Goal: Task Accomplishment & Management: Complete application form

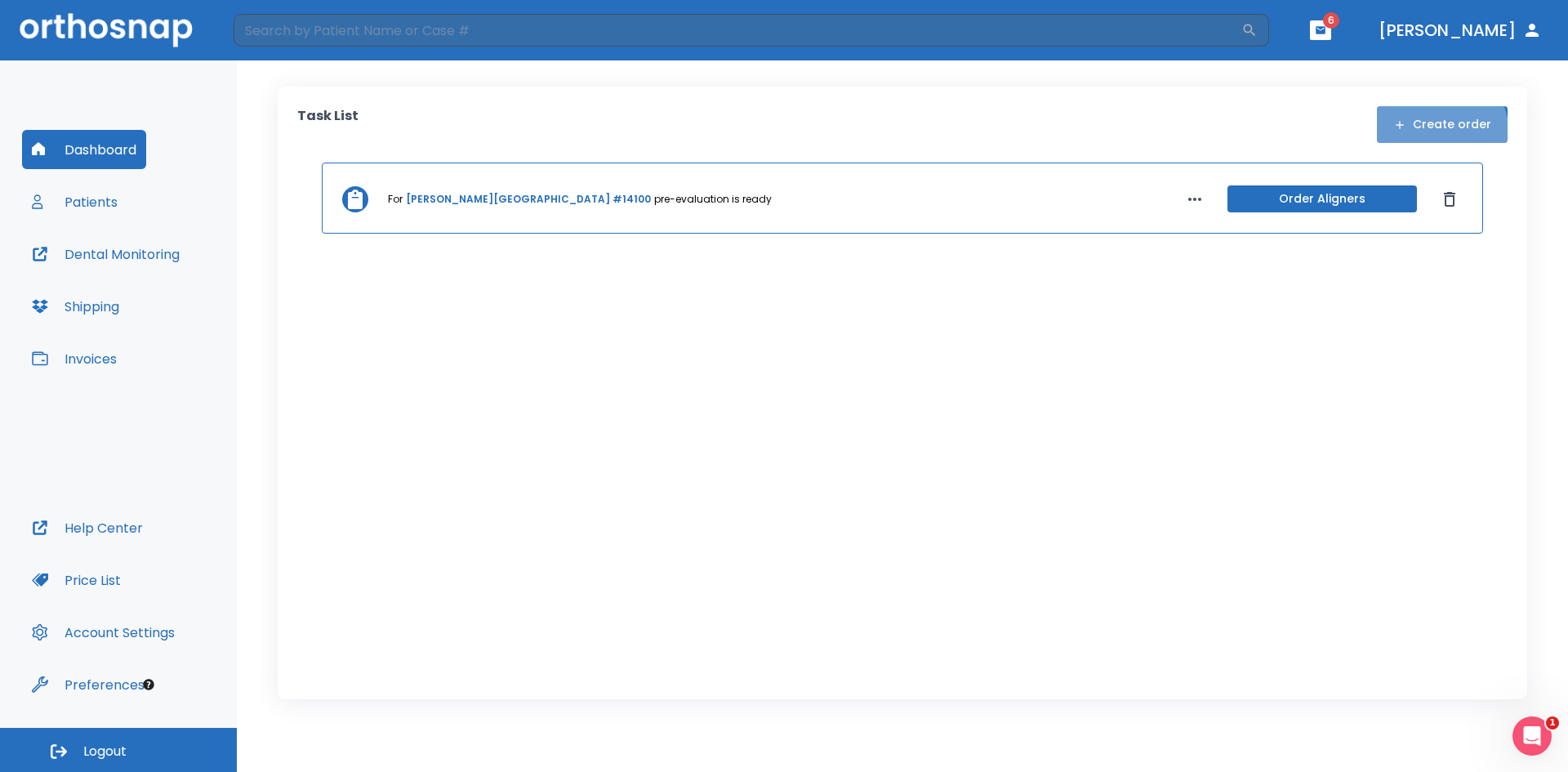
click at [1444, 130] on button "Create order" at bounding box center [1442, 124] width 131 height 37
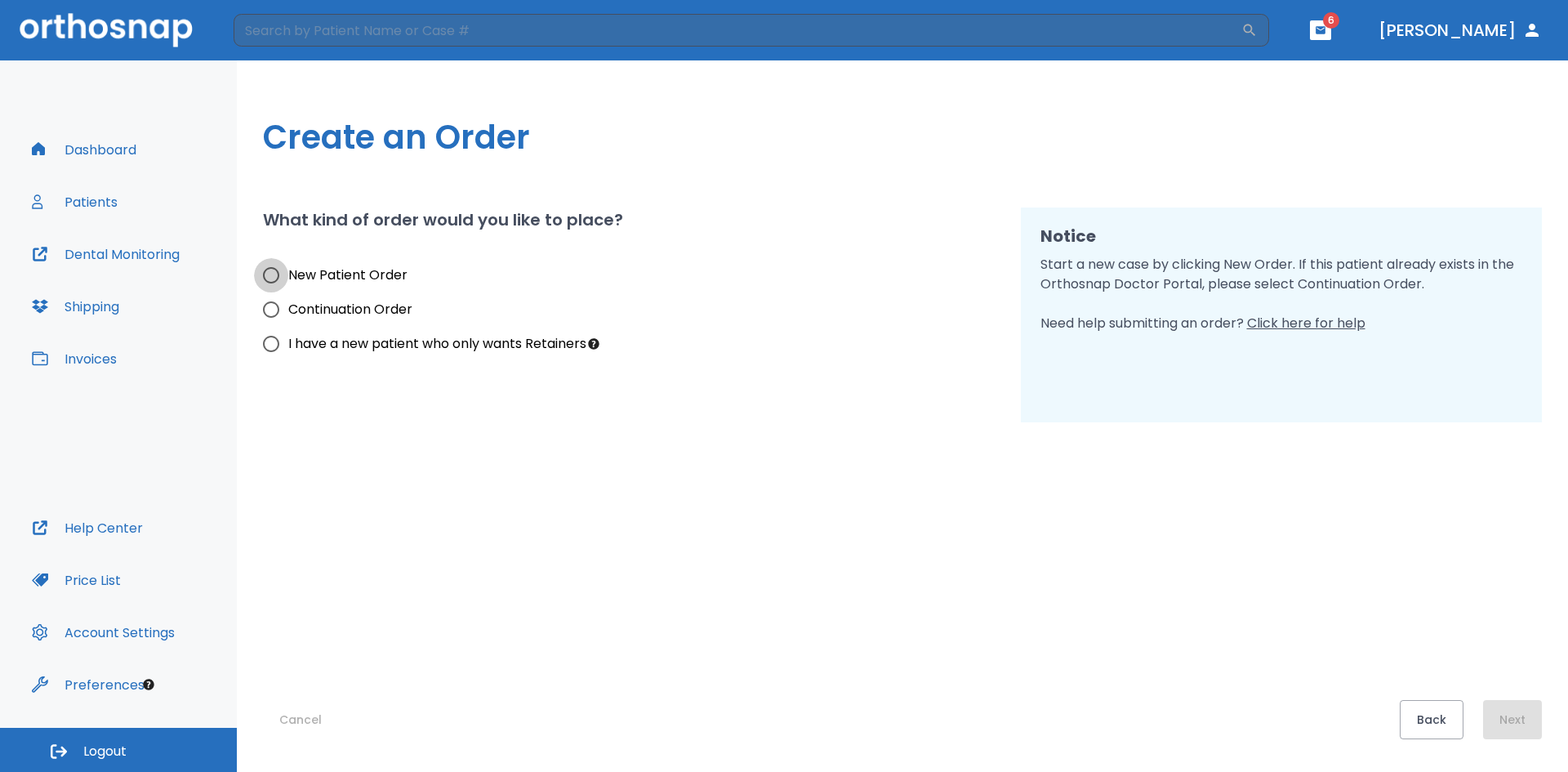
click at [271, 274] on input "New Patient Order" at bounding box center [271, 275] width 34 height 34
radio input "true"
click at [1500, 722] on button "Next" at bounding box center [1512, 719] width 59 height 39
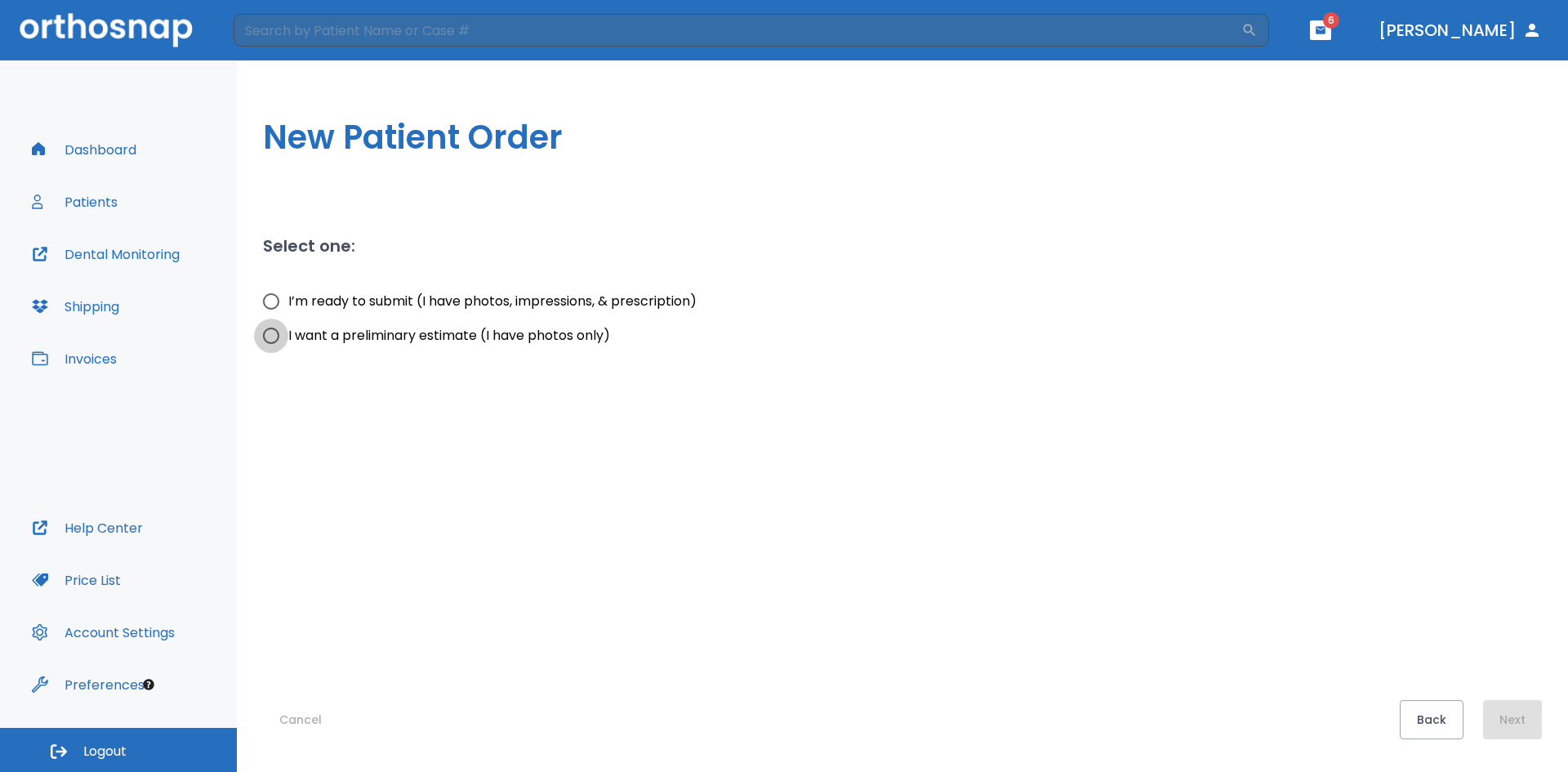
click at [272, 333] on input "I want a preliminary estimate (I have photos only)" at bounding box center [271, 335] width 34 height 34
radio input "true"
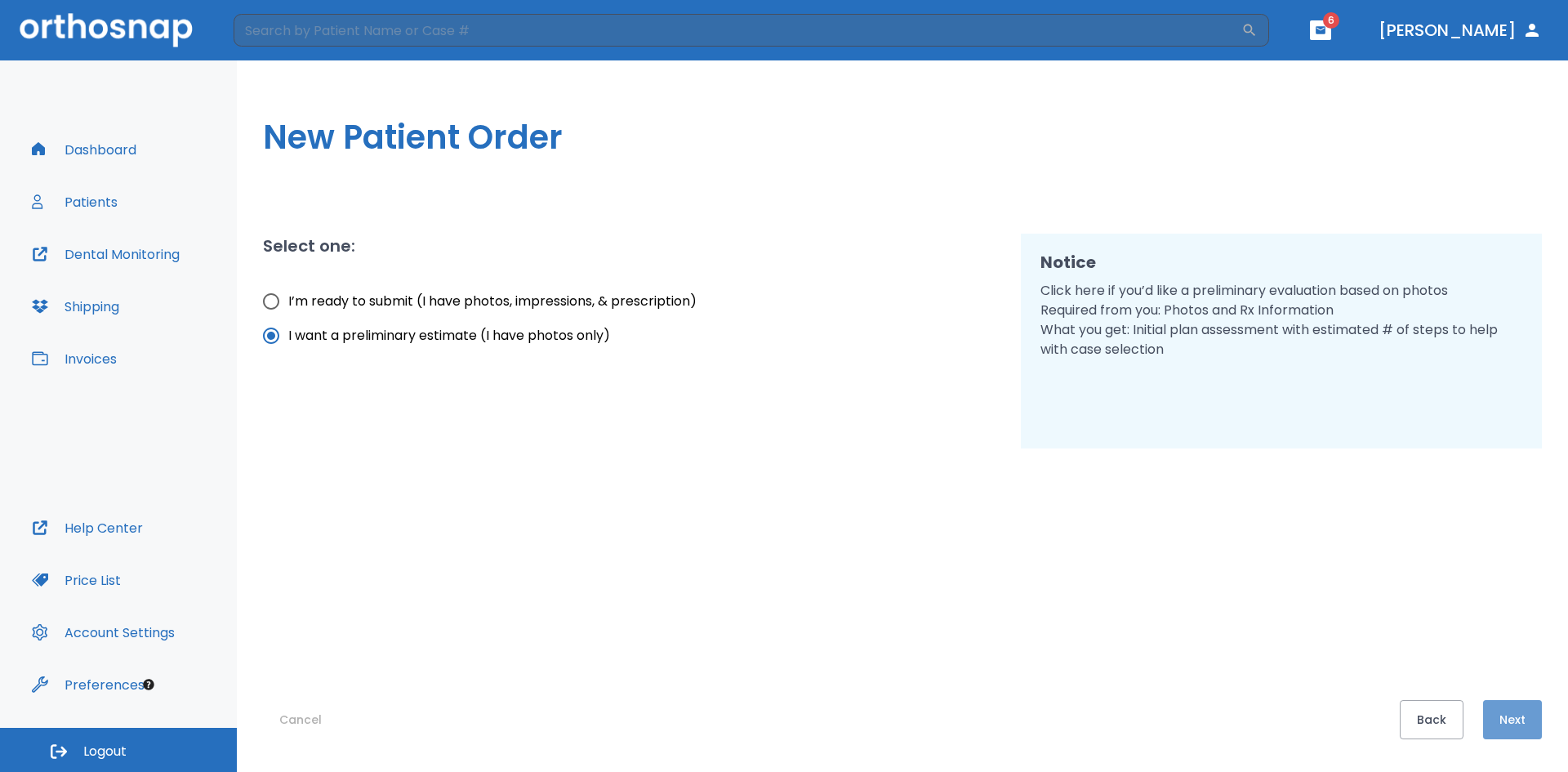
click at [1508, 716] on button "Next" at bounding box center [1512, 719] width 59 height 39
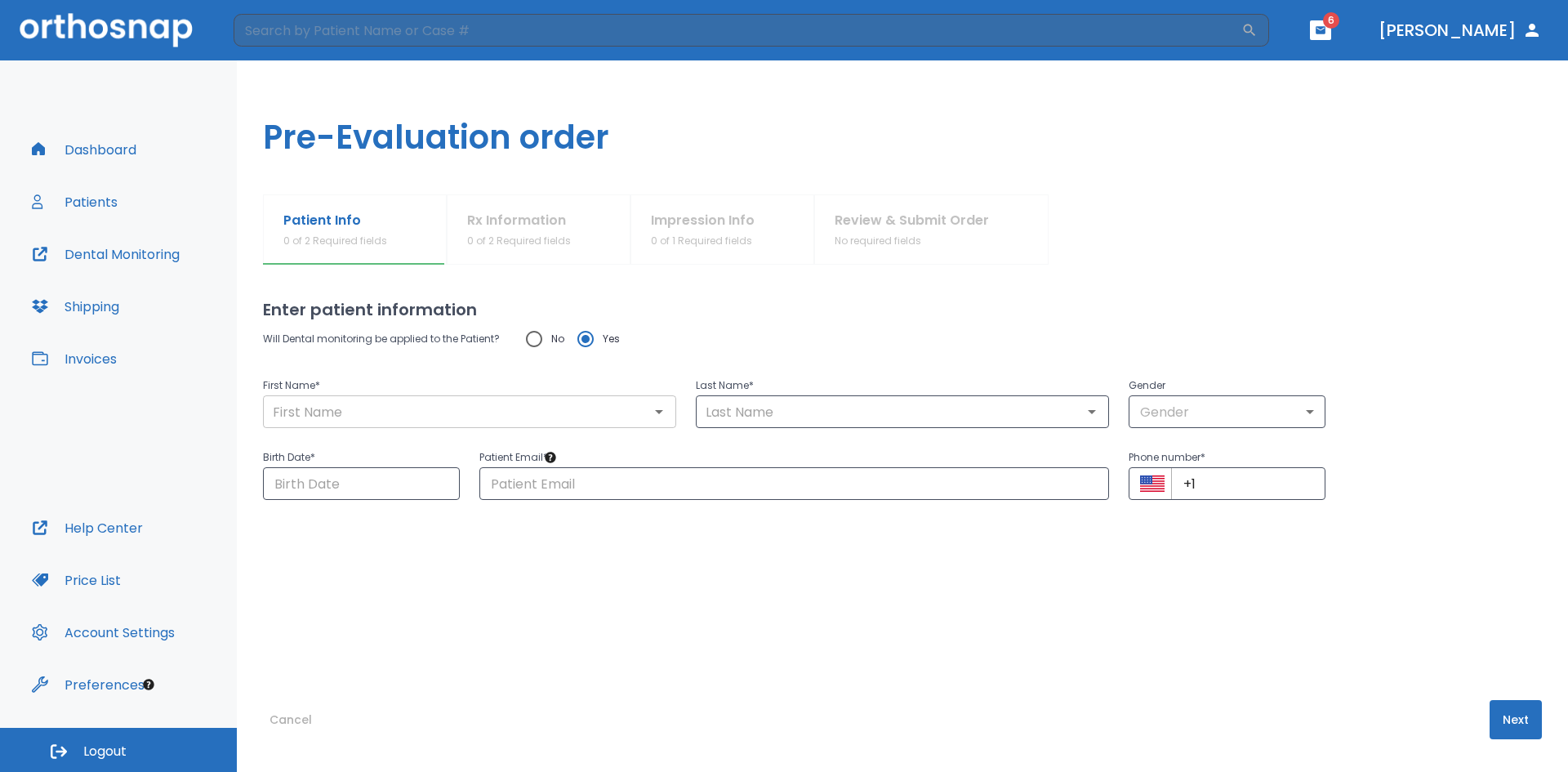
click at [313, 412] on input "text" at bounding box center [469, 411] width 403 height 23
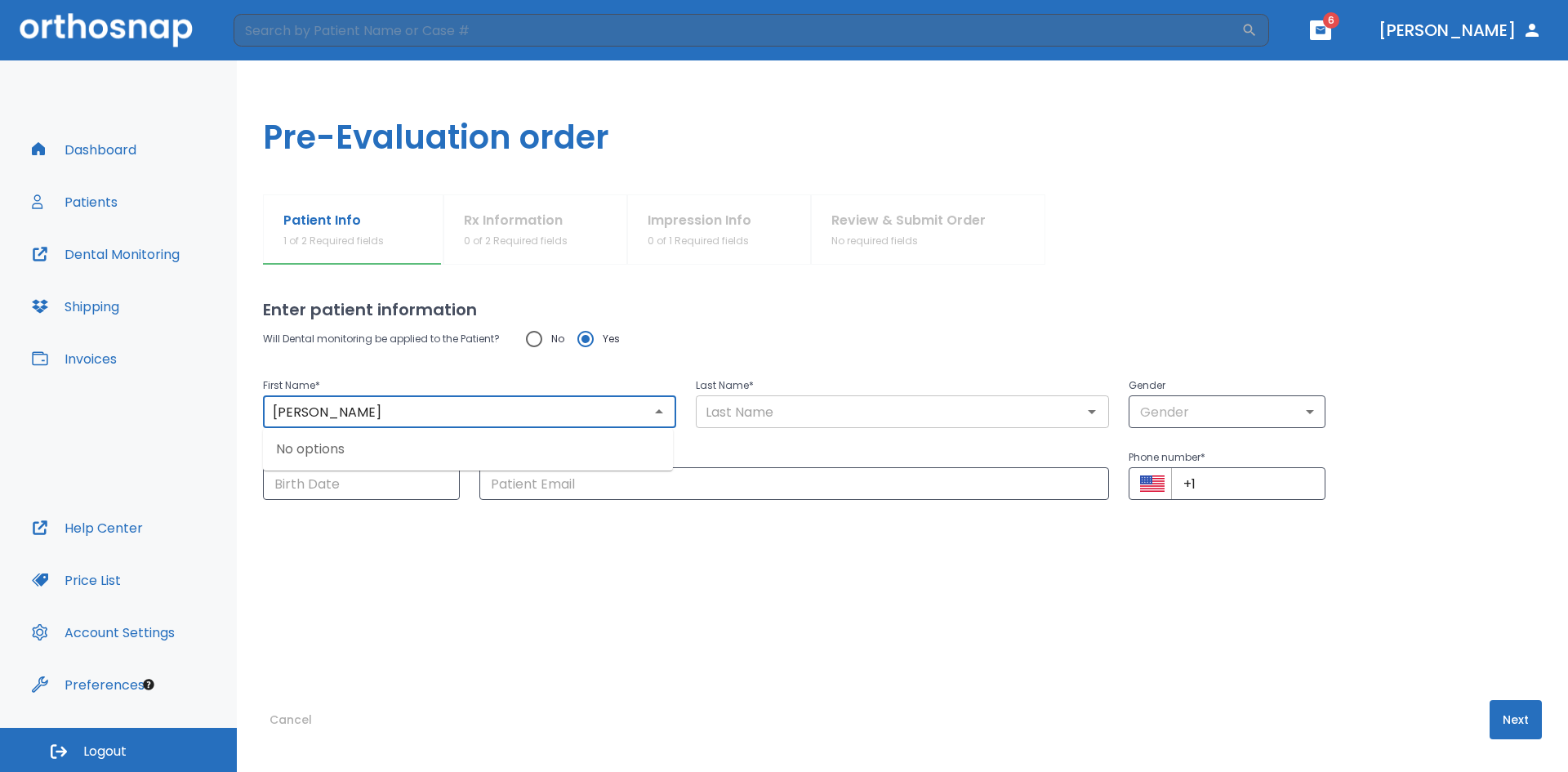
type input "Michelle"
click at [763, 414] on input "text" at bounding box center [902, 411] width 403 height 23
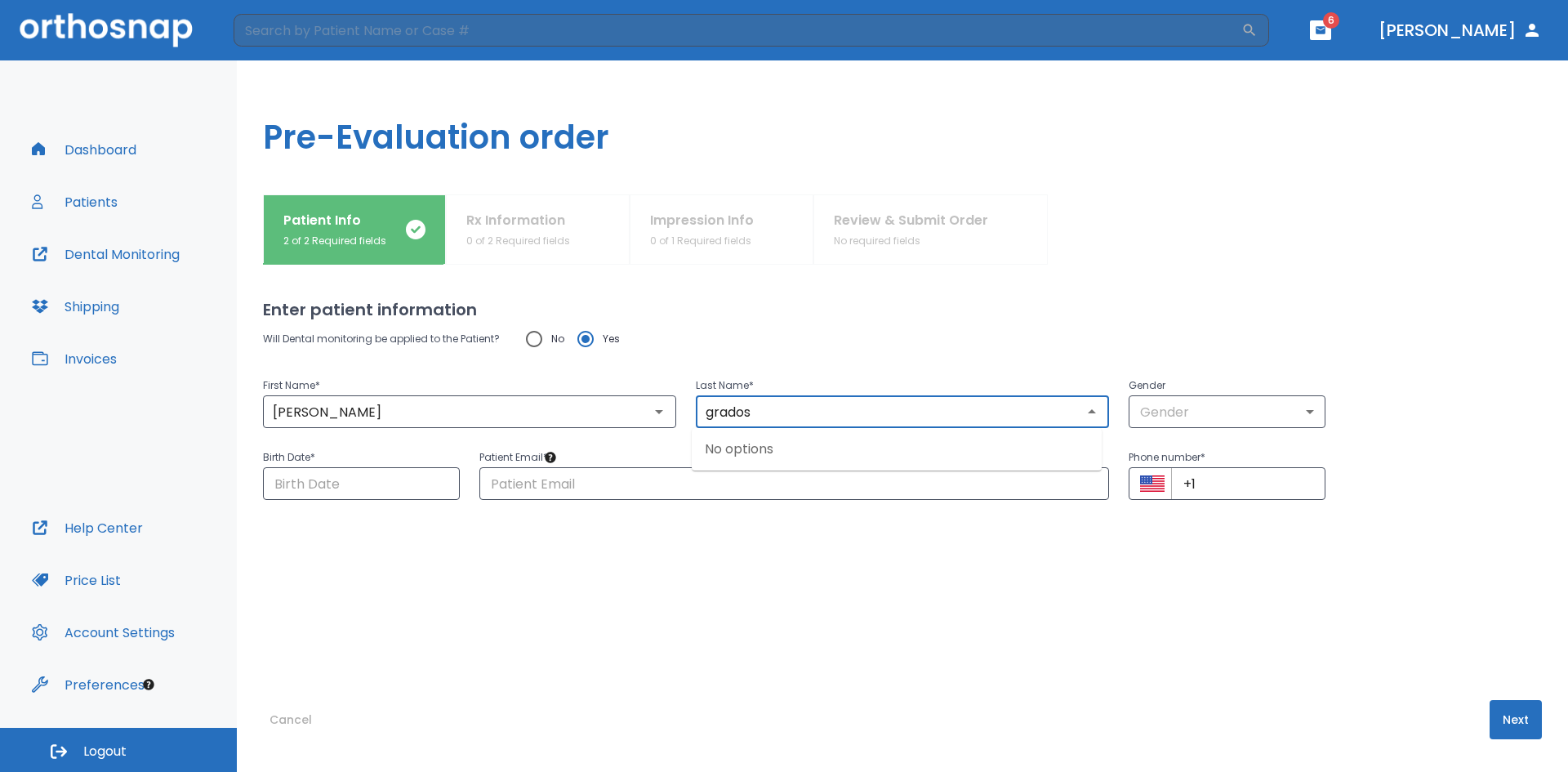
click at [714, 417] on input "grados" at bounding box center [902, 411] width 403 height 23
type input "Grados"
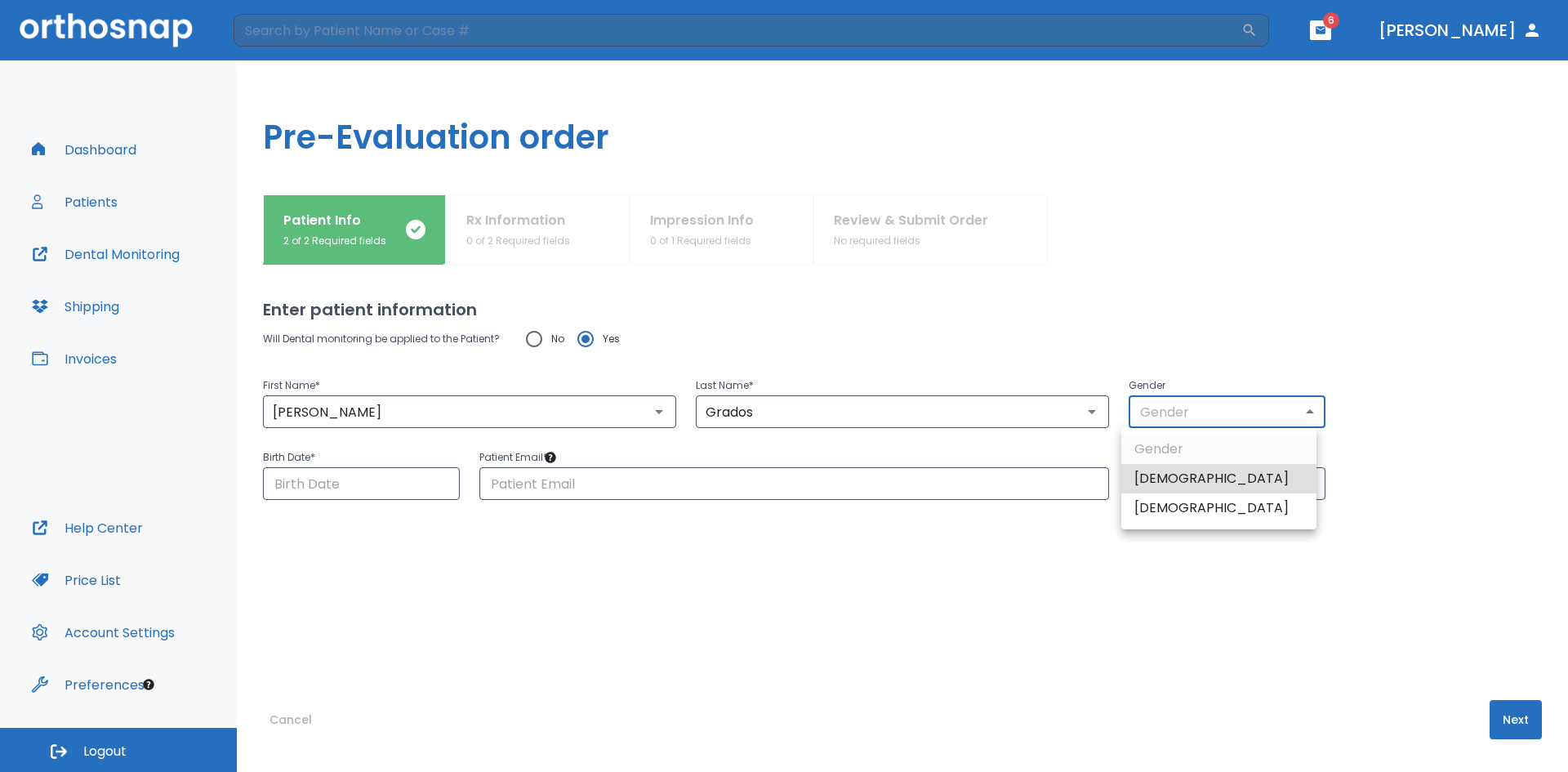
click at [1297, 411] on body "​ 6 Dr. Porras Dashboard Patients Dental Monitoring Shipping Invoices Help Cent…" at bounding box center [784, 386] width 1568 height 772
click at [1147, 506] on li "[DEMOGRAPHIC_DATA]" at bounding box center [1218, 508] width 195 height 30
type input "0"
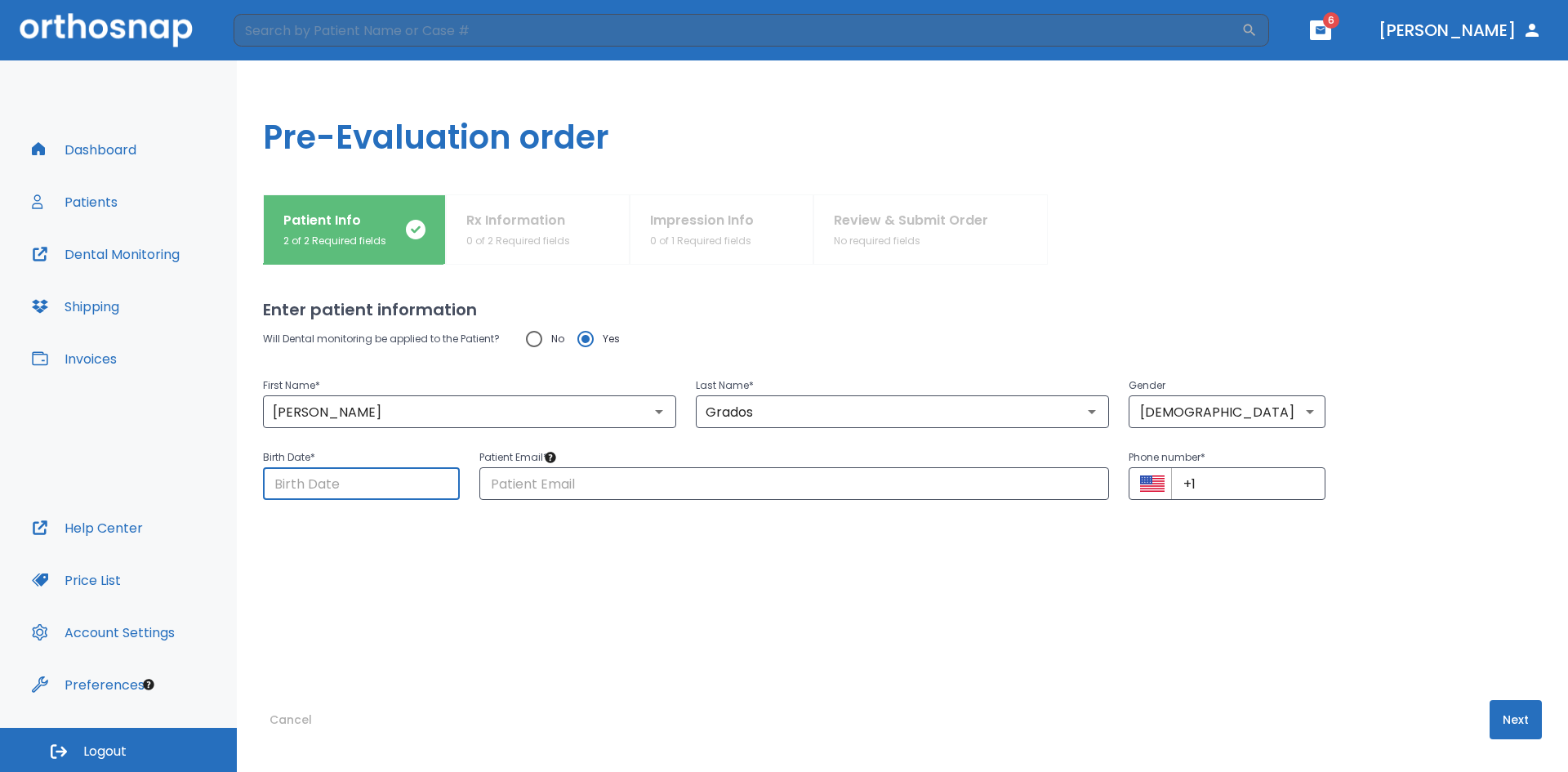
click at [334, 483] on input "Choose date" at bounding box center [362, 483] width 197 height 32
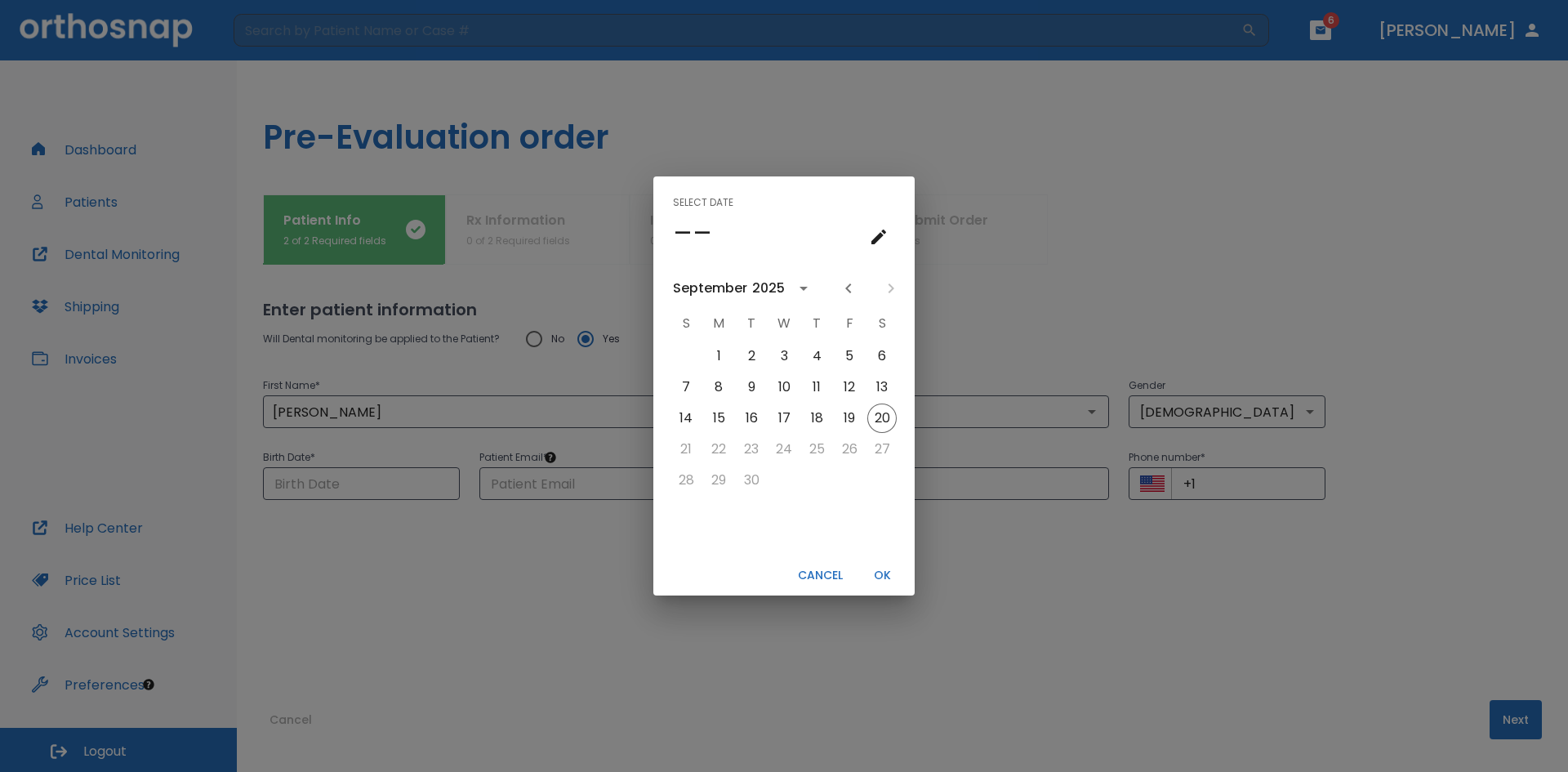
click at [799, 285] on icon "calendar view is open, switch to year view" at bounding box center [803, 288] width 20 height 20
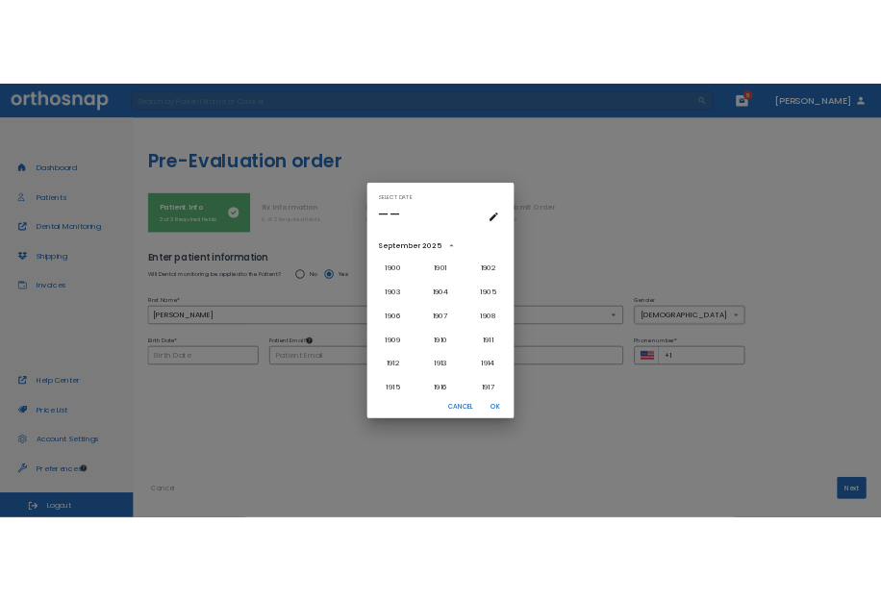
scroll to position [1929, 0]
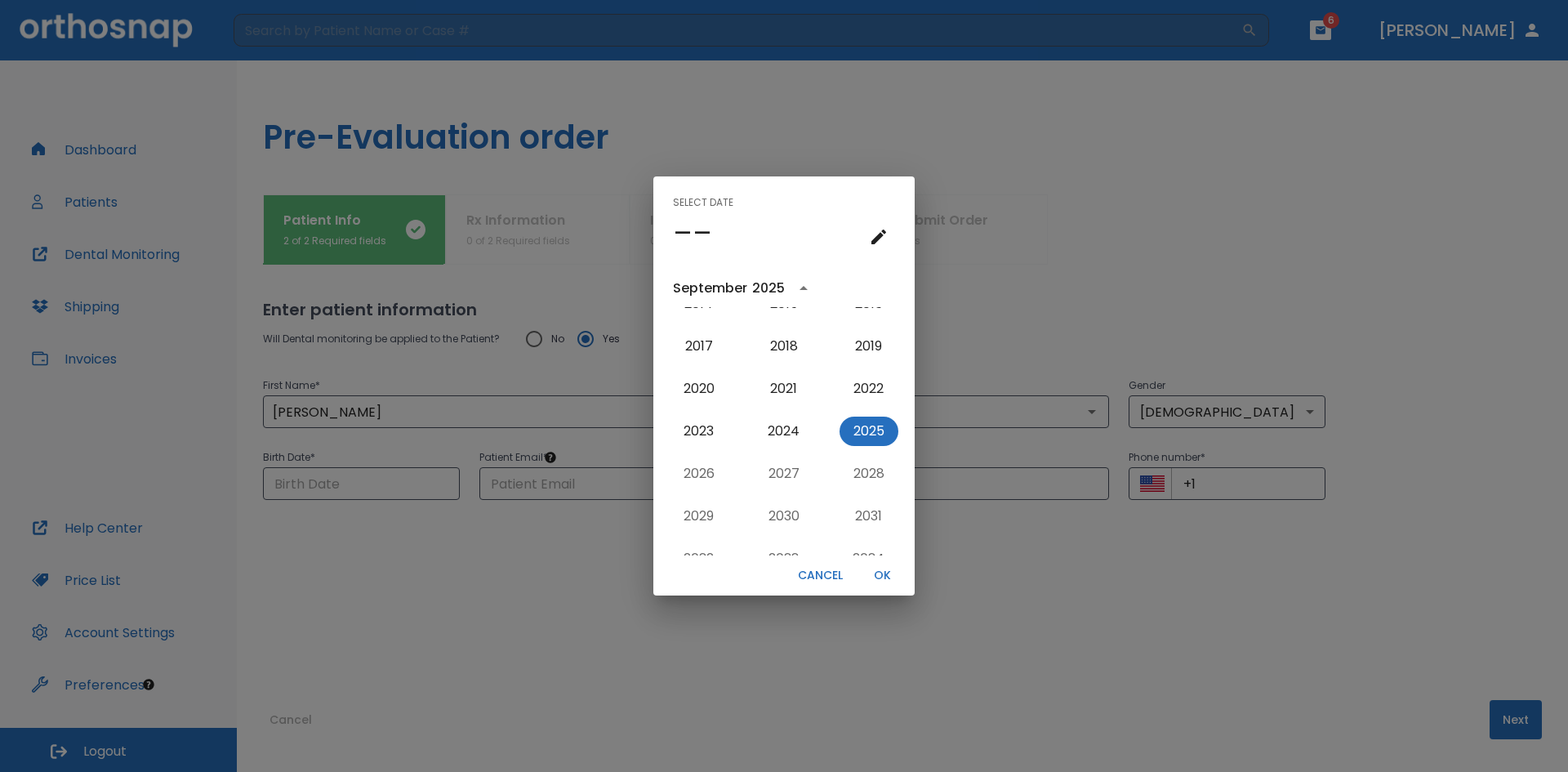
click at [879, 235] on icon "calendar view is open, go to text input view" at bounding box center [878, 236] width 14 height 14
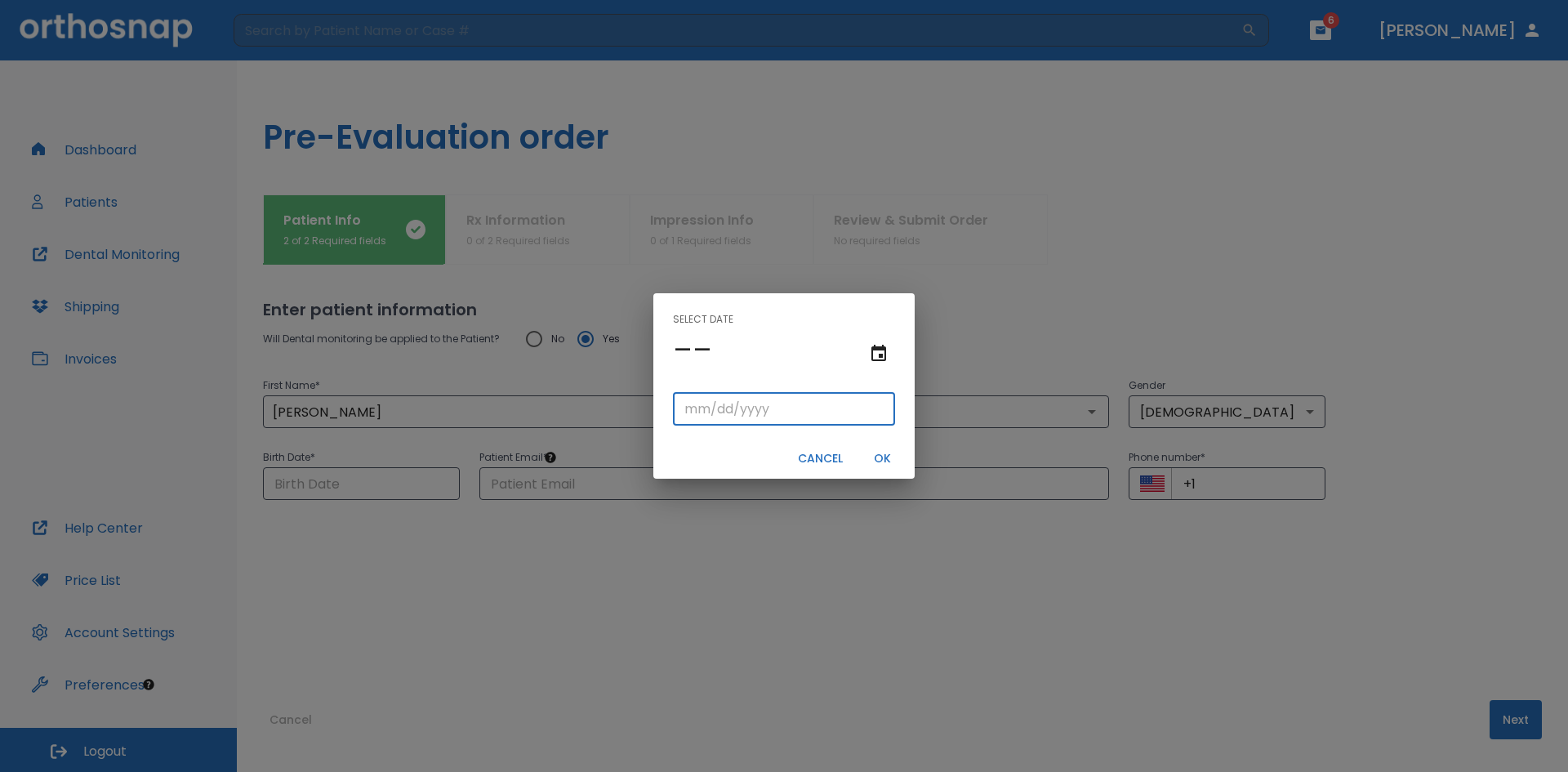
click at [714, 409] on input "tel" at bounding box center [784, 409] width 222 height 32
type input "05/04/"
type input "05/04/0002"
type input "05/04/2"
type input "05/04/0020"
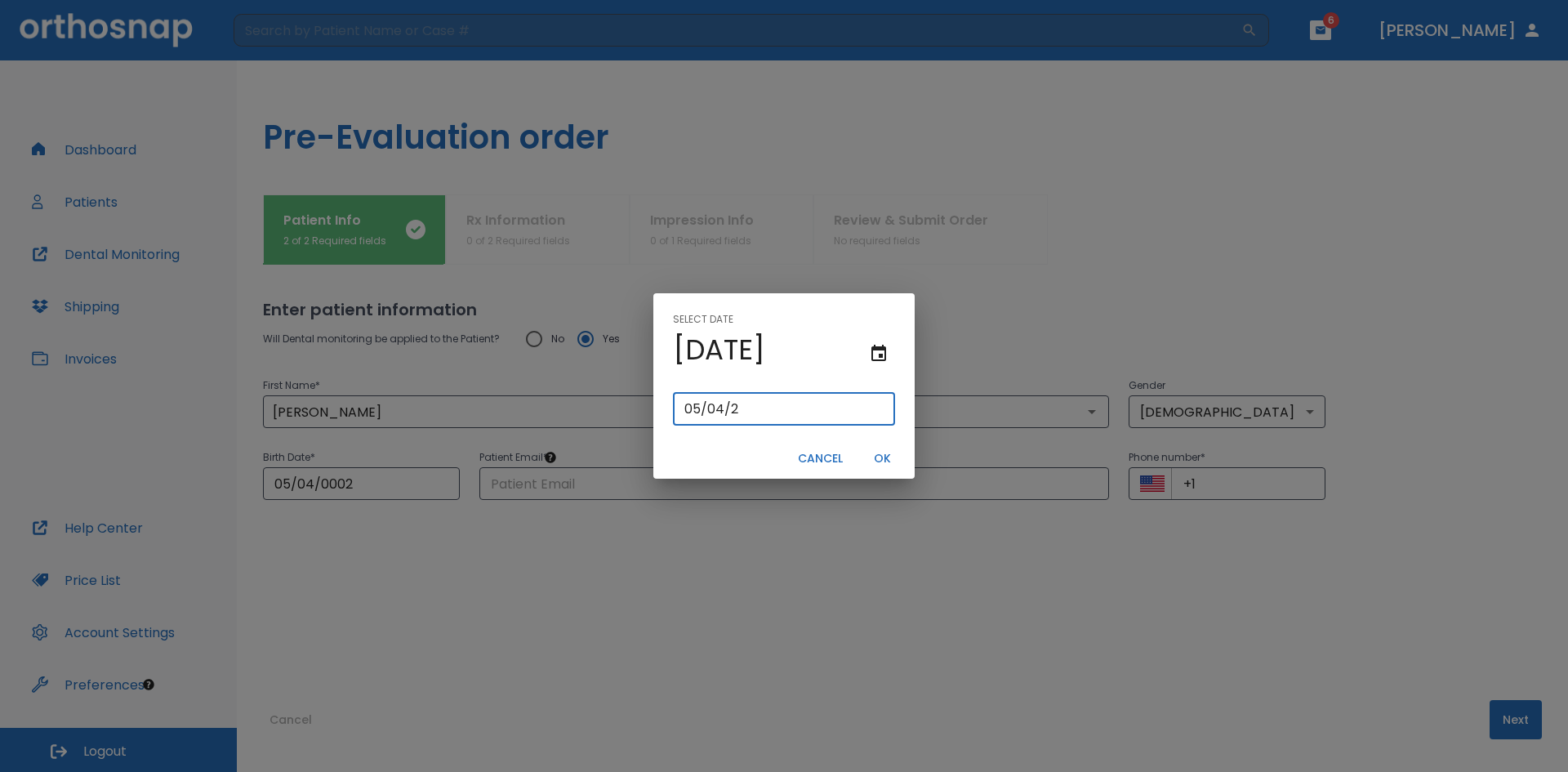
type input "[DATE]"
type input "05/04/0200"
type input "05/04/200"
type input "[DATE]"
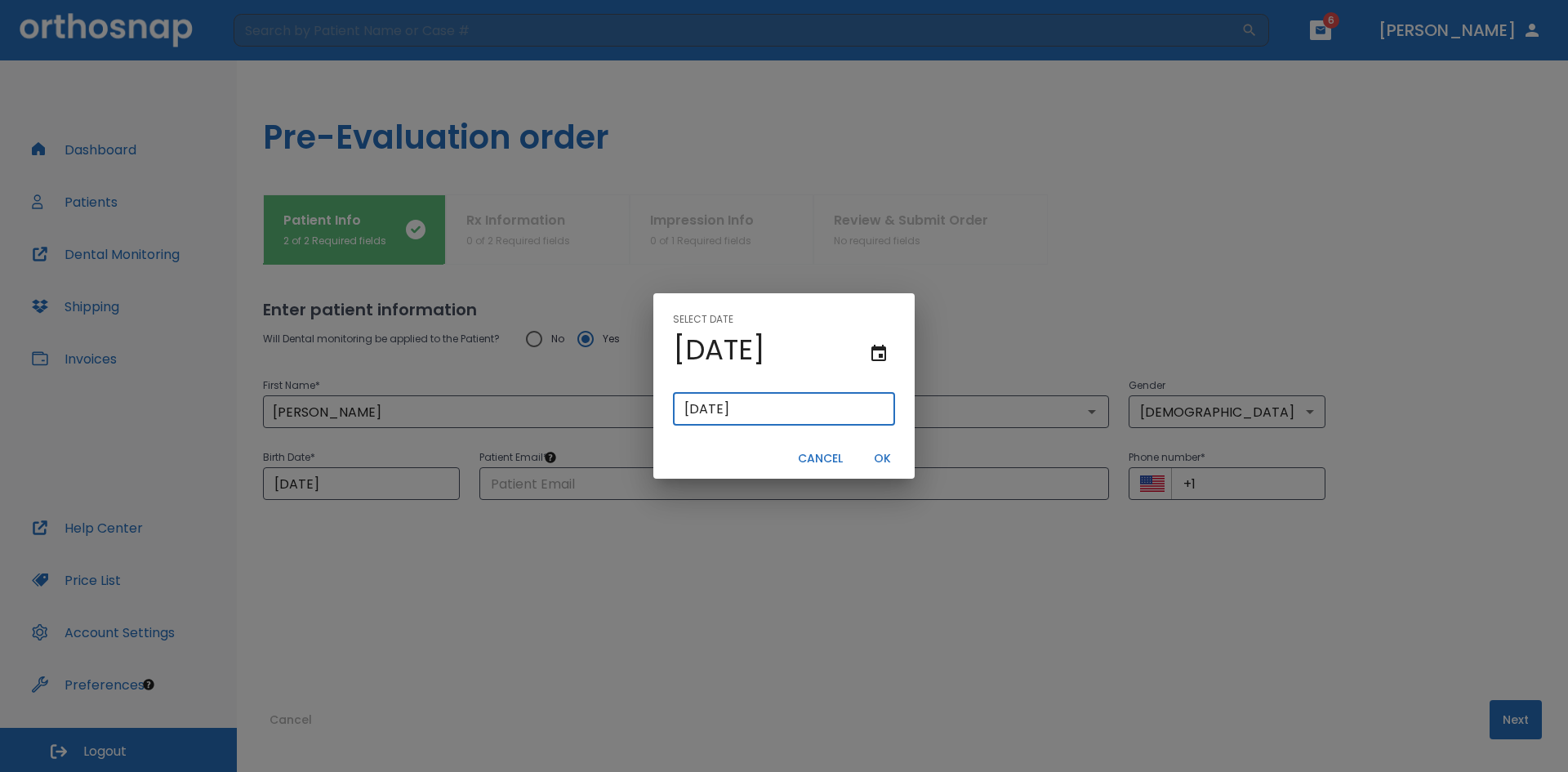
click at [885, 459] on button "OK" at bounding box center [882, 459] width 53 height 27
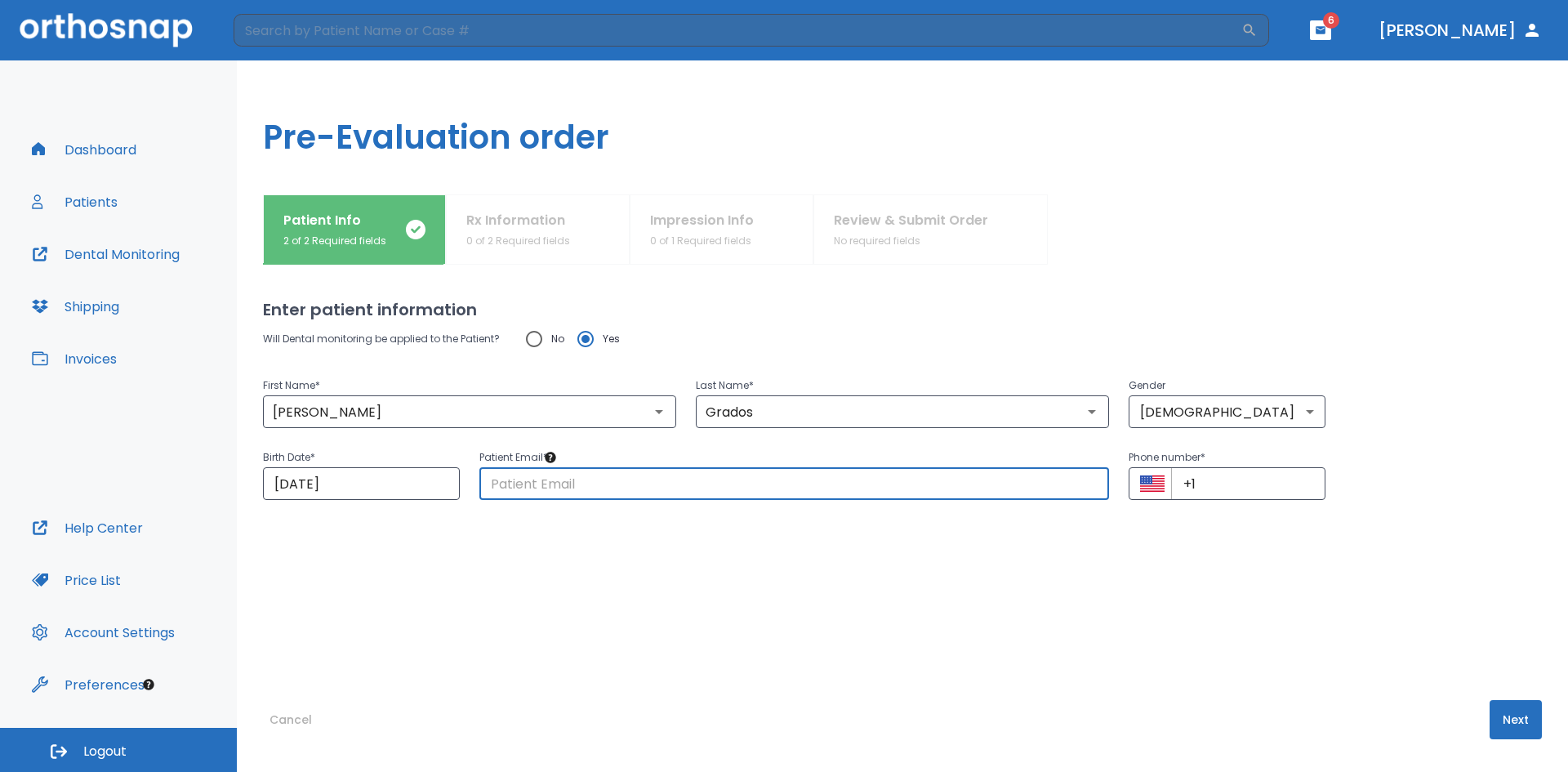
click at [554, 486] on input "text" at bounding box center [795, 483] width 630 height 32
type input "[EMAIL_ADDRESS][DOMAIN_NAME]"
click at [1193, 482] on input "+1" at bounding box center [1248, 483] width 155 height 32
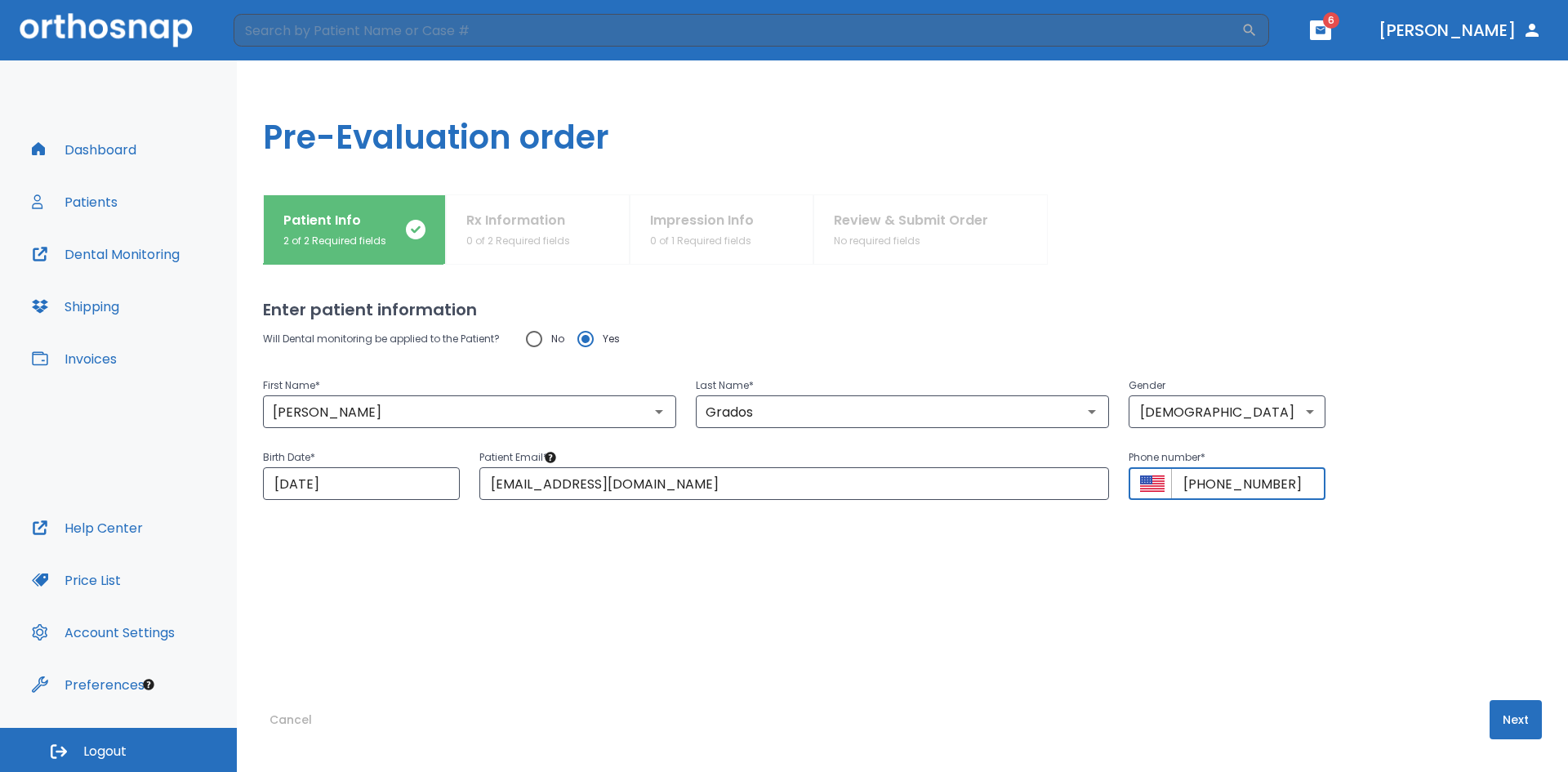
type input "[PHONE_NUMBER]"
click at [1508, 713] on button "Next" at bounding box center [1515, 719] width 53 height 39
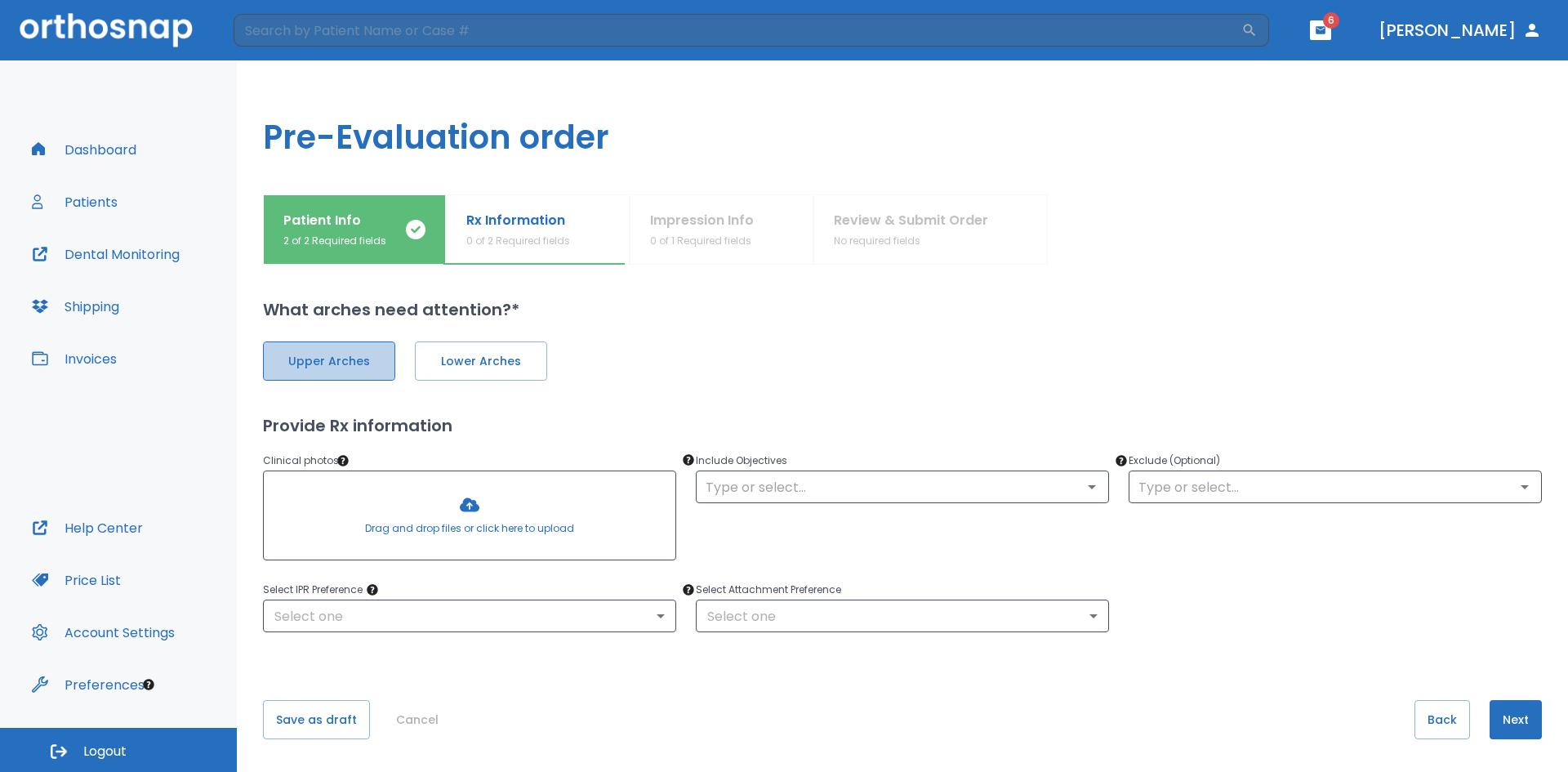
click at [359, 359] on span "Upper Arches" at bounding box center [329, 361] width 98 height 17
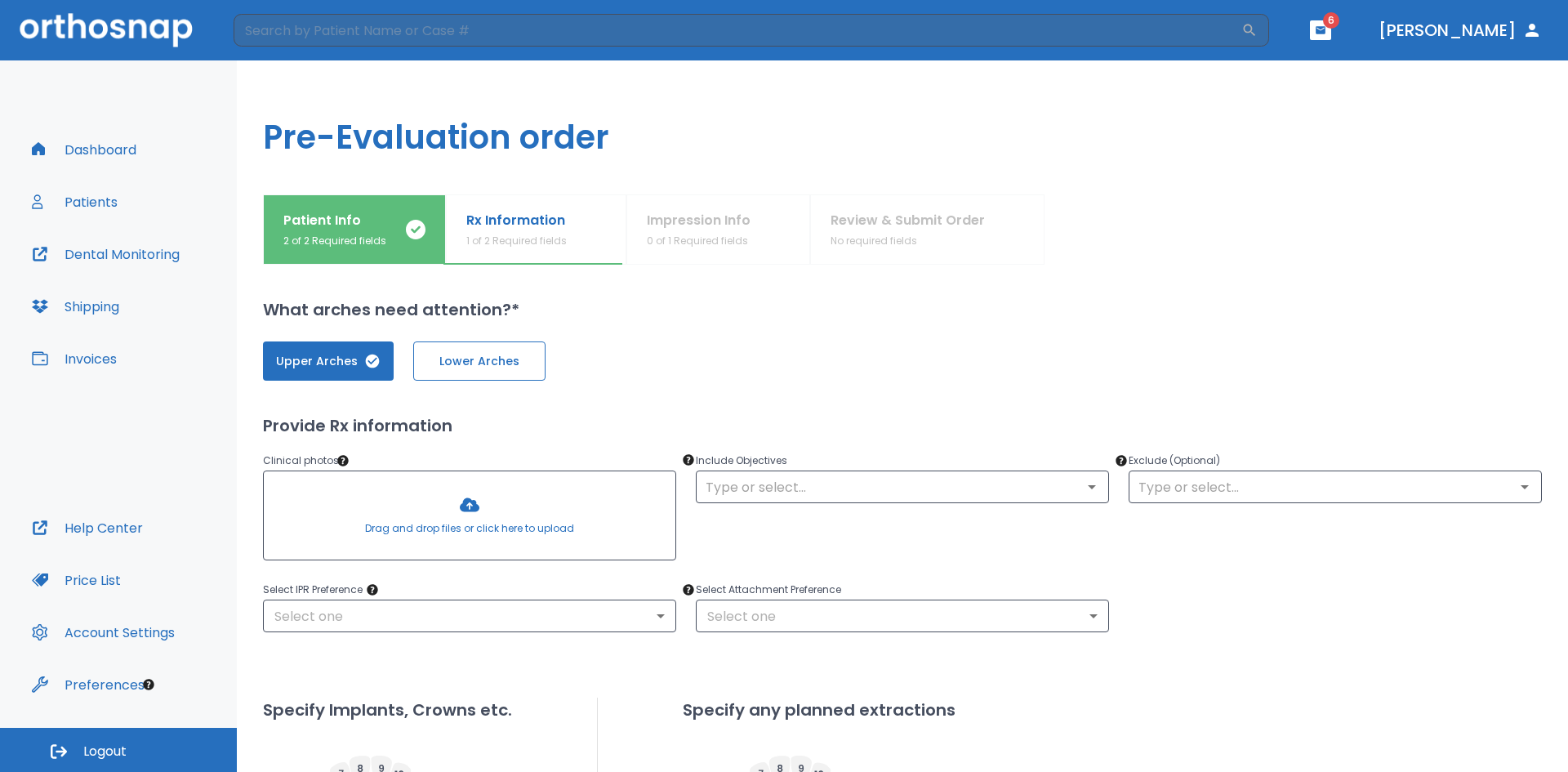
click at [491, 365] on span "Lower Arches" at bounding box center [479, 361] width 98 height 17
drag, startPoint x: 483, startPoint y: 533, endPoint x: 772, endPoint y: 316, distance: 361.4
click at [772, 316] on h2 "What arches need attention?*" at bounding box center [902, 309] width 1279 height 25
drag, startPoint x: 403, startPoint y: 507, endPoint x: 785, endPoint y: 331, distance: 420.6
click at [785, 331] on div "Upper Arches Lower Arches" at bounding box center [902, 351] width 1279 height 59
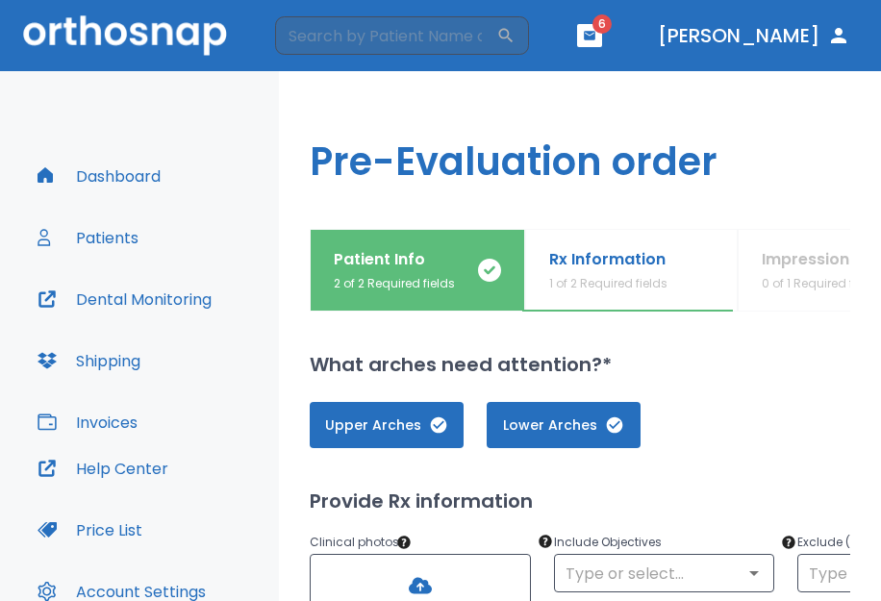
drag, startPoint x: 469, startPoint y: 383, endPoint x: 486, endPoint y: 319, distance: 65.5
click at [486, 319] on div "What arches need attention?* Upper Arches Lower Arches Provide Rx information C…" at bounding box center [664, 456] width 709 height 289
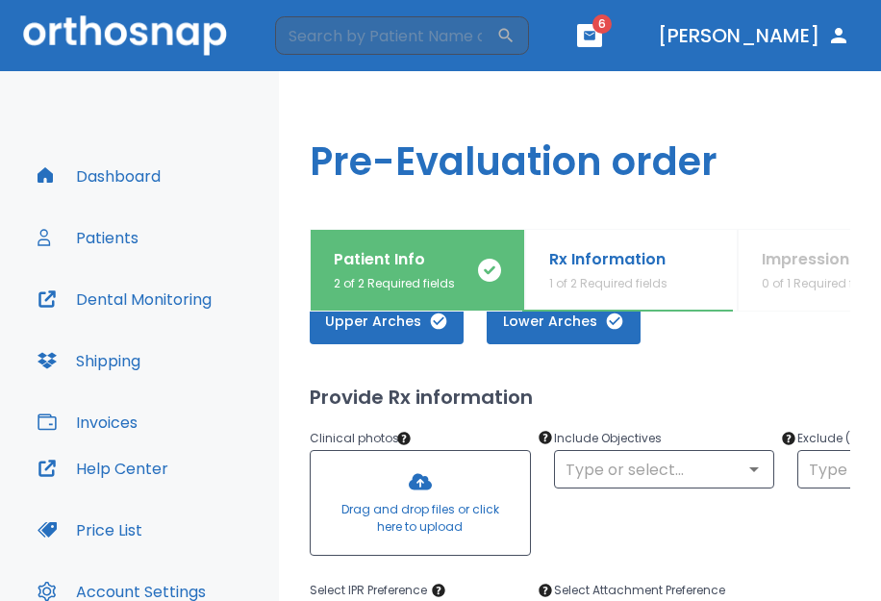
scroll to position [96, 0]
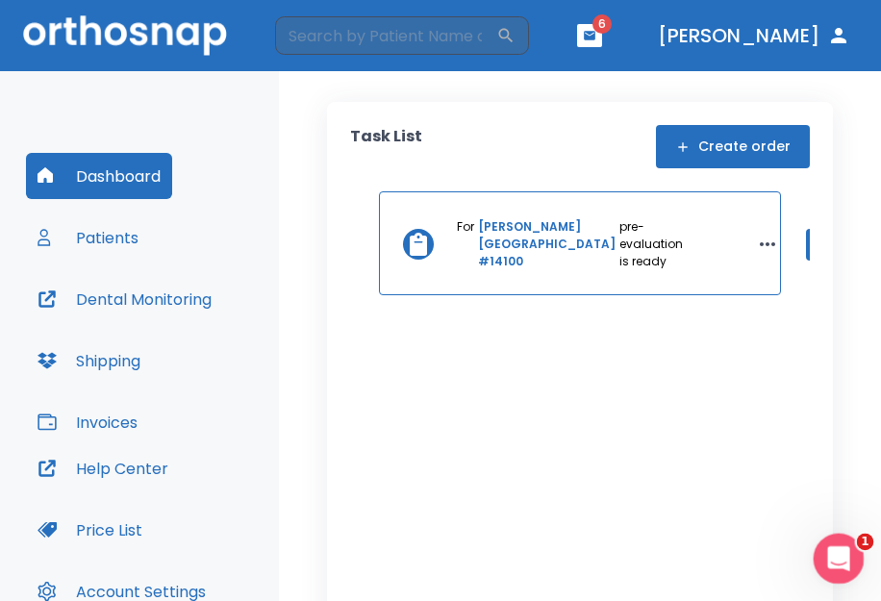
click at [850, 551] on icon "Open Intercom Messenger" at bounding box center [836, 557] width 32 height 32
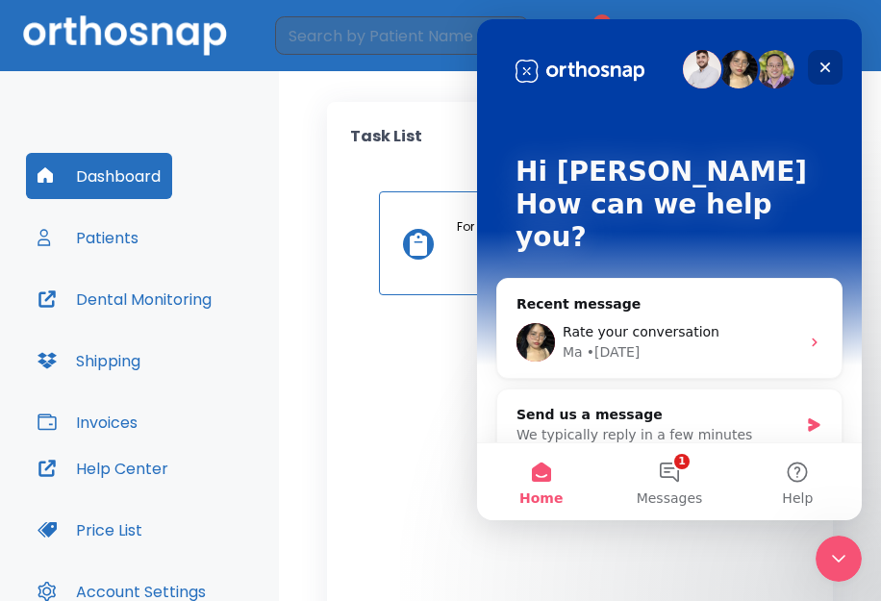
click at [823, 62] on icon "Close" at bounding box center [824, 67] width 15 height 15
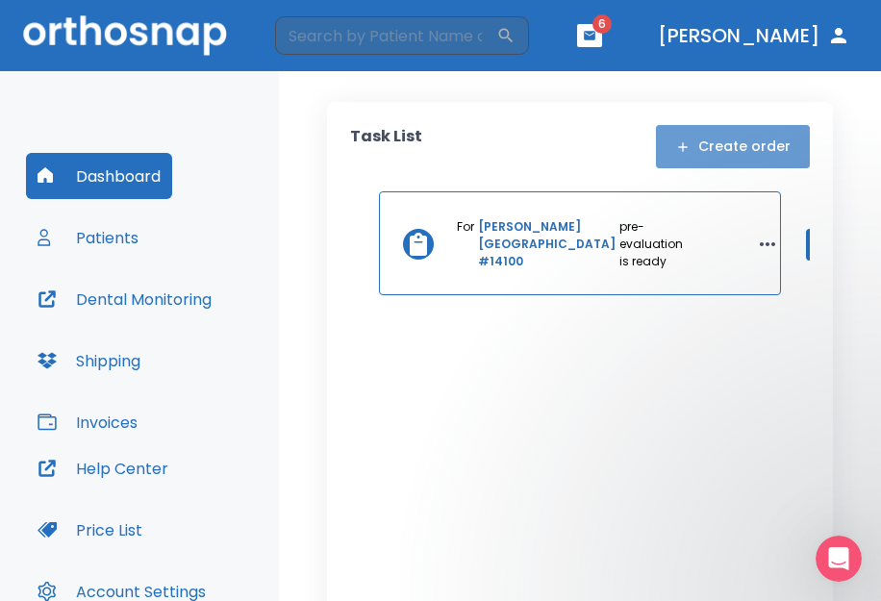
click at [745, 148] on button "Create order" at bounding box center [733, 146] width 154 height 43
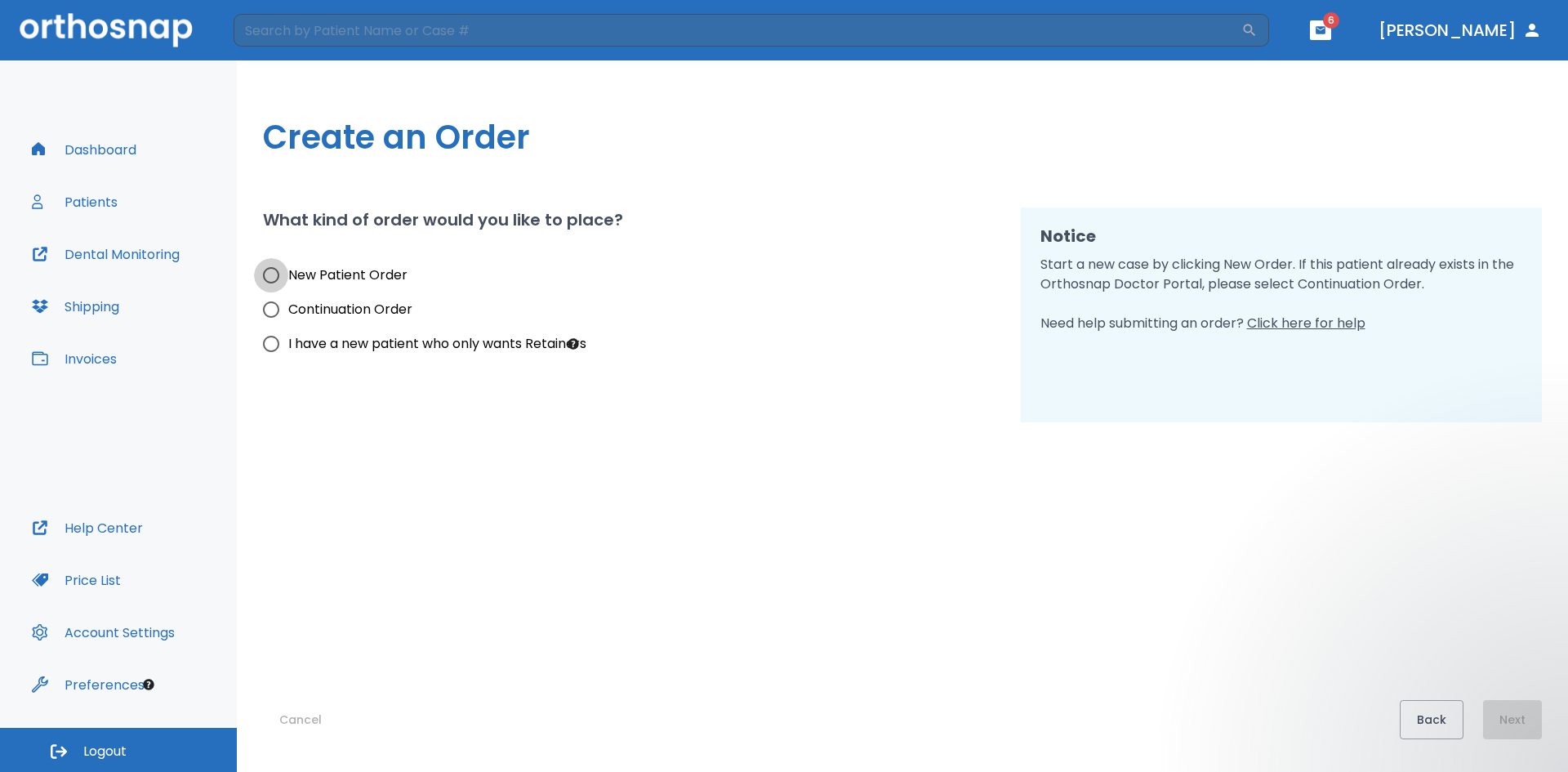
click at [273, 274] on input "New Patient Order" at bounding box center [271, 275] width 34 height 34
radio input "true"
click at [758, 510] on button "Next" at bounding box center [1512, 719] width 59 height 39
click at [269, 305] on input "Continuation Order" at bounding box center [271, 309] width 34 height 34
radio input "true"
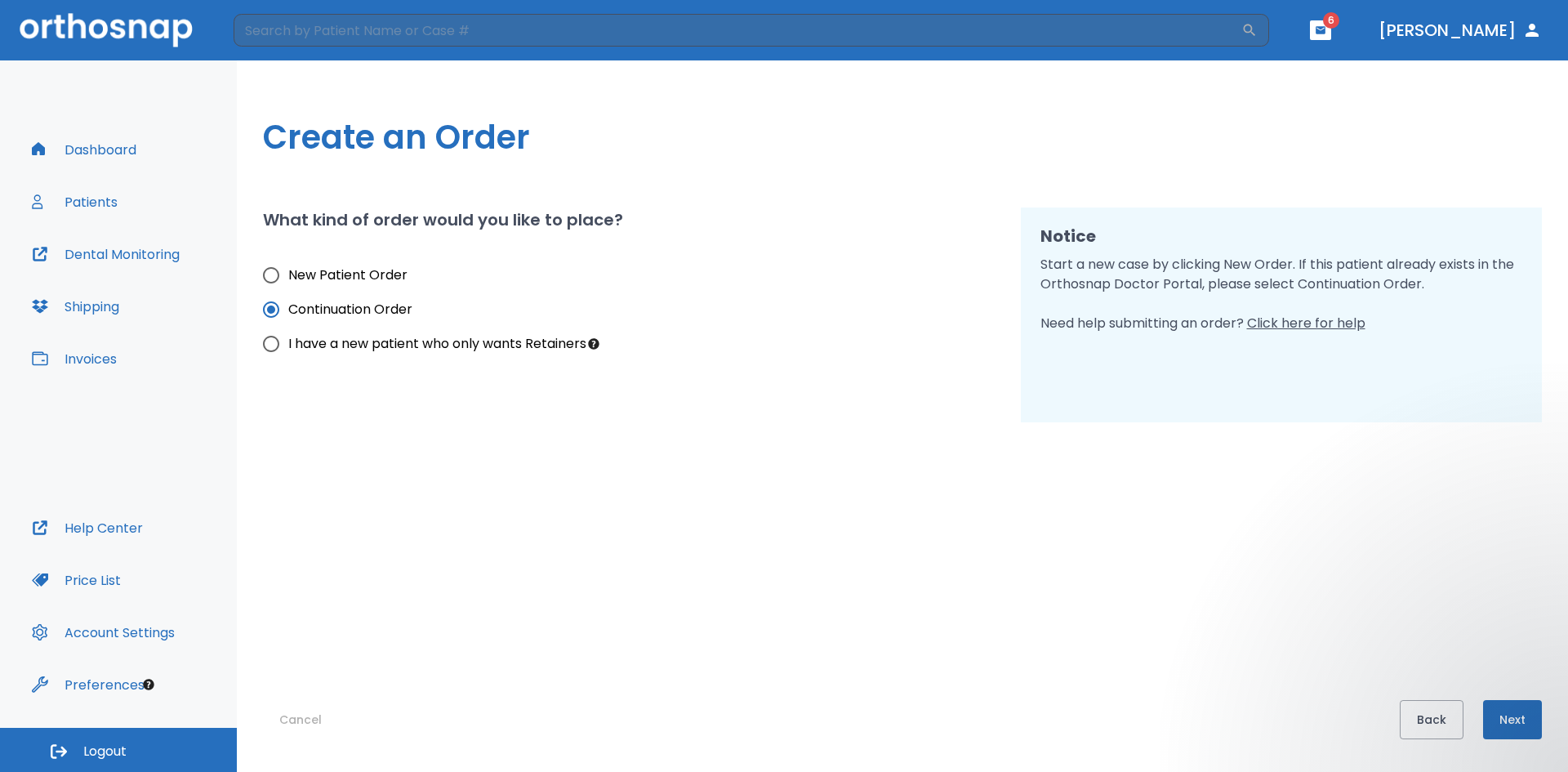
click at [758, 510] on button "Next" at bounding box center [1512, 719] width 59 height 39
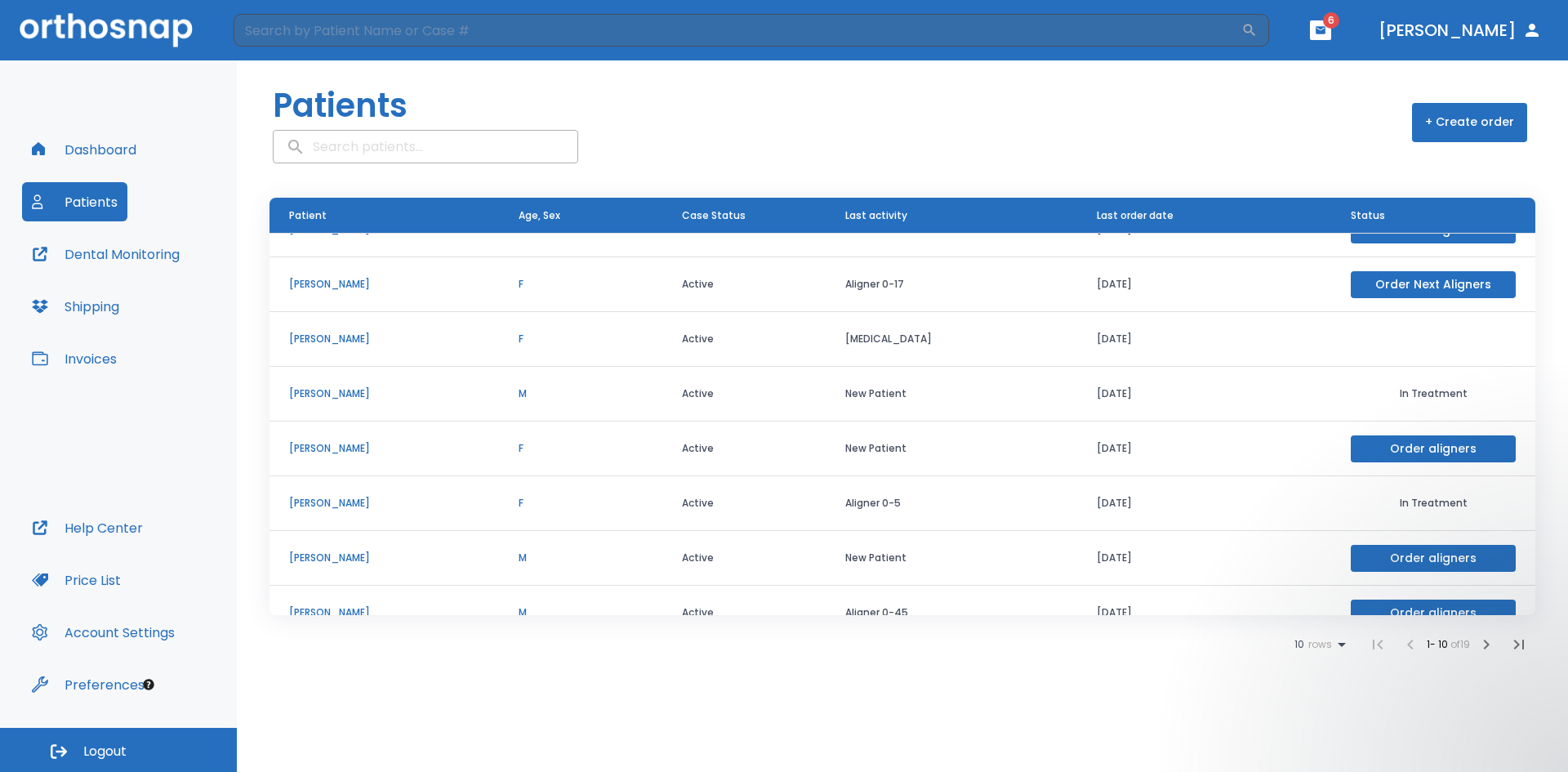
scroll to position [166, 0]
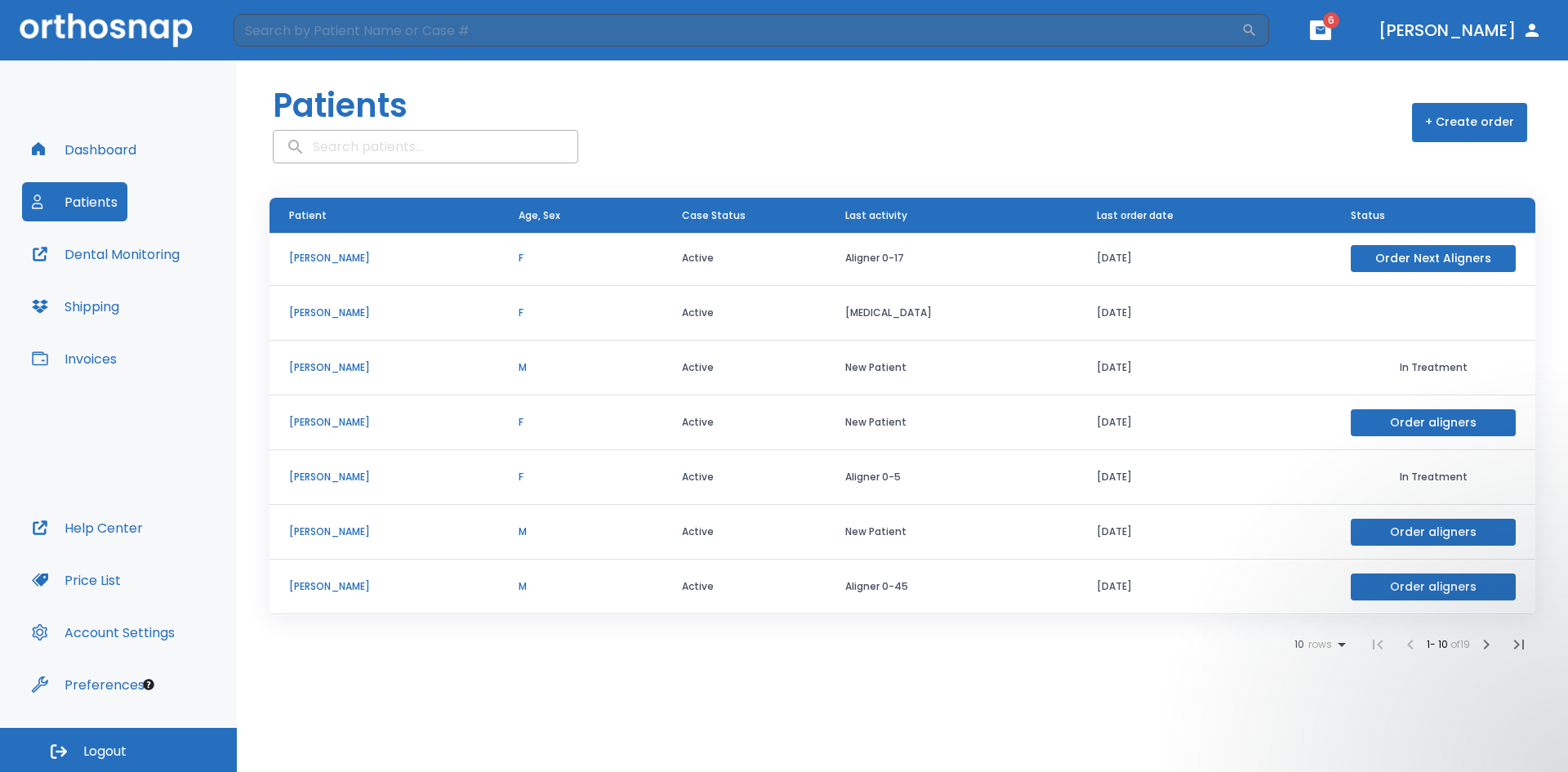
click at [758, 510] on icon at bounding box center [1341, 645] width 8 height 4
click at [58, 203] on div at bounding box center [784, 386] width 1568 height 772
click at [80, 203] on button "Patients" at bounding box center [75, 201] width 105 height 39
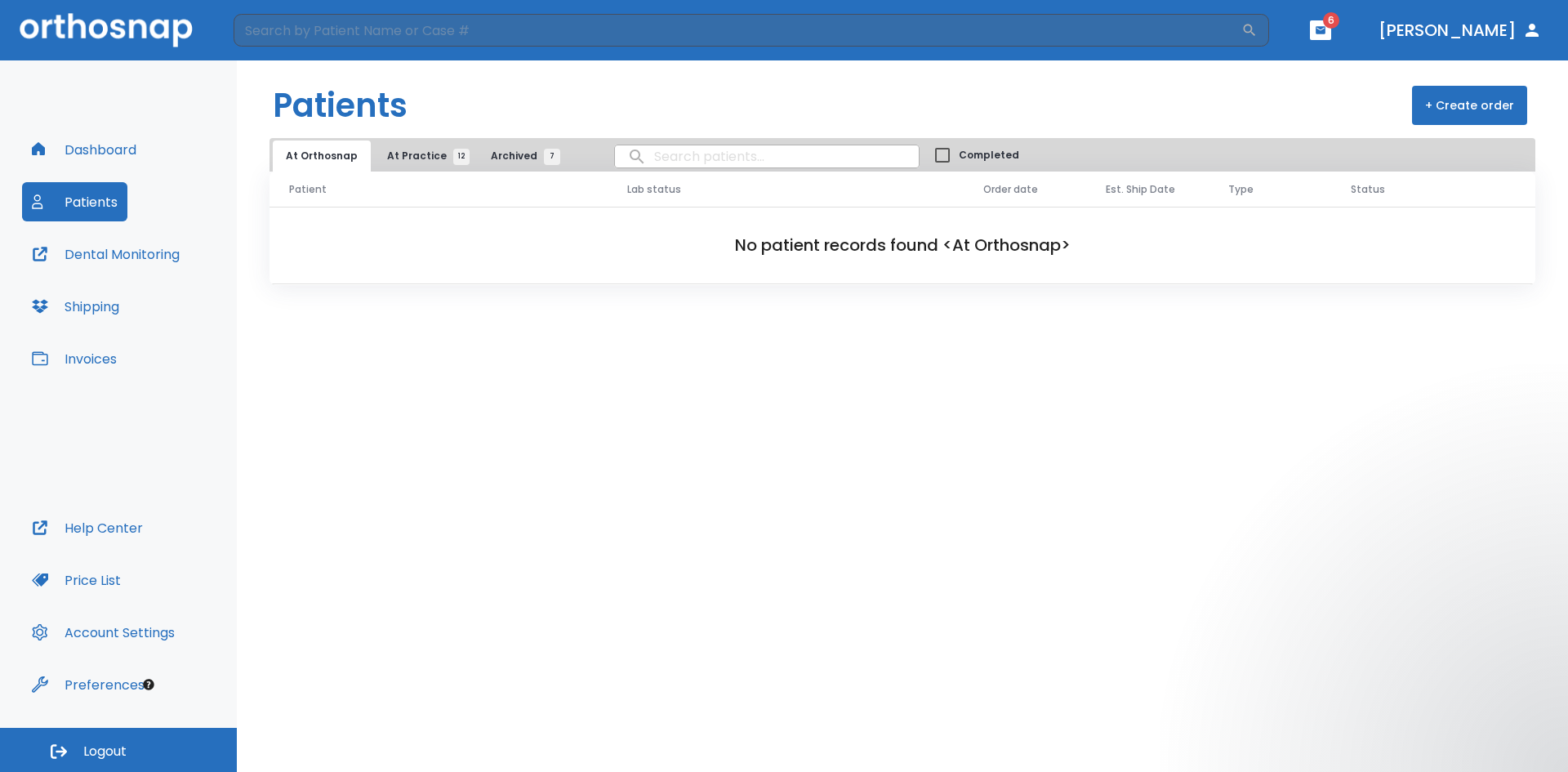
click at [758, 129] on div "+ Create order" at bounding box center [1470, 105] width 115 height 49
click at [758, 117] on button "+ Create order" at bounding box center [1470, 105] width 115 height 39
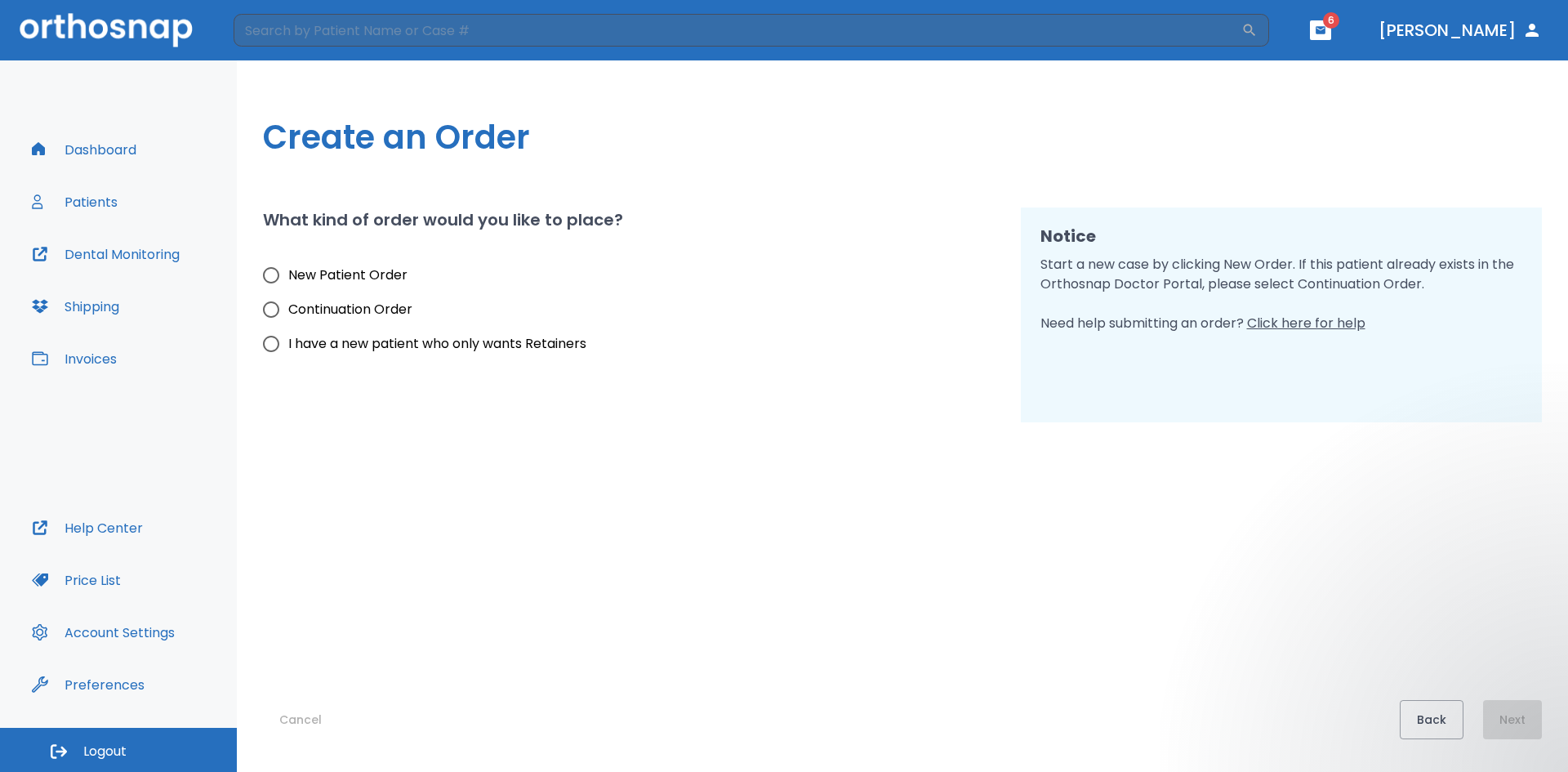
click at [275, 276] on input "New Patient Order" at bounding box center [271, 275] width 34 height 34
radio input "true"
click at [758, 510] on button "Next" at bounding box center [1512, 719] width 59 height 39
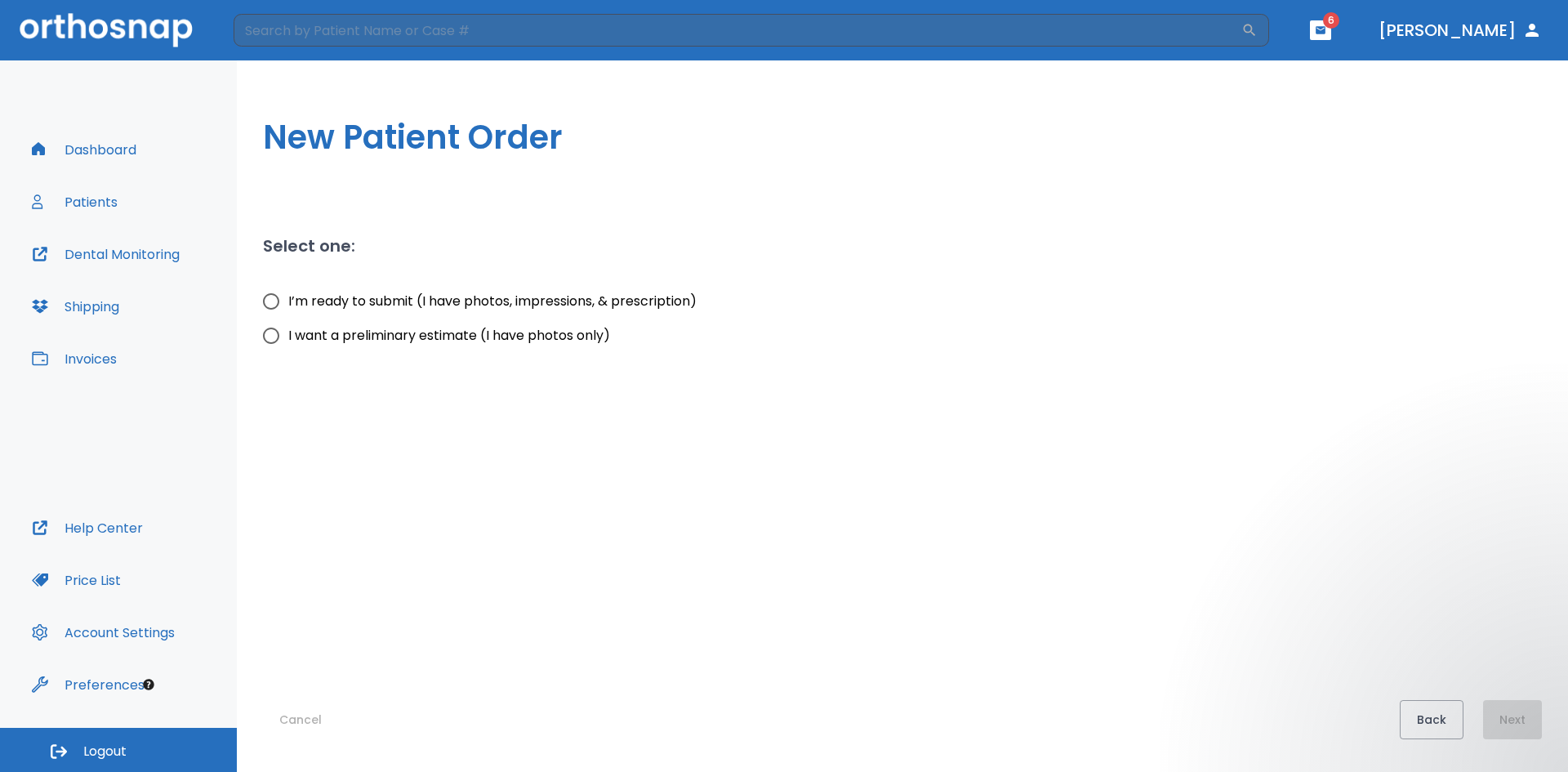
click at [279, 334] on input "I want a preliminary estimate (I have photos only)" at bounding box center [271, 335] width 34 height 34
radio input "true"
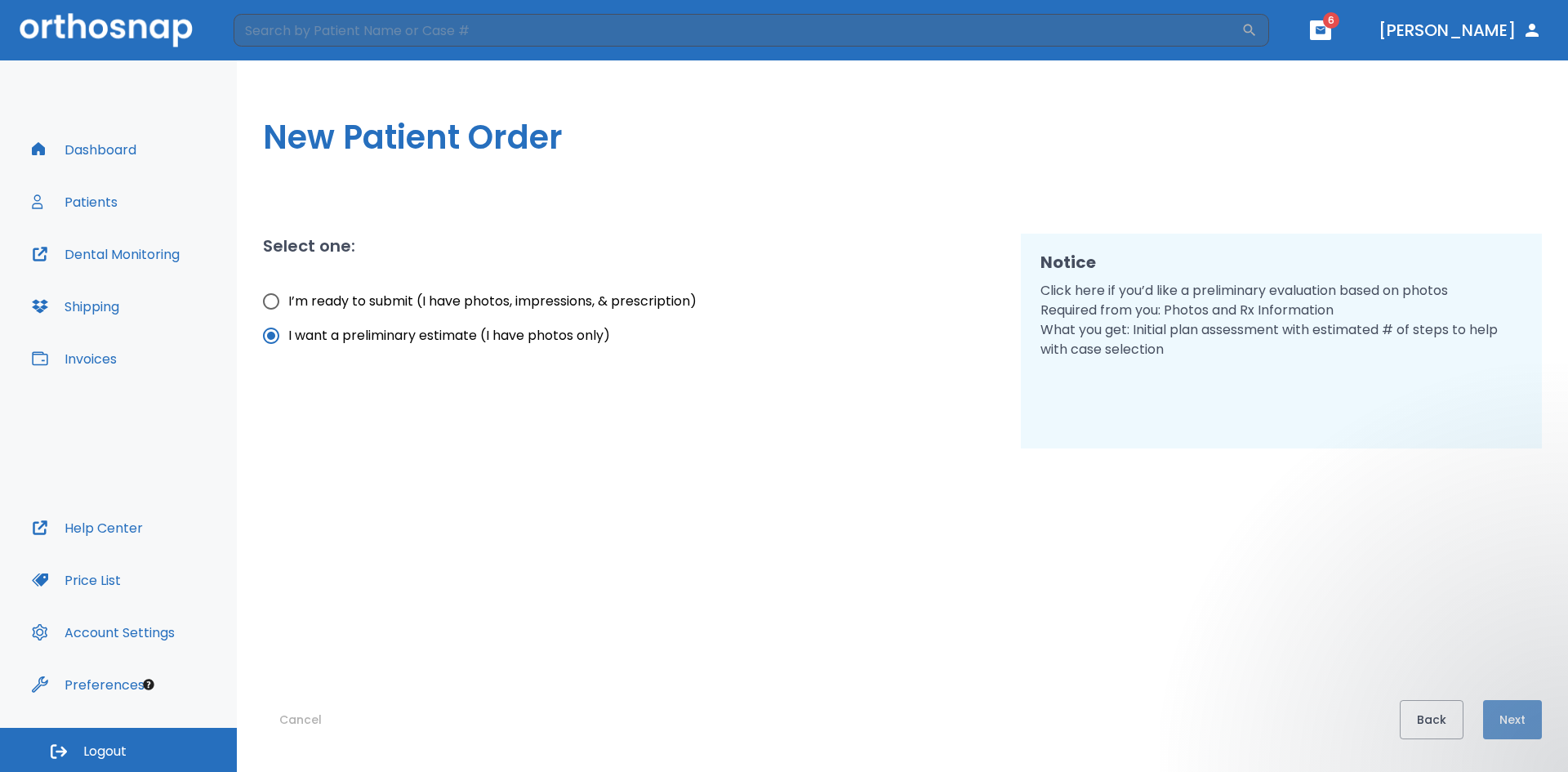
click at [758, 510] on button "Next" at bounding box center [1512, 719] width 59 height 39
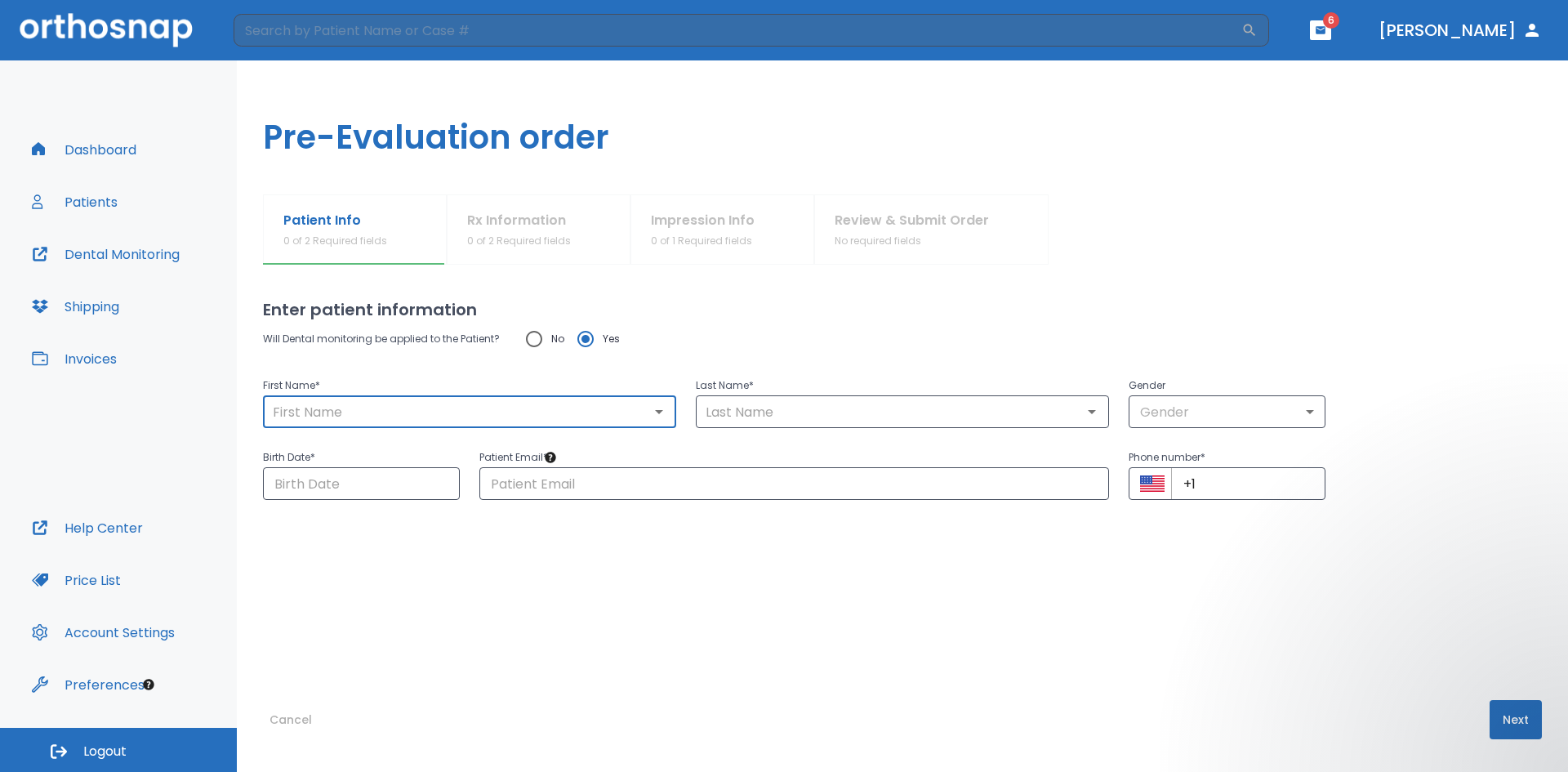
click at [340, 409] on input "text" at bounding box center [469, 411] width 403 height 23
type input "micelle"
drag, startPoint x: 749, startPoint y: 411, endPoint x: 730, endPoint y: 409, distance: 19.1
click at [747, 411] on input "text" at bounding box center [902, 411] width 403 height 23
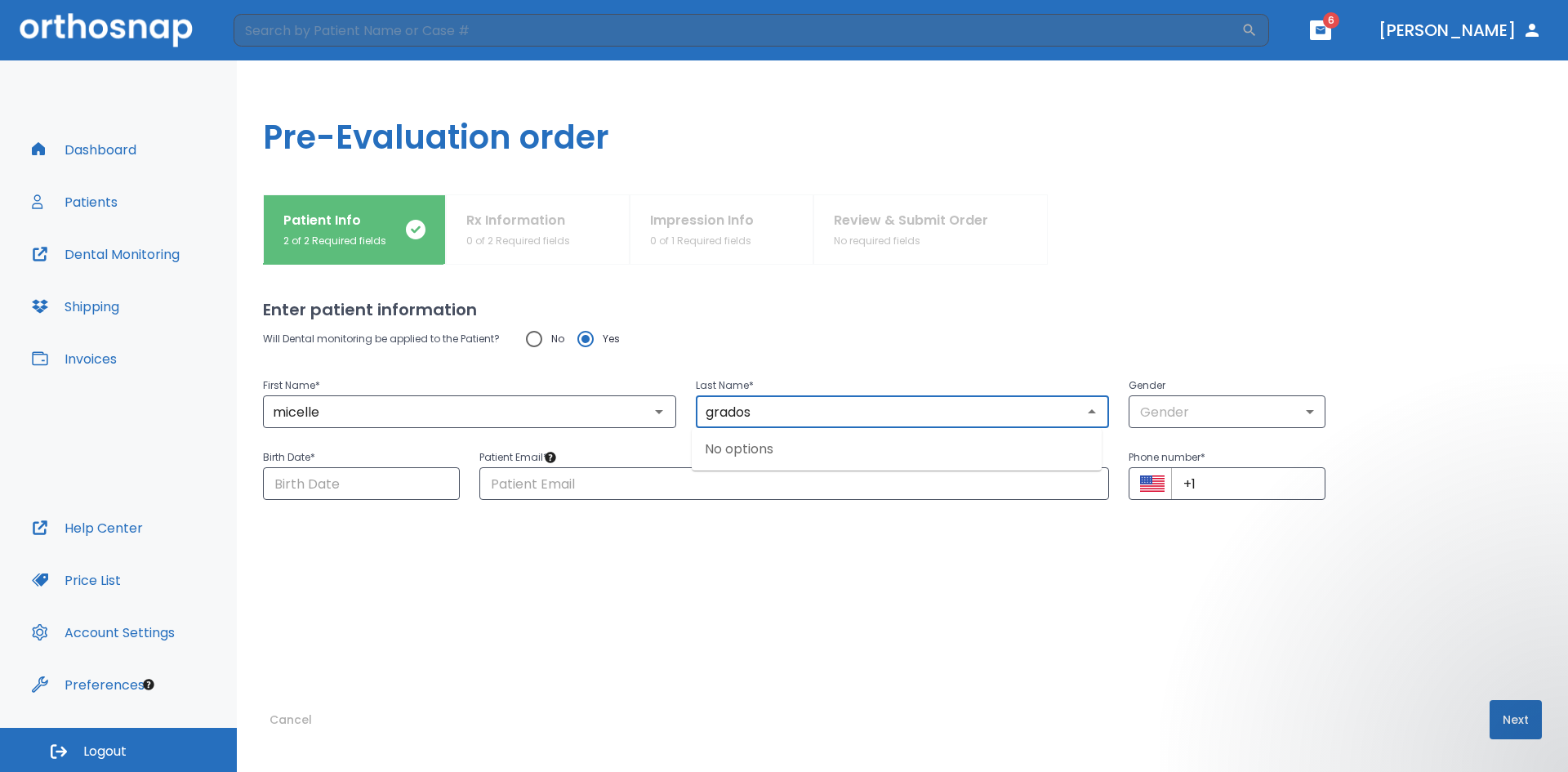
click at [713, 415] on input "grados" at bounding box center [902, 411] width 403 height 23
type input "Grados"
click at [758, 413] on body "​ 6 [PERSON_NAME] Dashboard Patients Dental Monitoring Shipping Invoices Help C…" at bounding box center [784, 386] width 1568 height 772
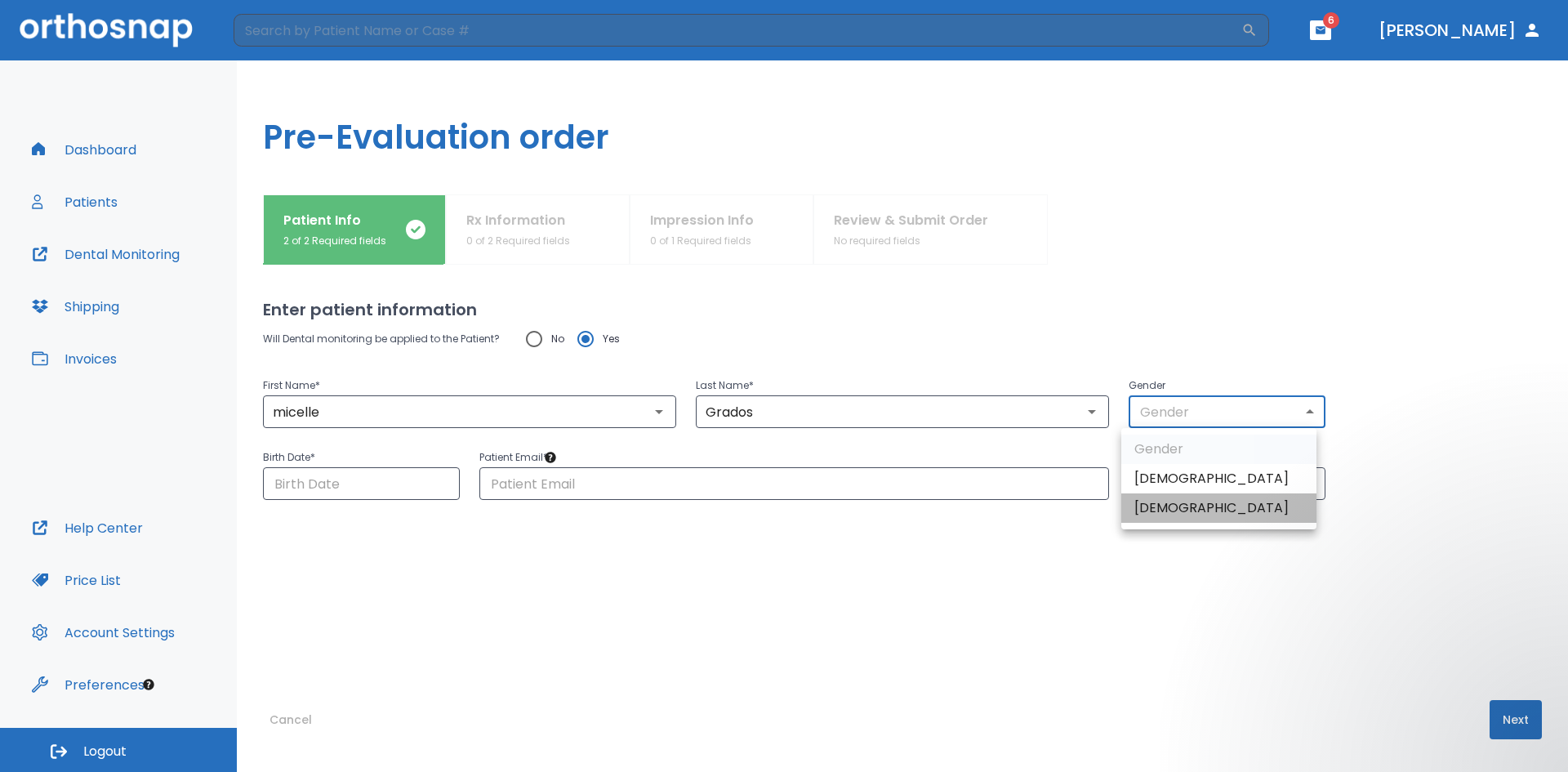
click at [758, 510] on li "[DEMOGRAPHIC_DATA]" at bounding box center [1218, 508] width 195 height 30
type input "0"
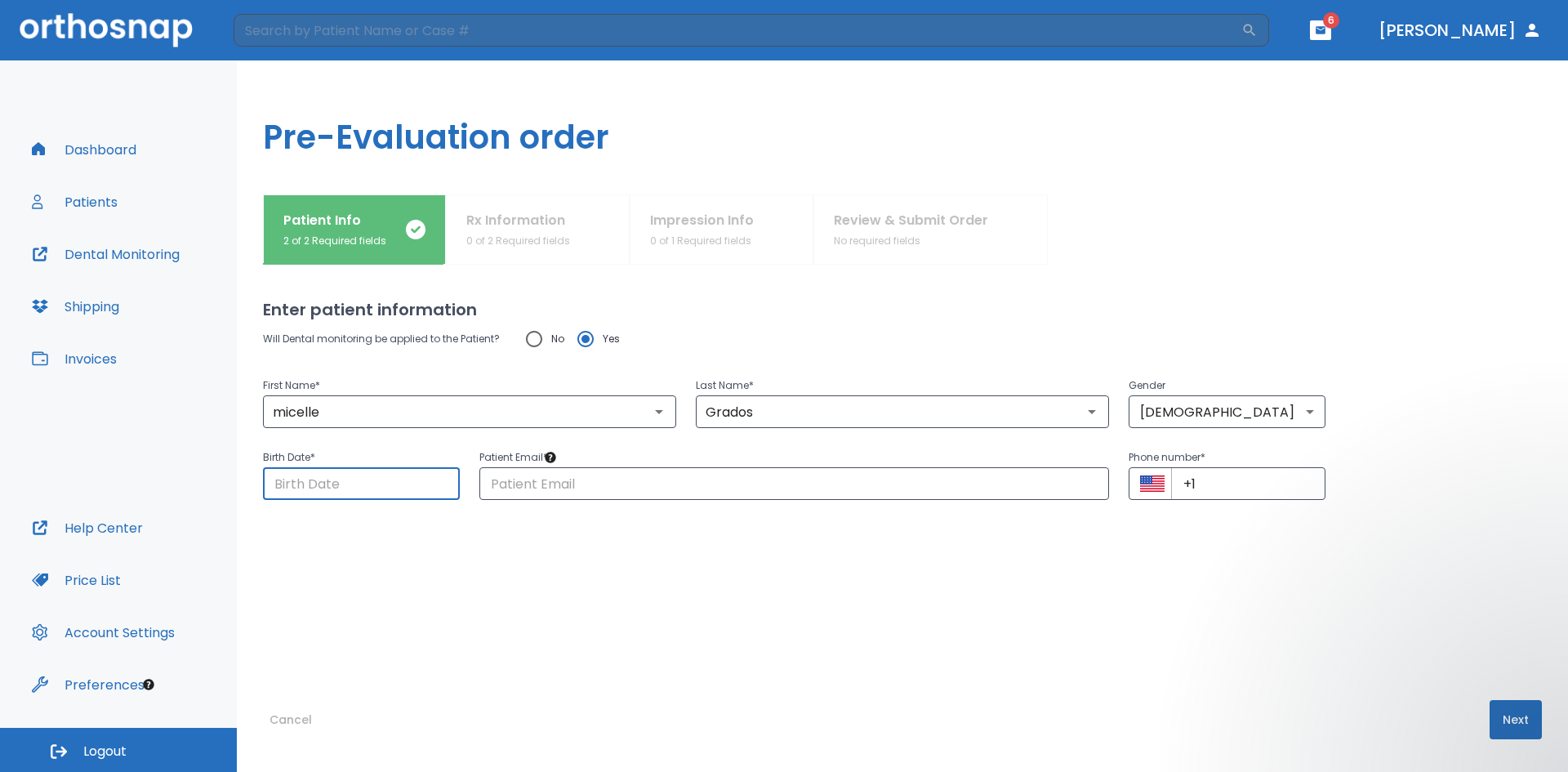
click at [399, 490] on input "Choose date" at bounding box center [362, 483] width 197 height 32
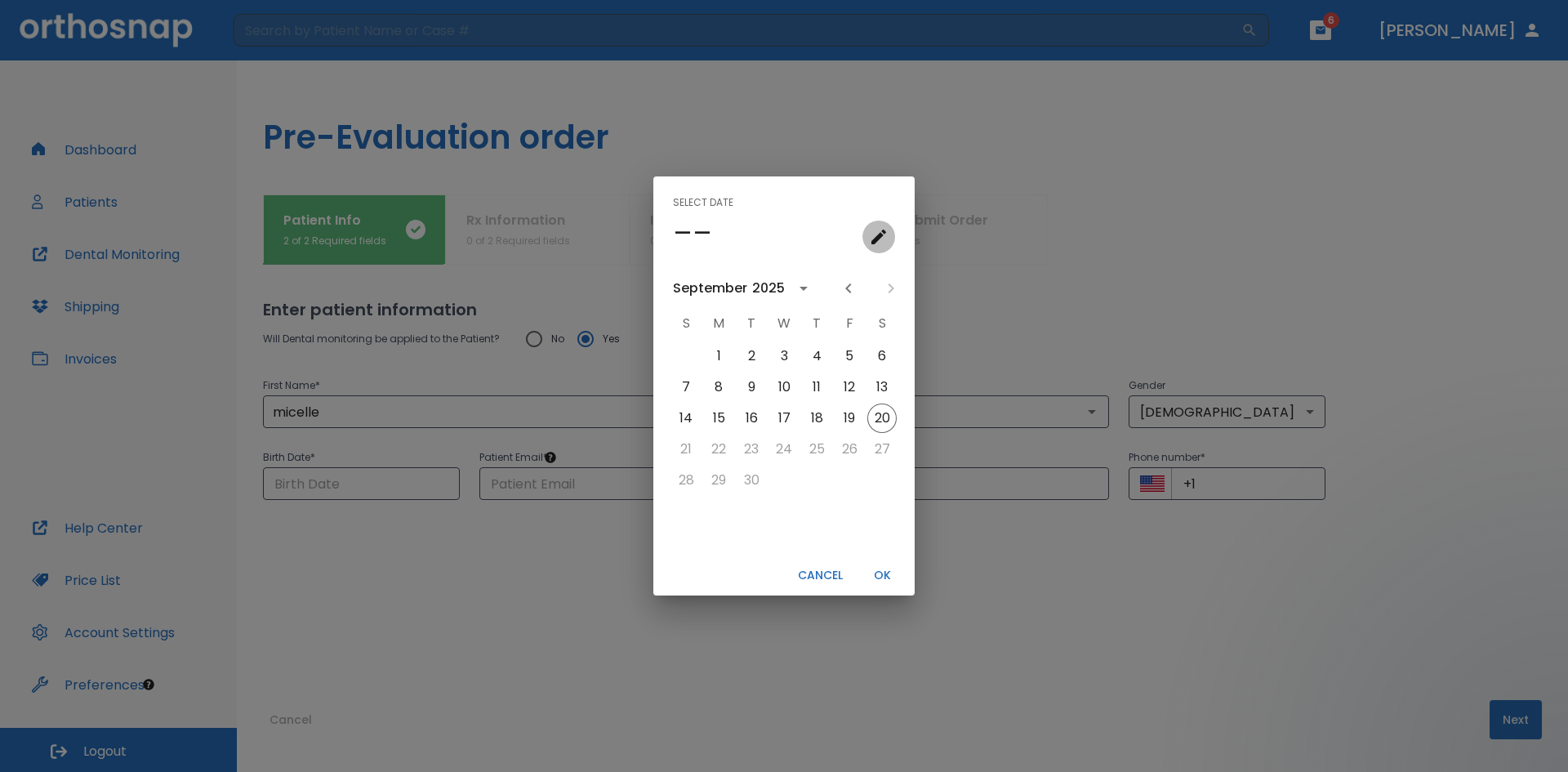
click at [758, 236] on icon "calendar view is open, go to text input view" at bounding box center [878, 236] width 14 height 14
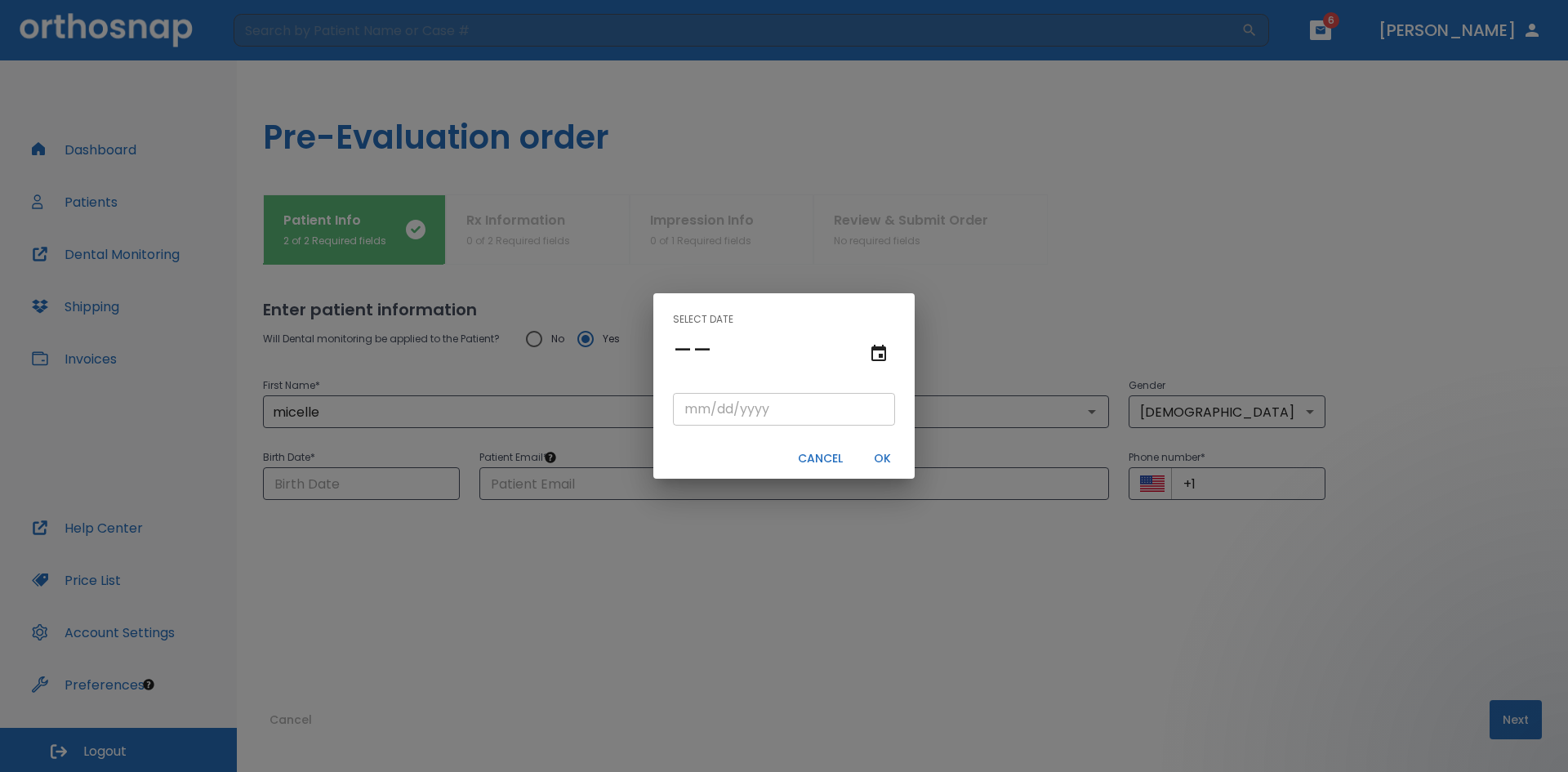
click at [711, 409] on input "tel" at bounding box center [784, 409] width 222 height 32
type input "05/04/"
type input "05/04/0002"
type input "05/04/2"
type input "05/04/0020"
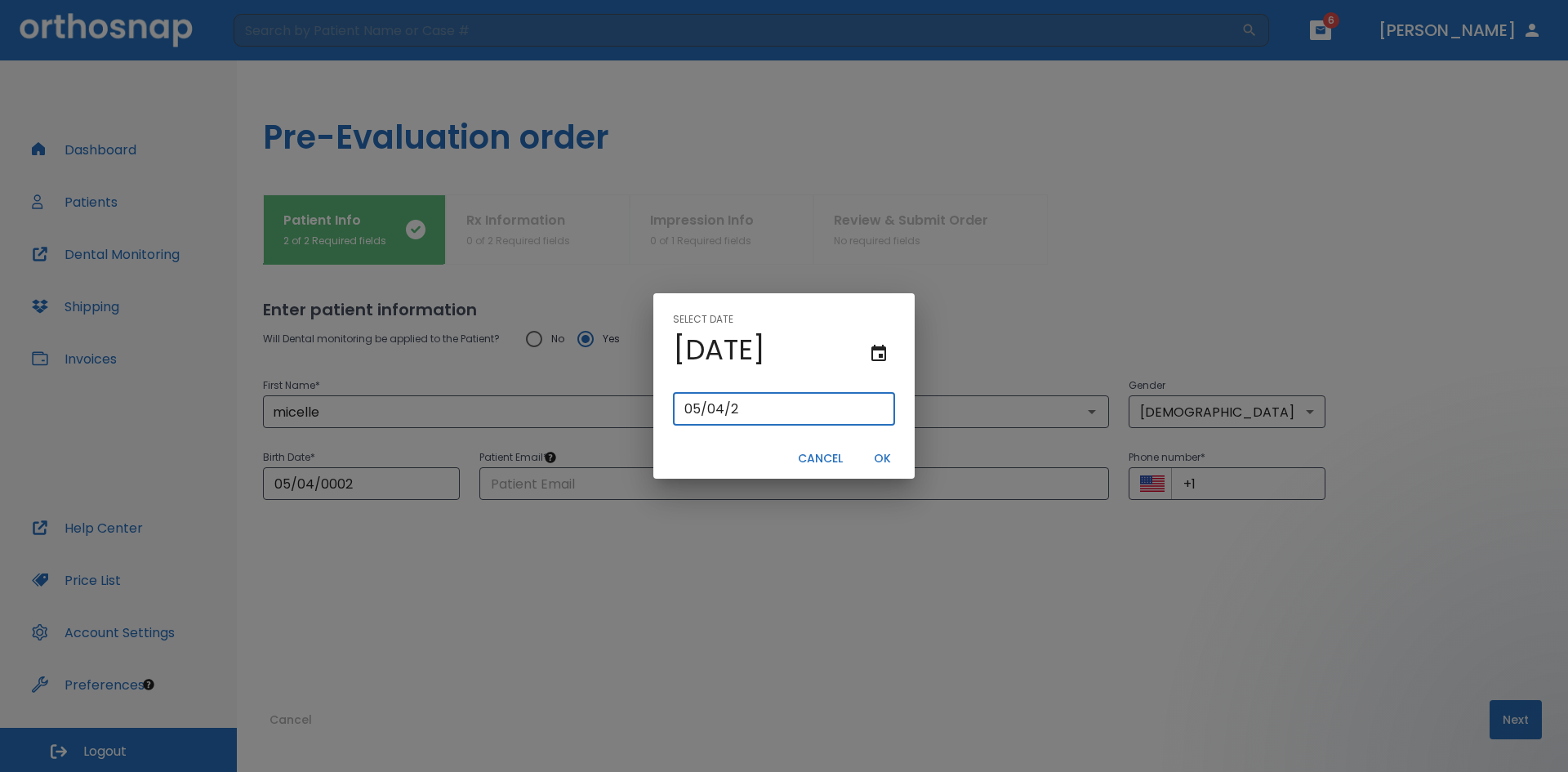
type input "[DATE]"
type input "05/04/0200"
type input "05/04/200"
type input "[DATE]"
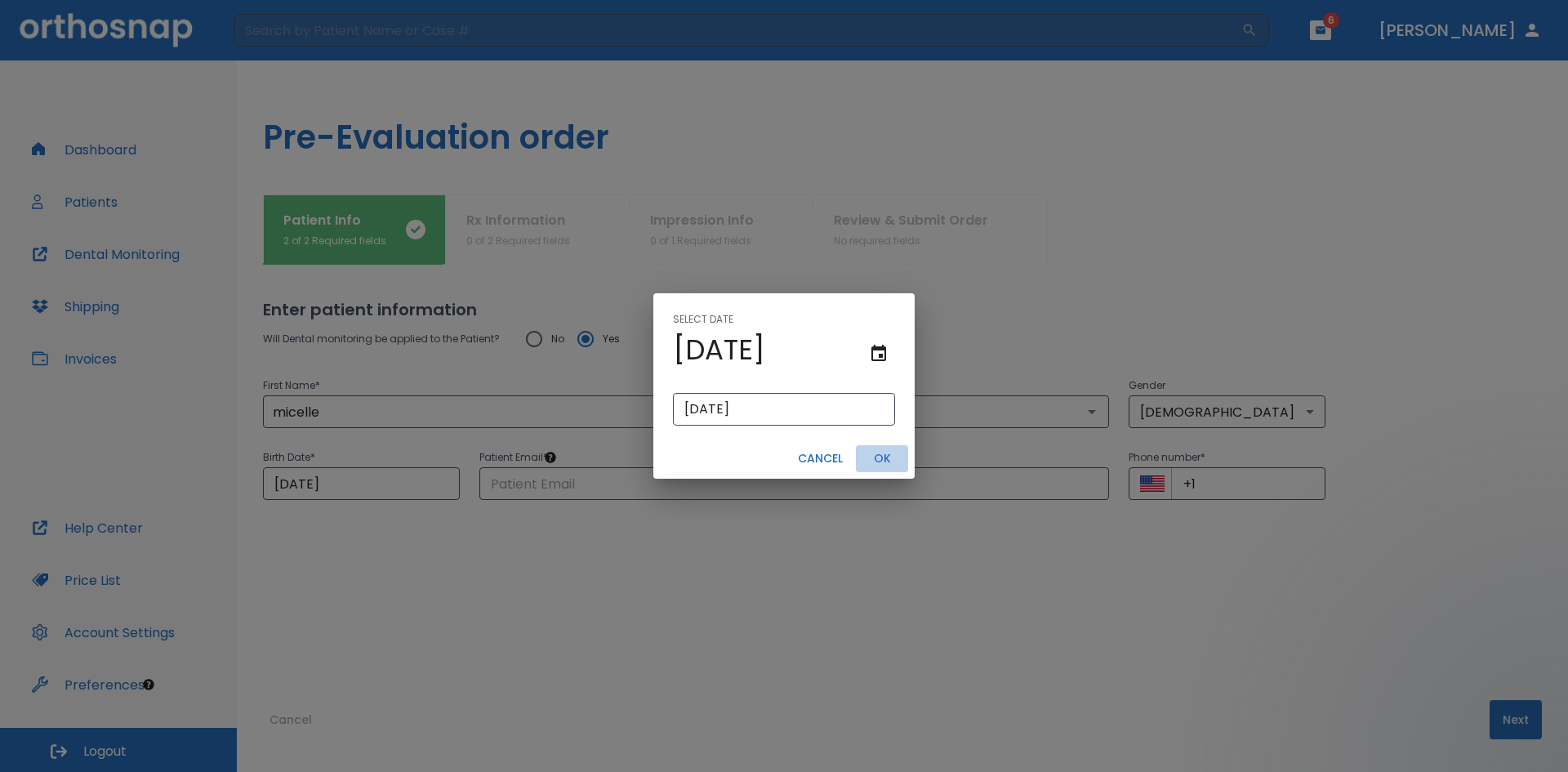
click at [758, 460] on button "OK" at bounding box center [882, 459] width 53 height 27
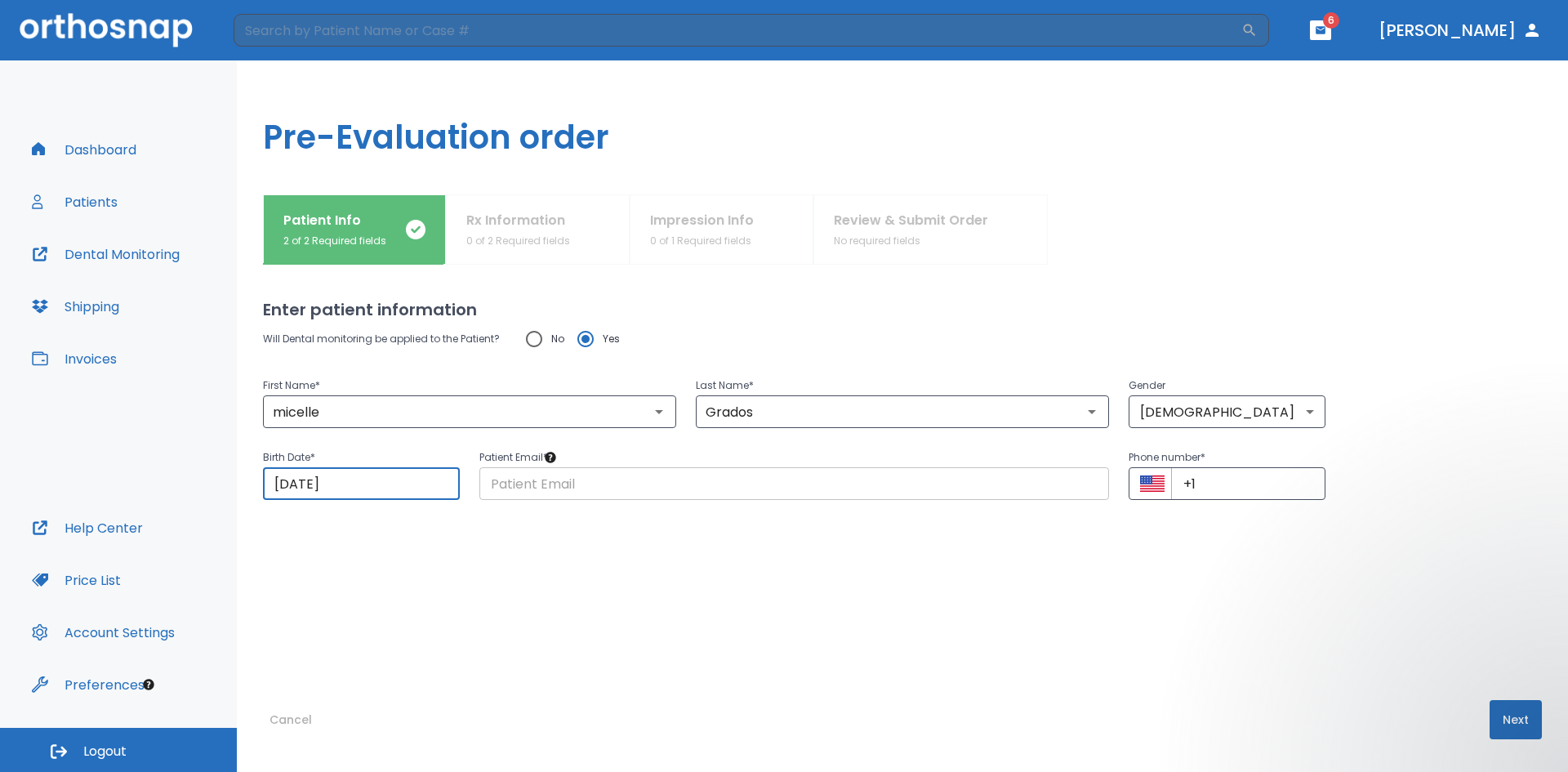
click at [573, 477] on input "text" at bounding box center [795, 483] width 630 height 32
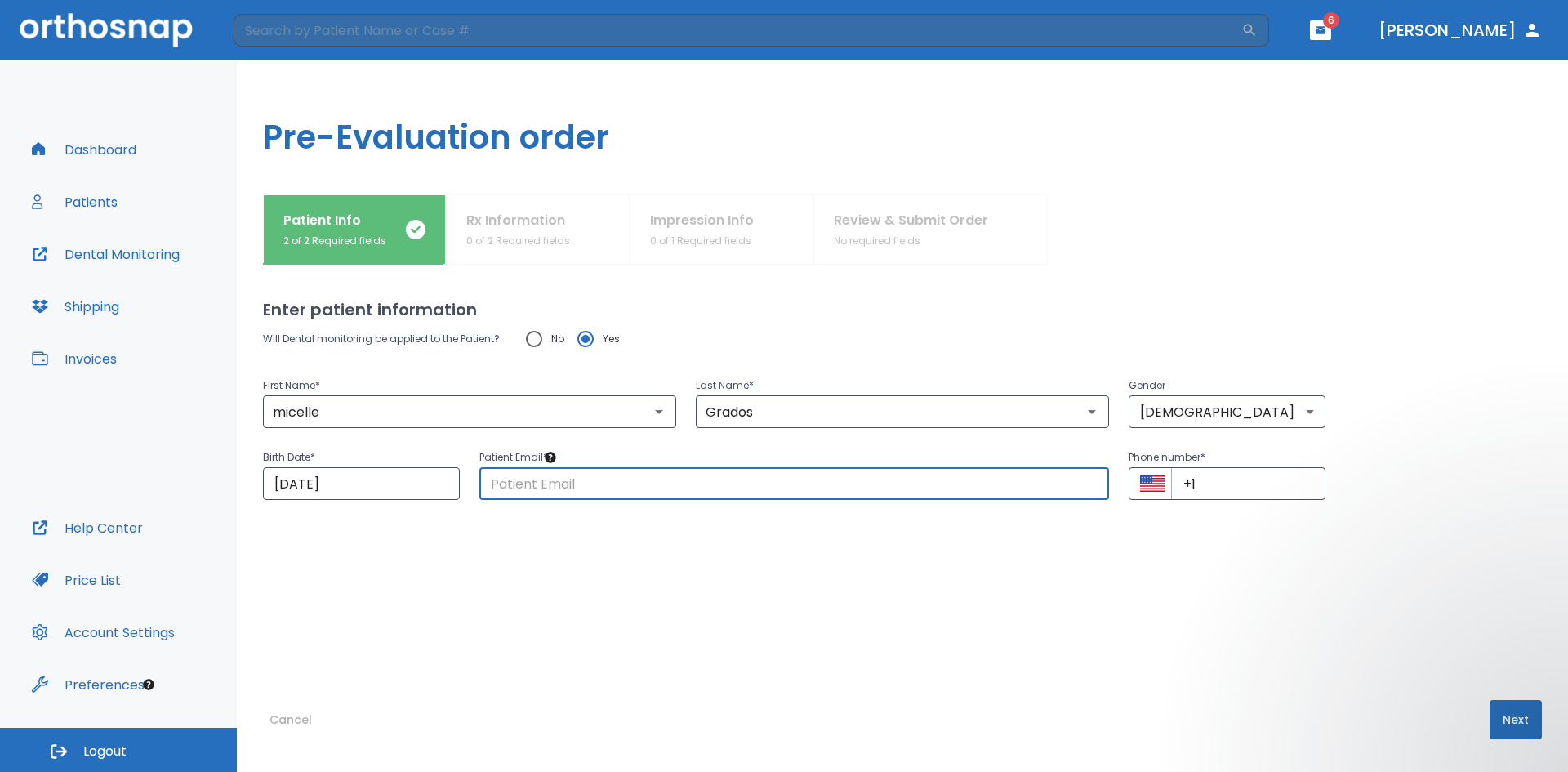
type input "[EMAIL_ADDRESS][DOMAIN_NAME]"
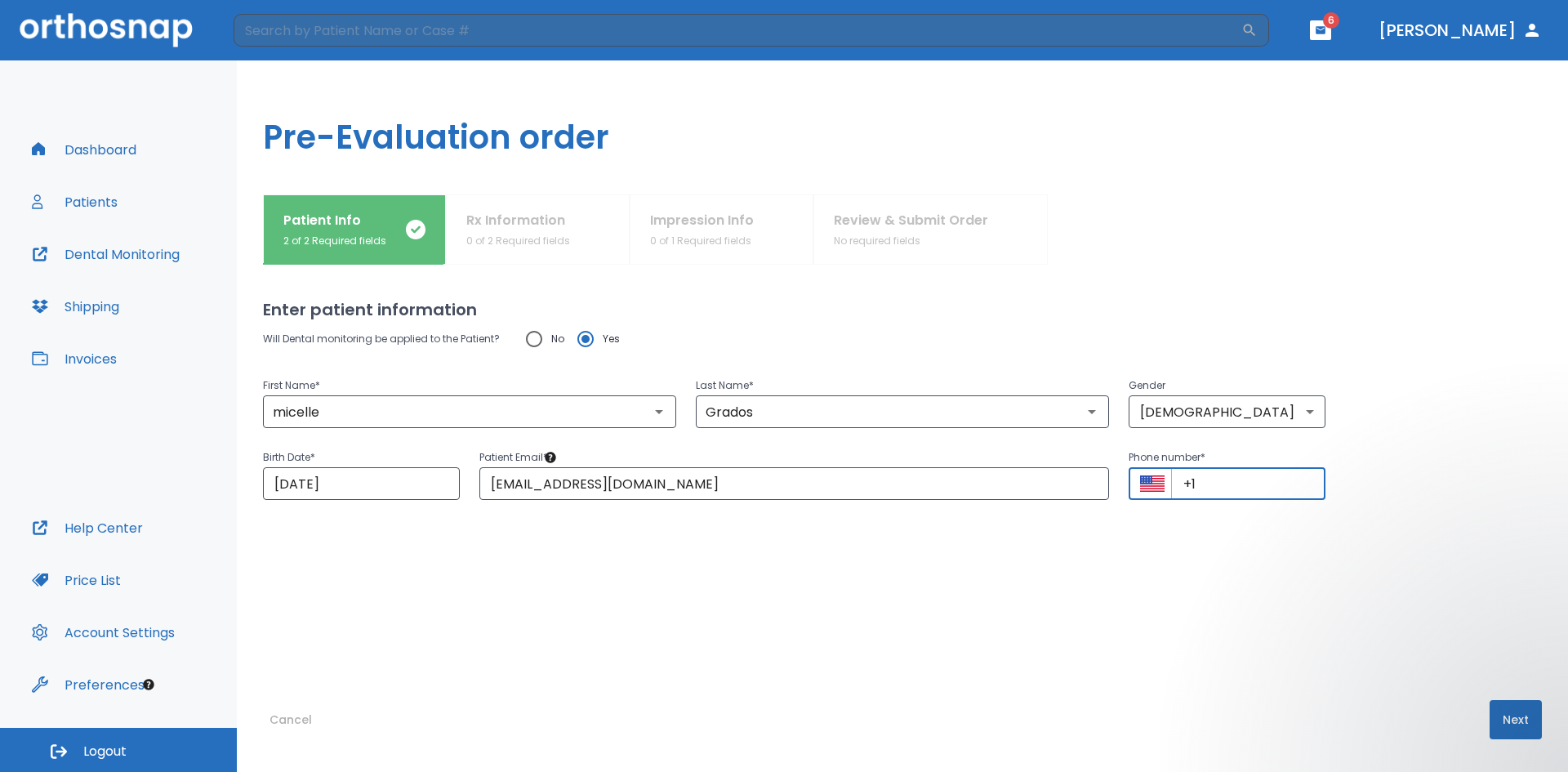
click at [758, 485] on input "+1" at bounding box center [1248, 483] width 155 height 32
type input "[PHONE_NUMBER]"
click at [758, 510] on button "Next" at bounding box center [1515, 719] width 53 height 39
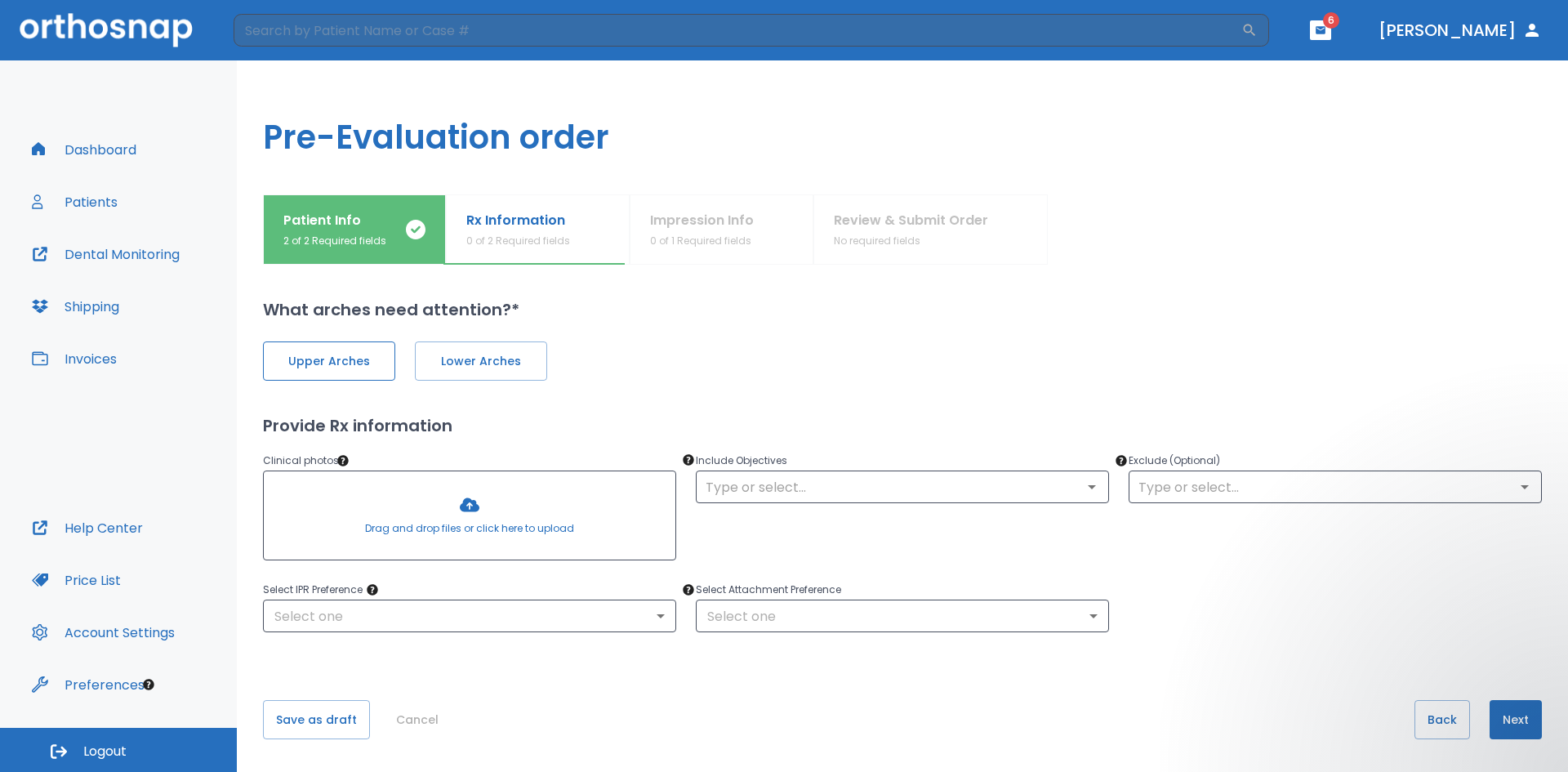
click at [365, 358] on span "Upper Arches" at bounding box center [329, 361] width 98 height 17
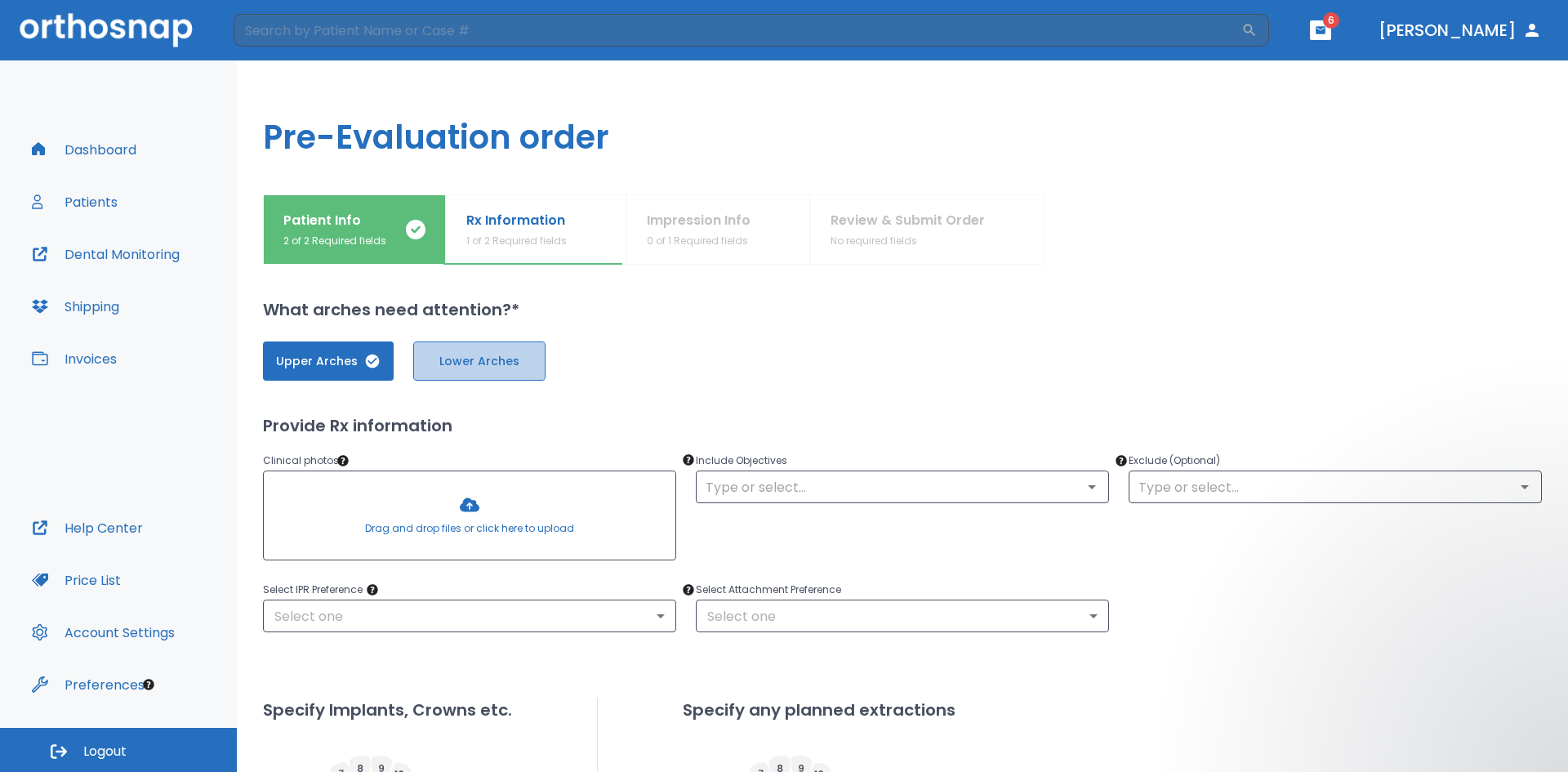
click at [496, 360] on span "Lower Arches" at bounding box center [479, 361] width 98 height 17
click at [660, 510] on body "​ 6 [PERSON_NAME] Dashboard Patients Dental Monitoring Shipping Invoices Help C…" at bounding box center [784, 386] width 1568 height 772
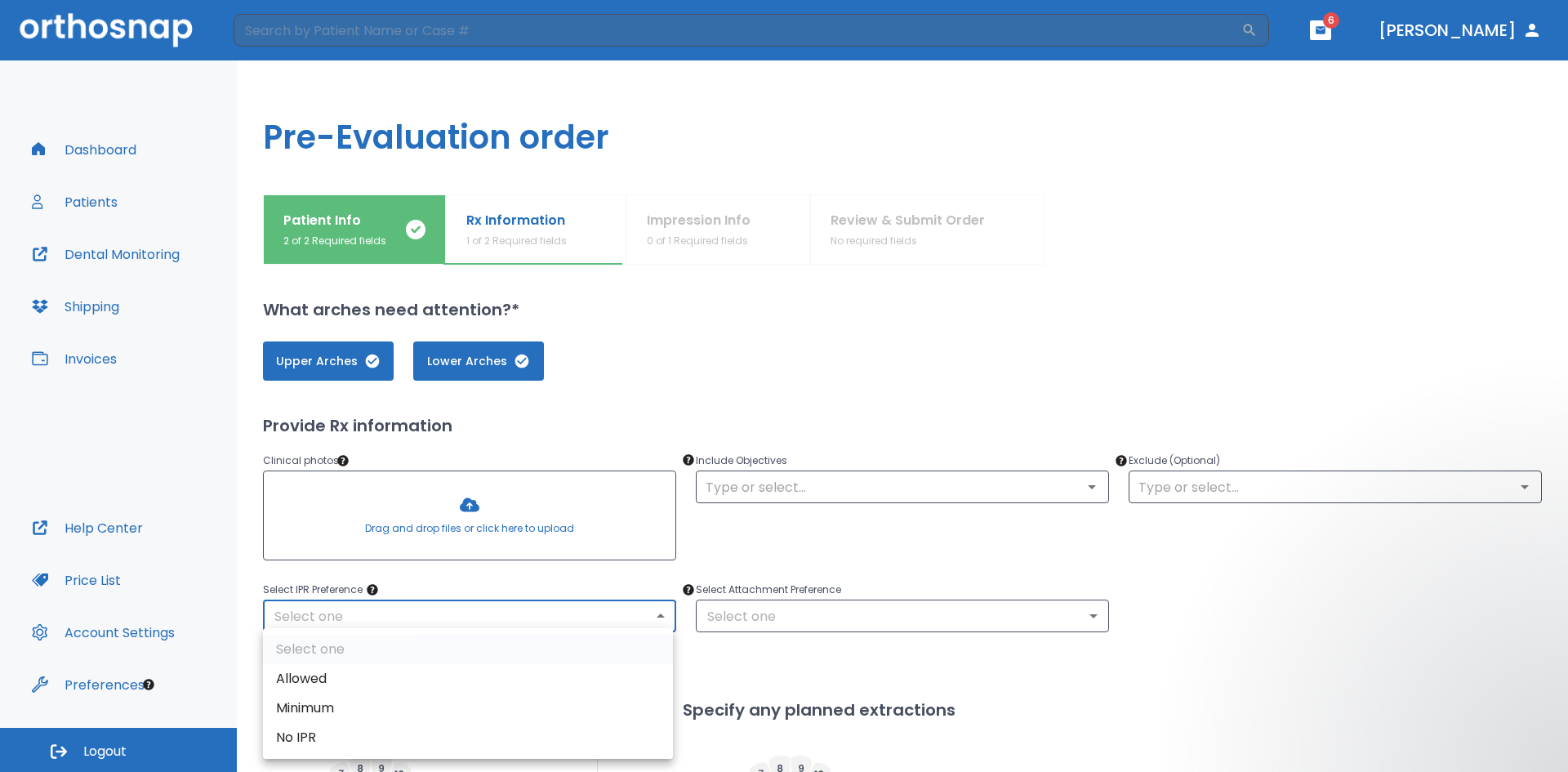
click at [336, 510] on li "Allowed" at bounding box center [468, 679] width 410 height 30
type input "1"
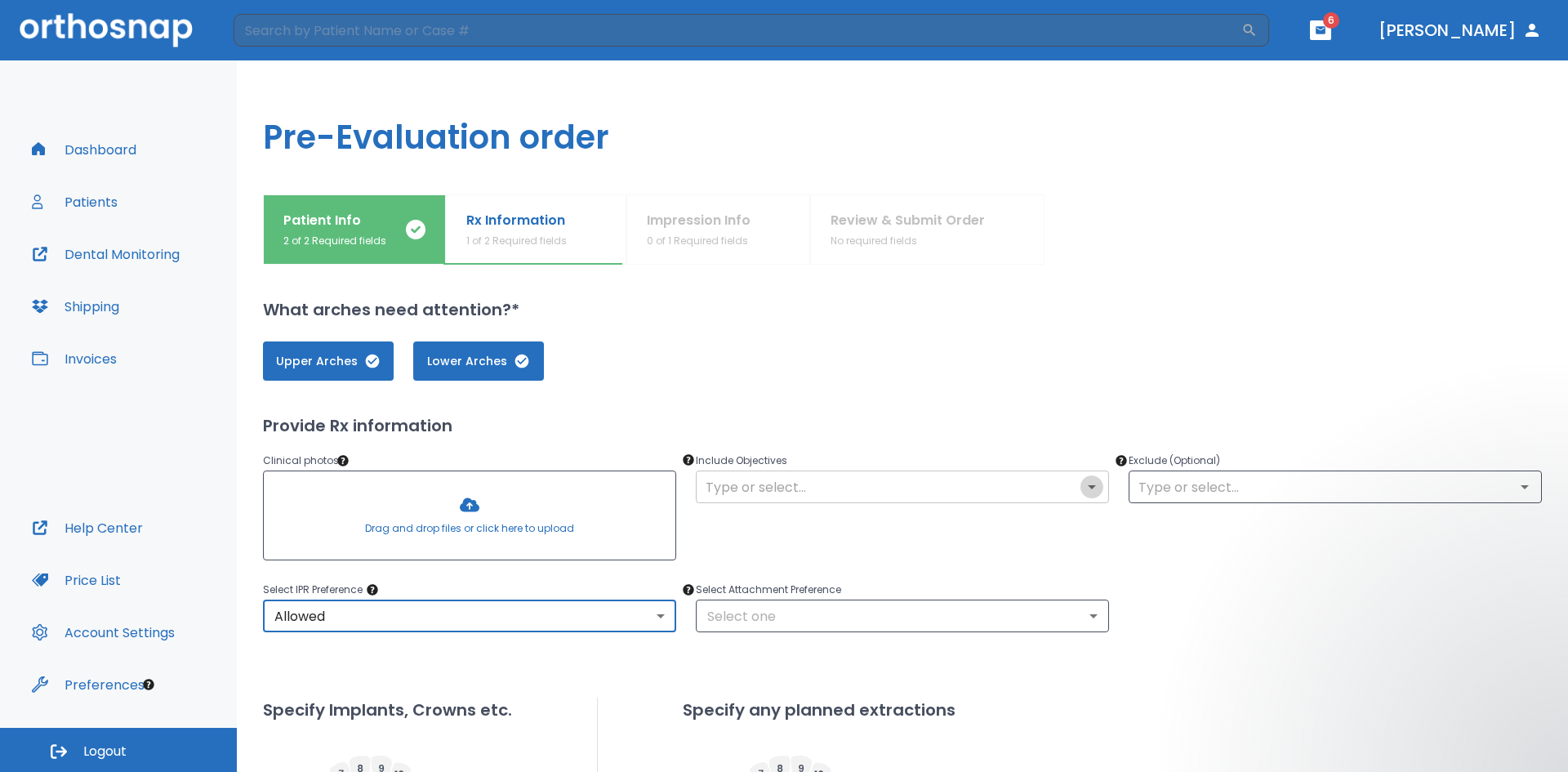
click at [758, 486] on icon "Open" at bounding box center [1091, 487] width 20 height 20
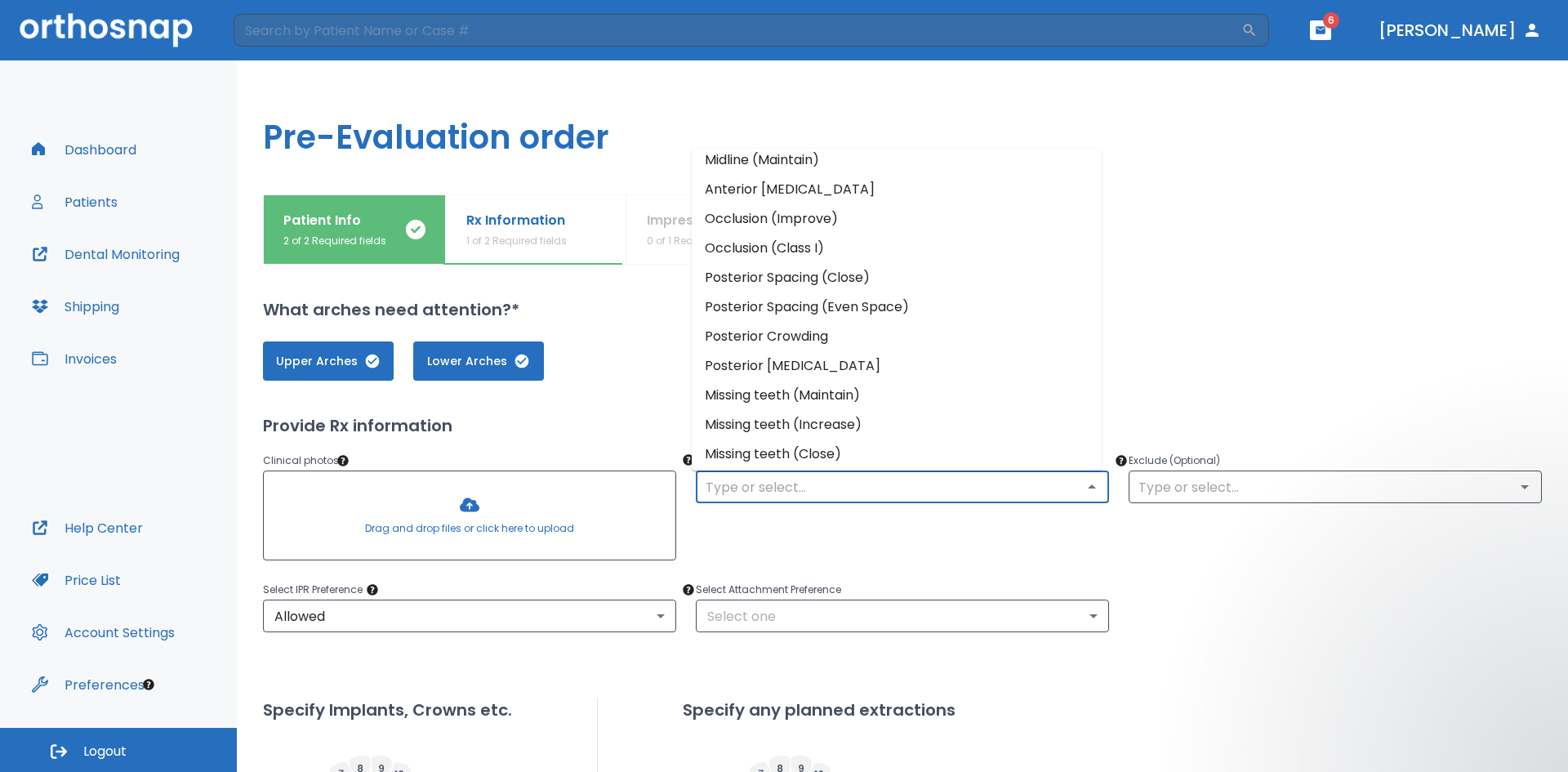
scroll to position [132, 0]
click at [755, 217] on li "Occlusion (Improve)" at bounding box center [896, 214] width 410 height 30
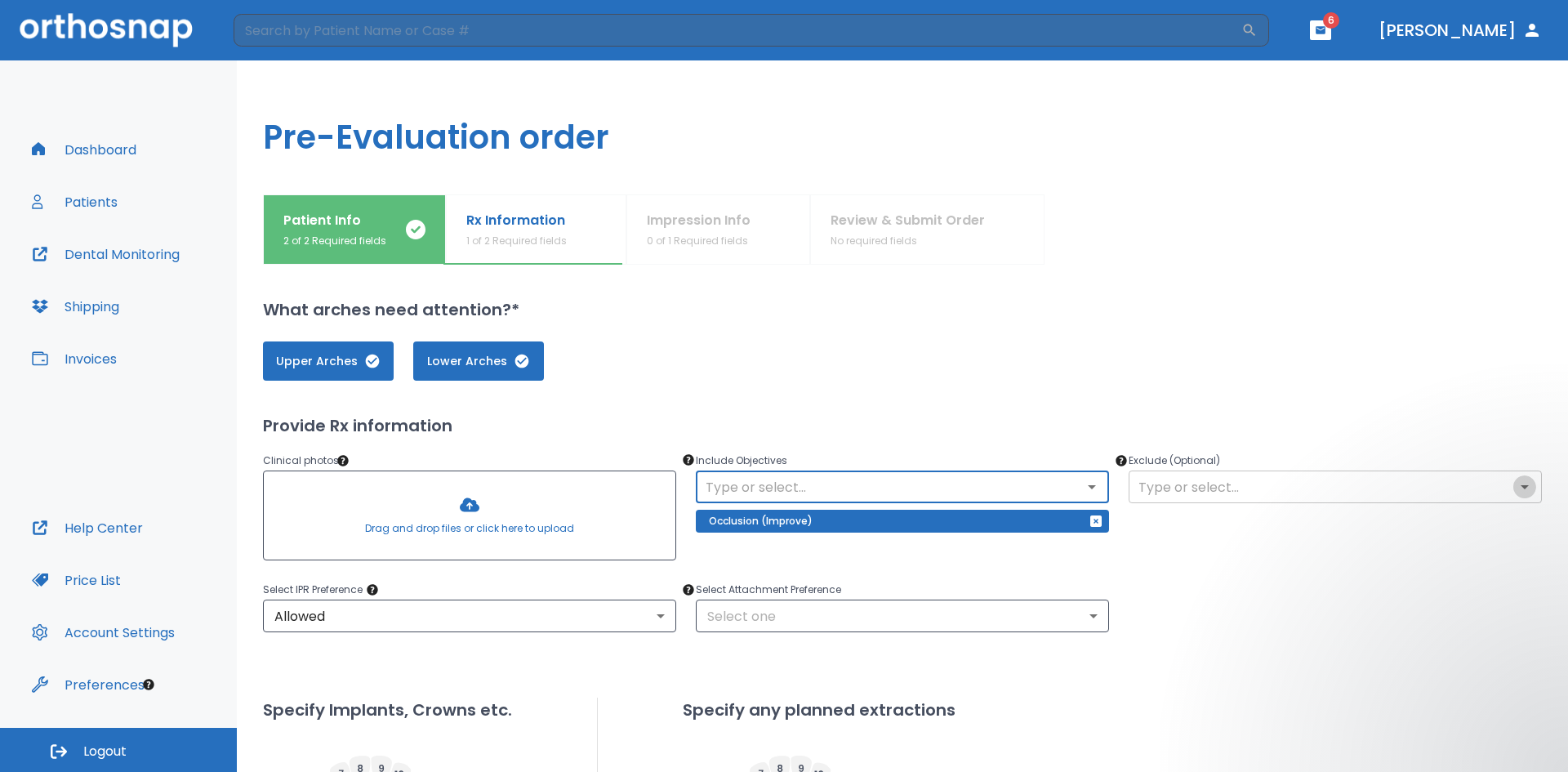
click at [758, 482] on icon "Open" at bounding box center [1524, 487] width 20 height 20
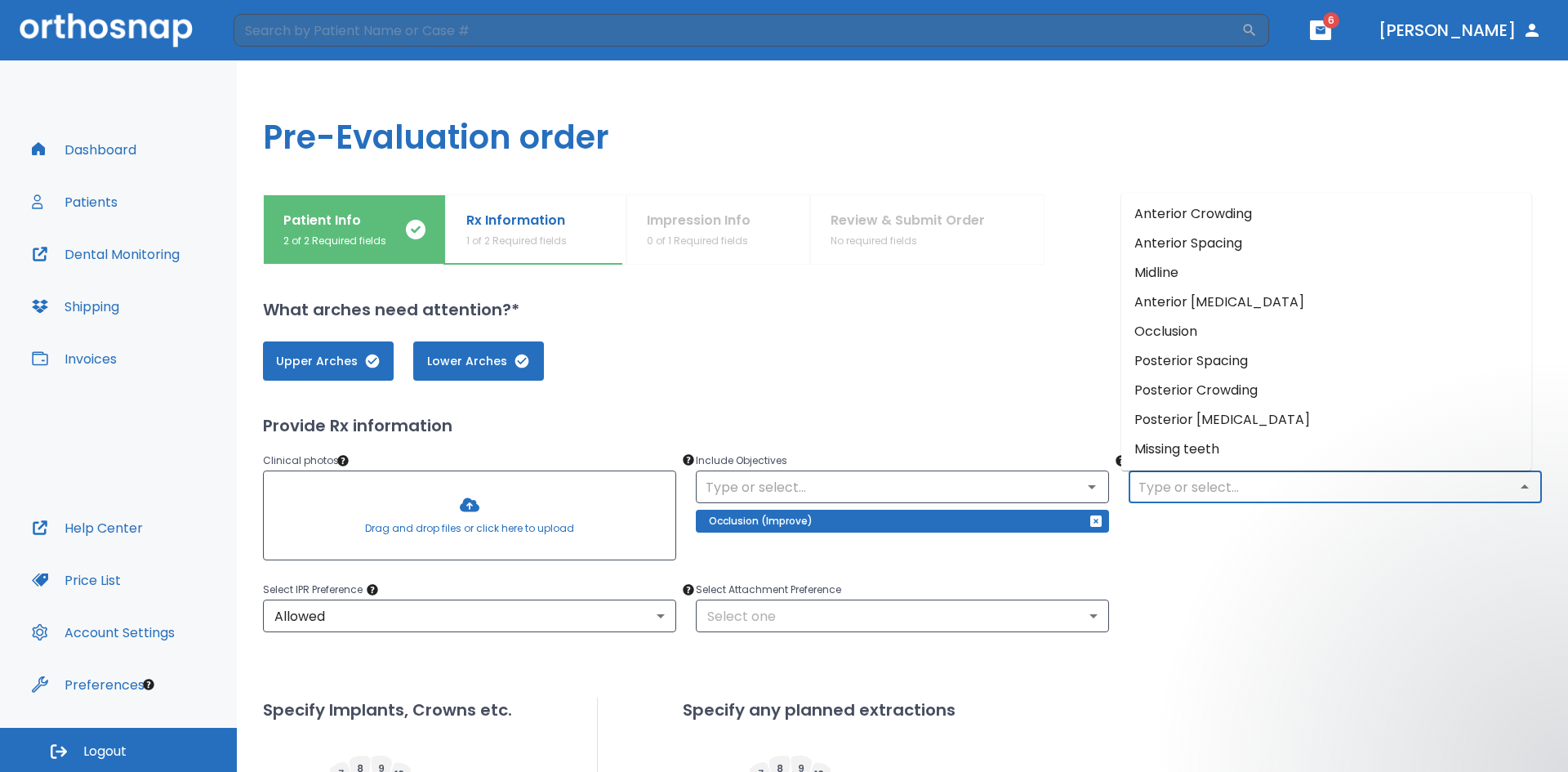
click at [758, 490] on icon "Close" at bounding box center [1524, 487] width 20 height 20
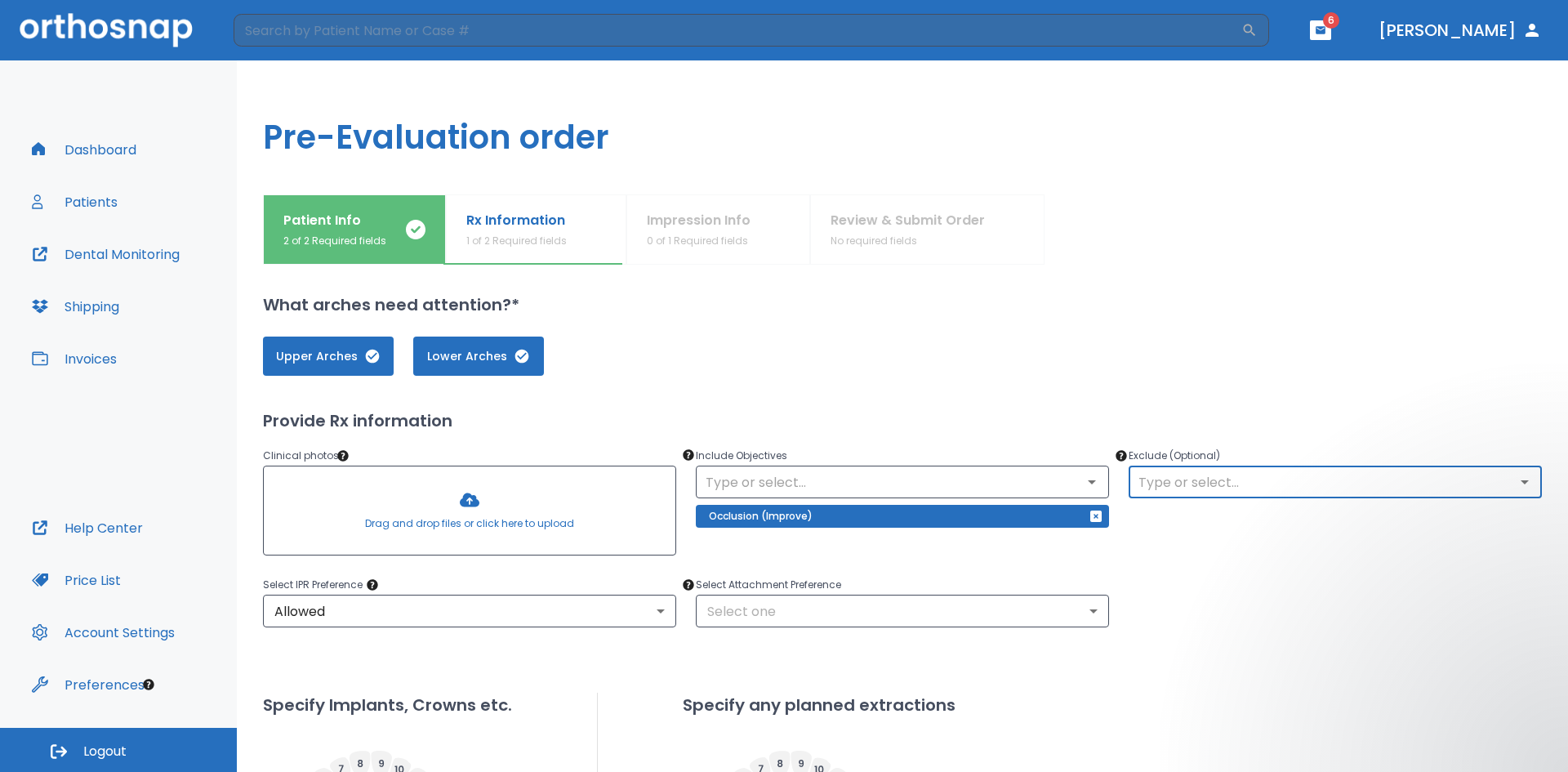
scroll to position [0, 0]
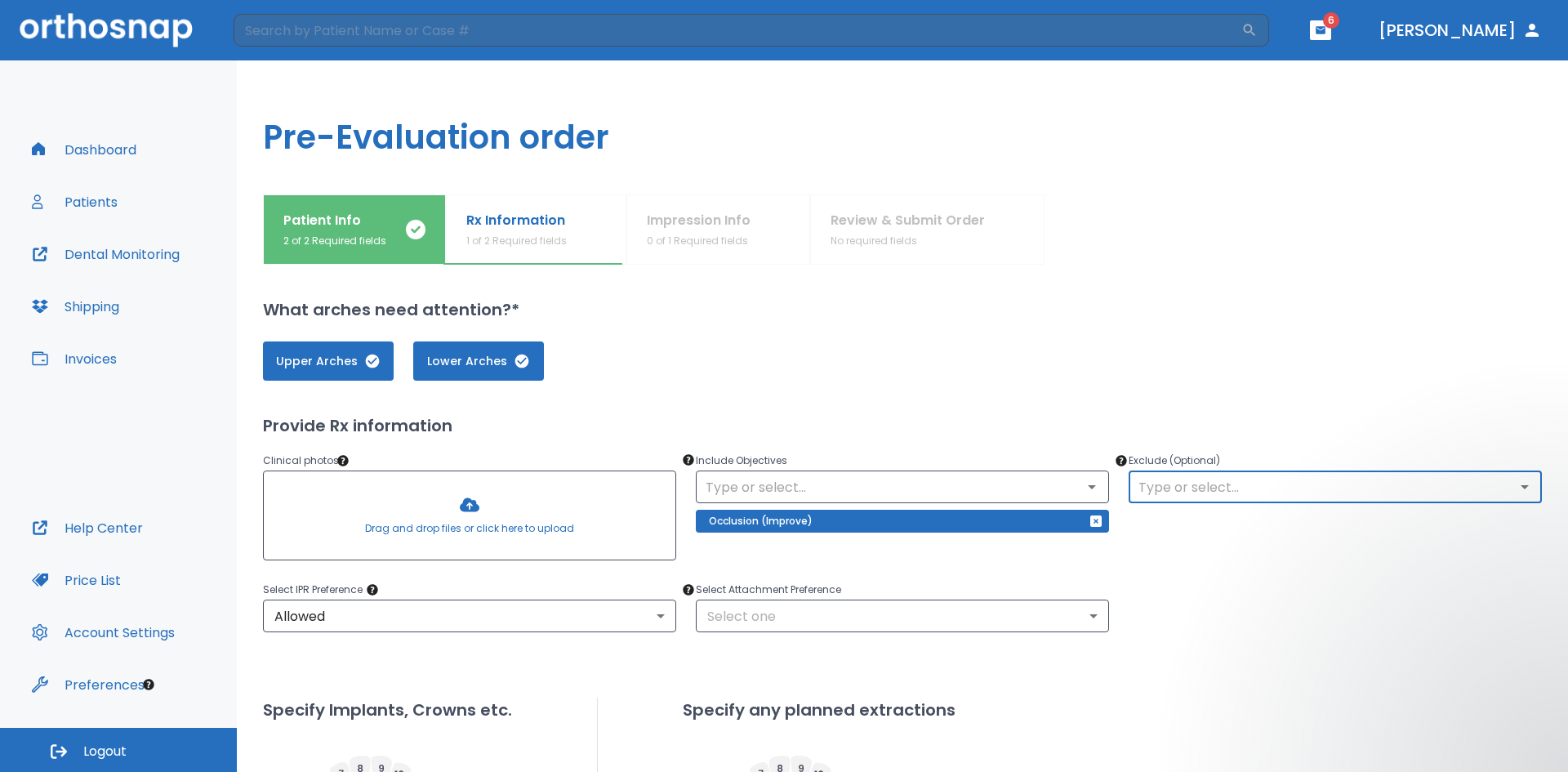
click at [758, 483] on icon "Open" at bounding box center [1524, 487] width 20 height 20
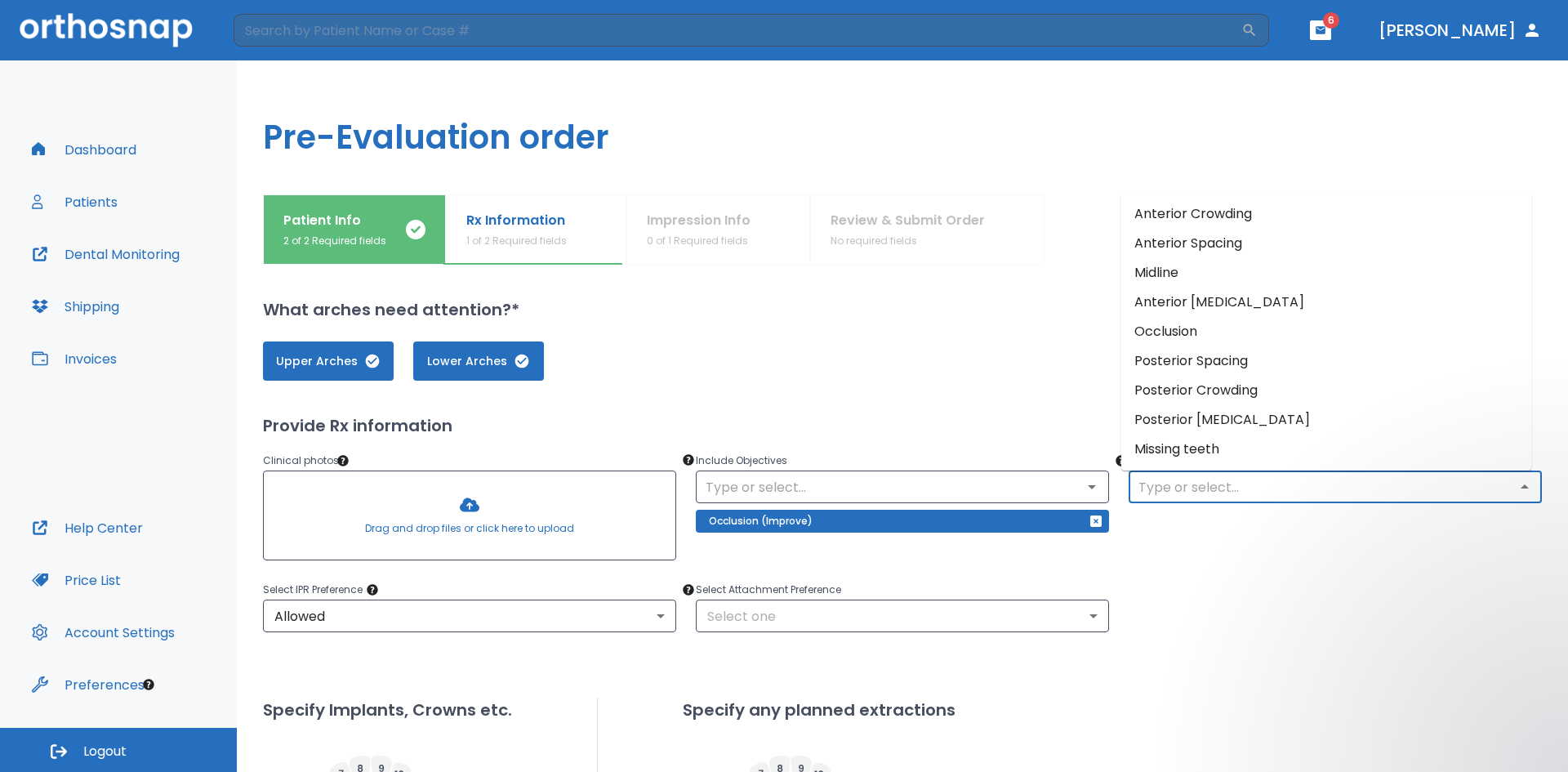
click at [758, 332] on li "Occlusion" at bounding box center [1325, 331] width 410 height 30
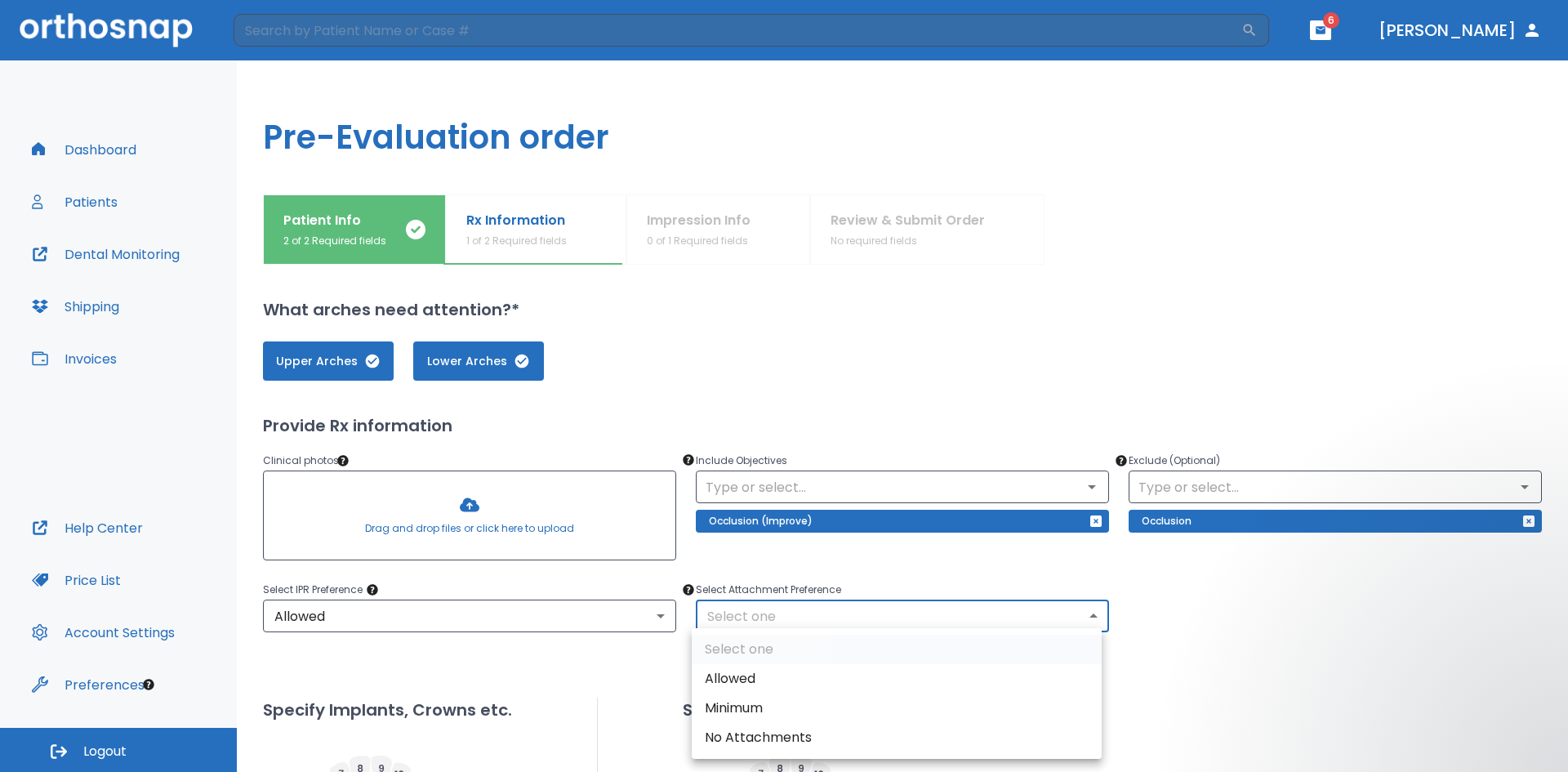
click at [758, 510] on body "​ 6 [PERSON_NAME] Dashboard Patients Dental Monitoring Shipping Invoices Help C…" at bounding box center [784, 386] width 1568 height 772
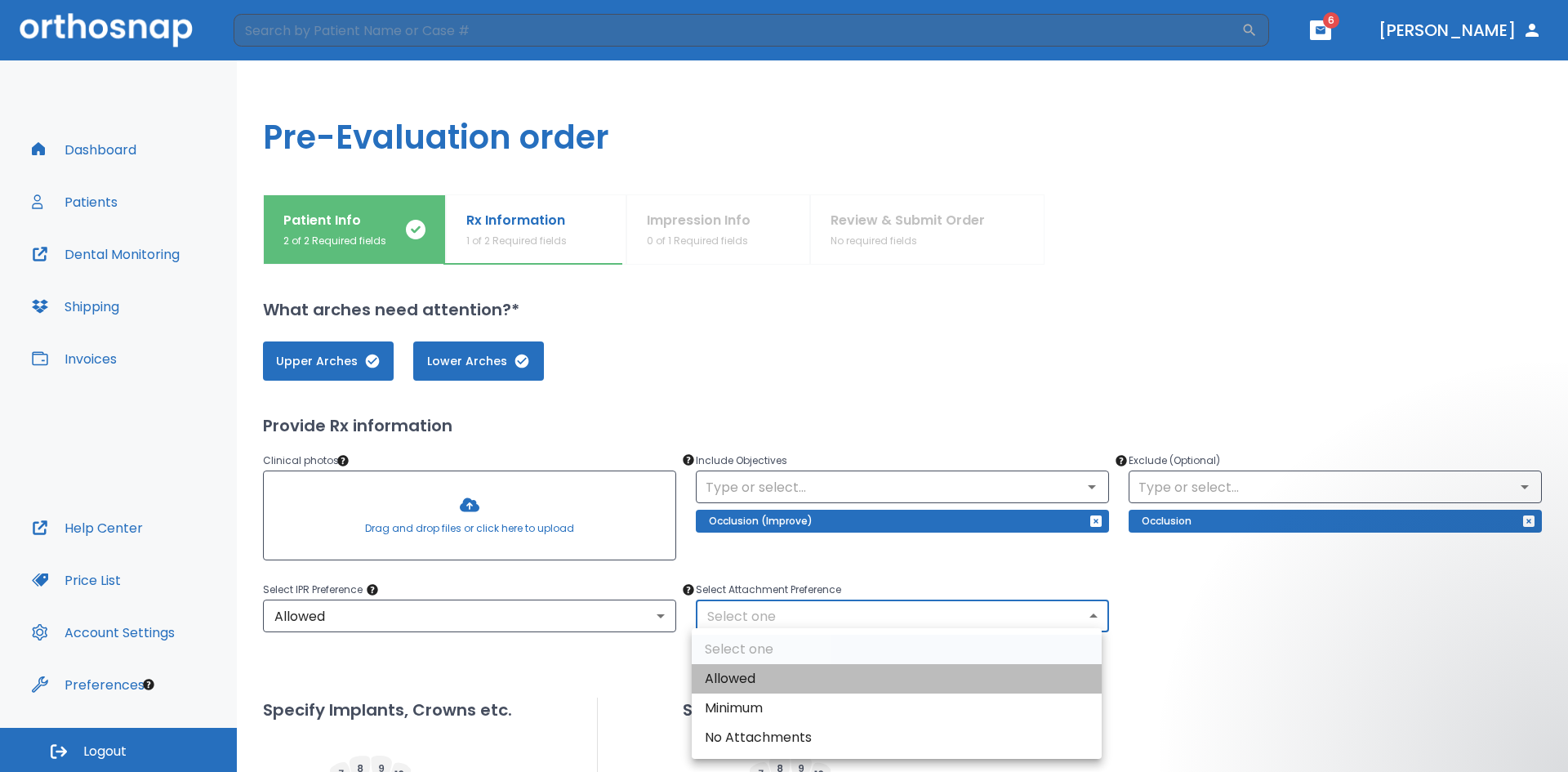
click at [739, 510] on li "Allowed" at bounding box center [896, 679] width 410 height 30
type input "1"
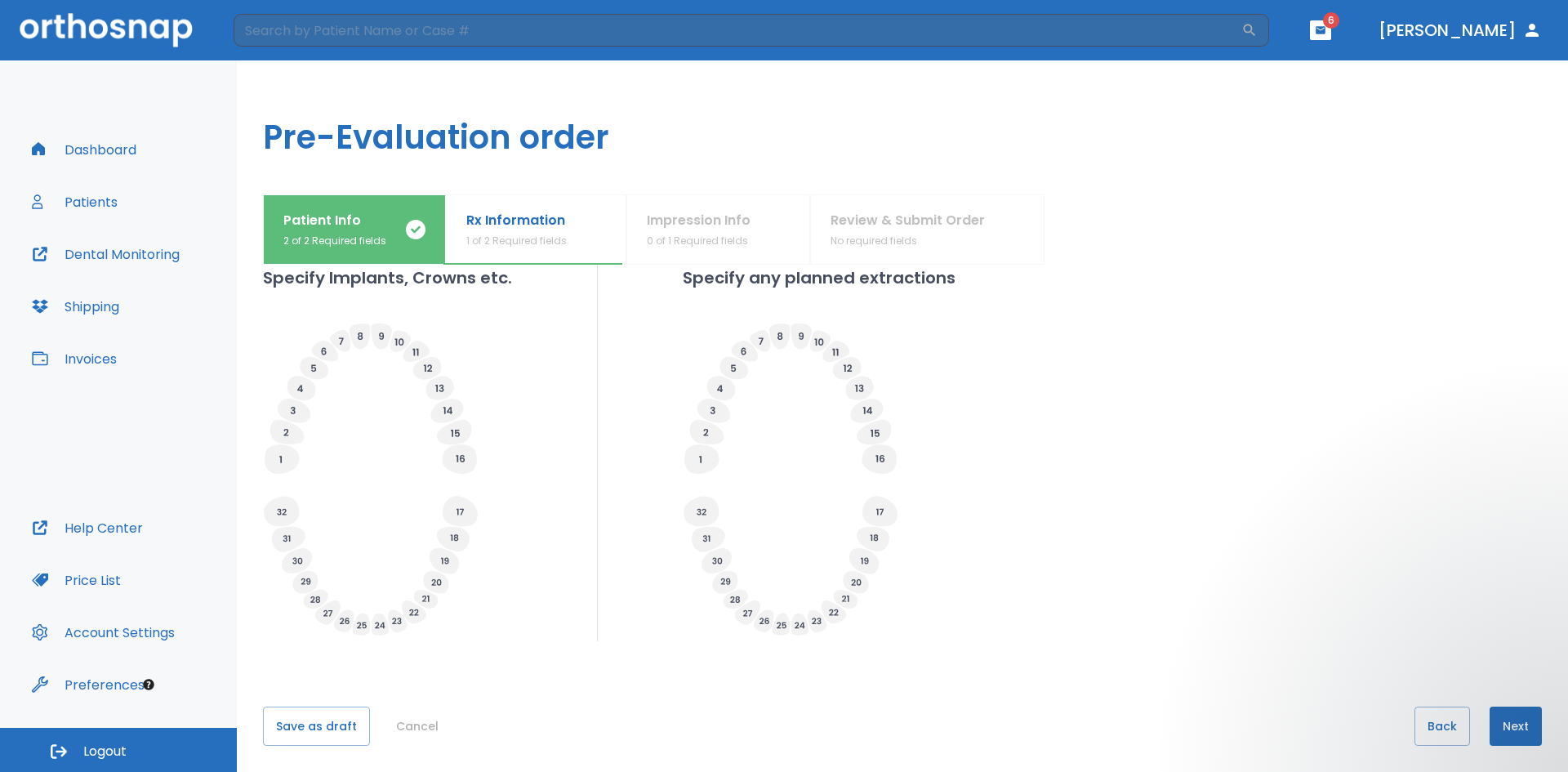
scroll to position [438, 0]
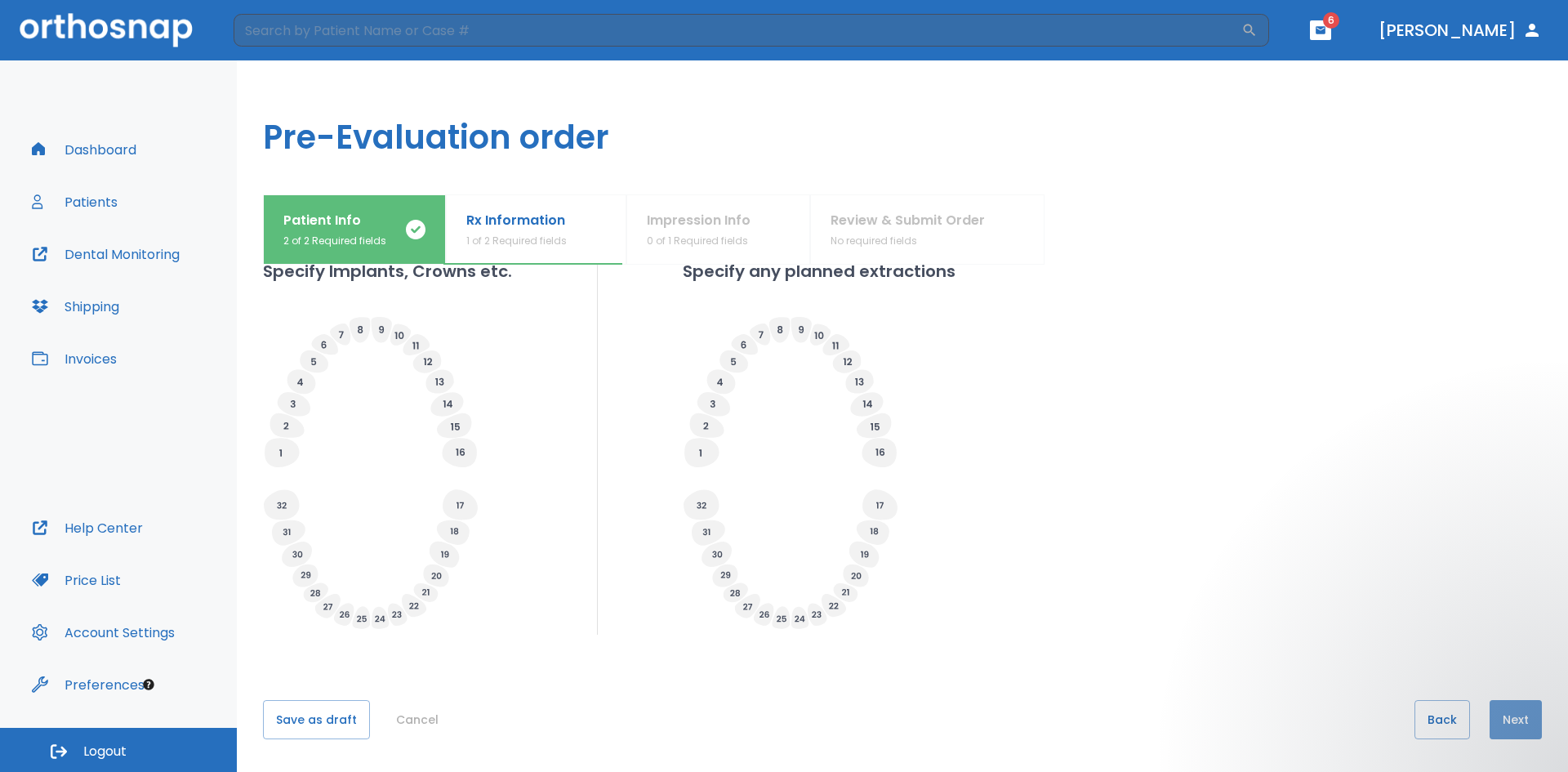
click at [758, 510] on button "Next" at bounding box center [1515, 719] width 53 height 39
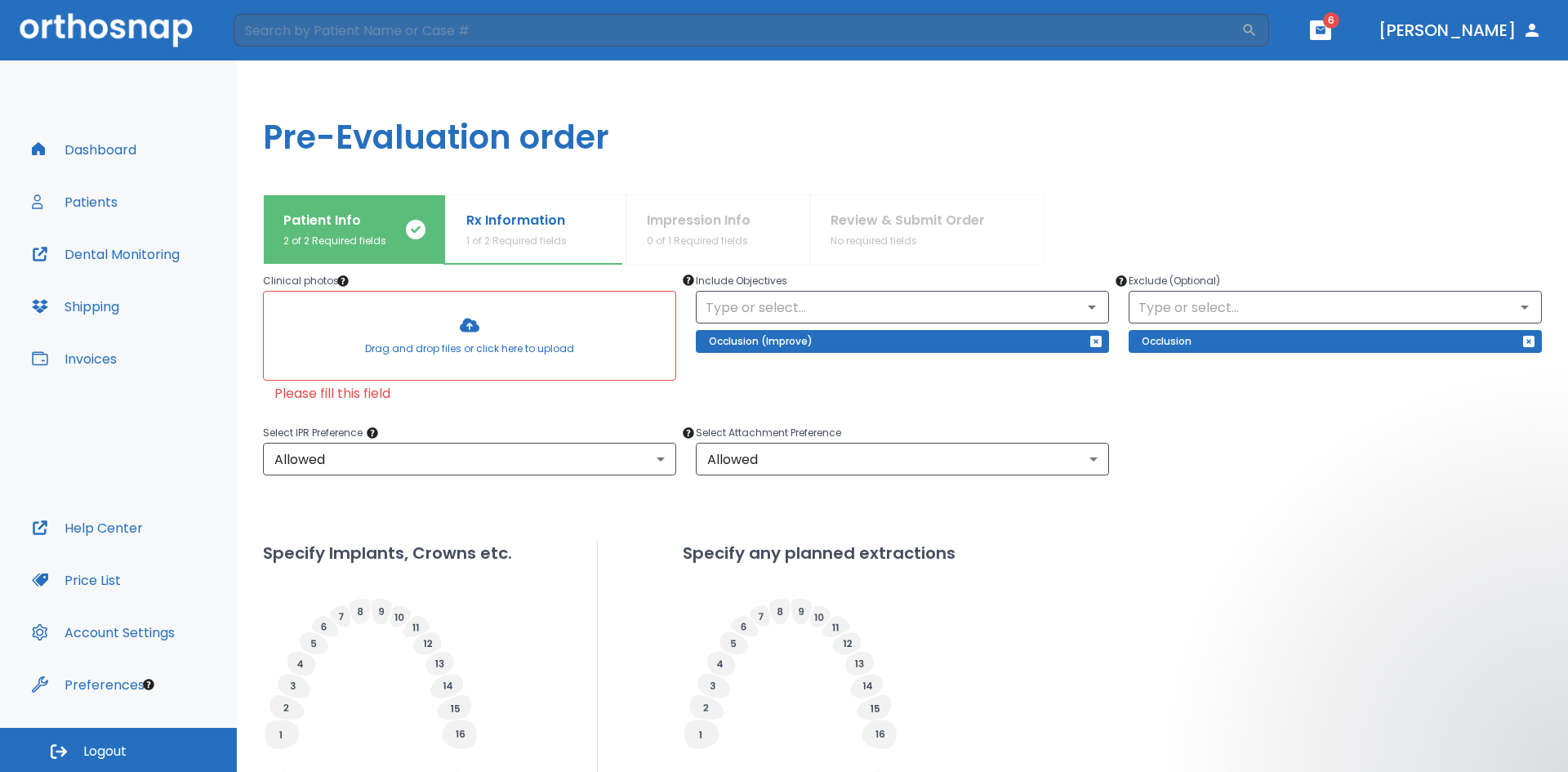
scroll to position [166, 0]
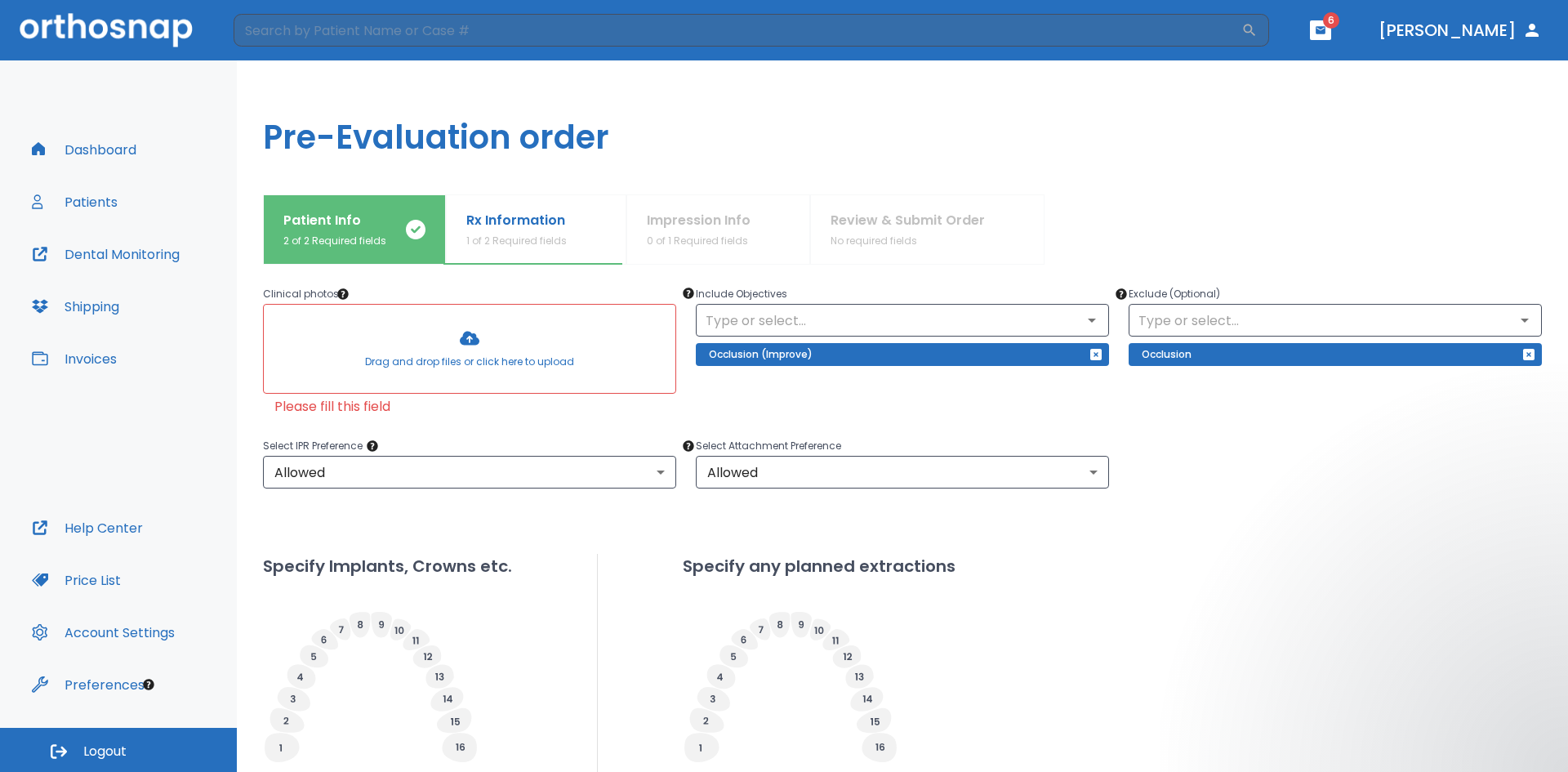
click at [409, 355] on div at bounding box center [469, 349] width 412 height 88
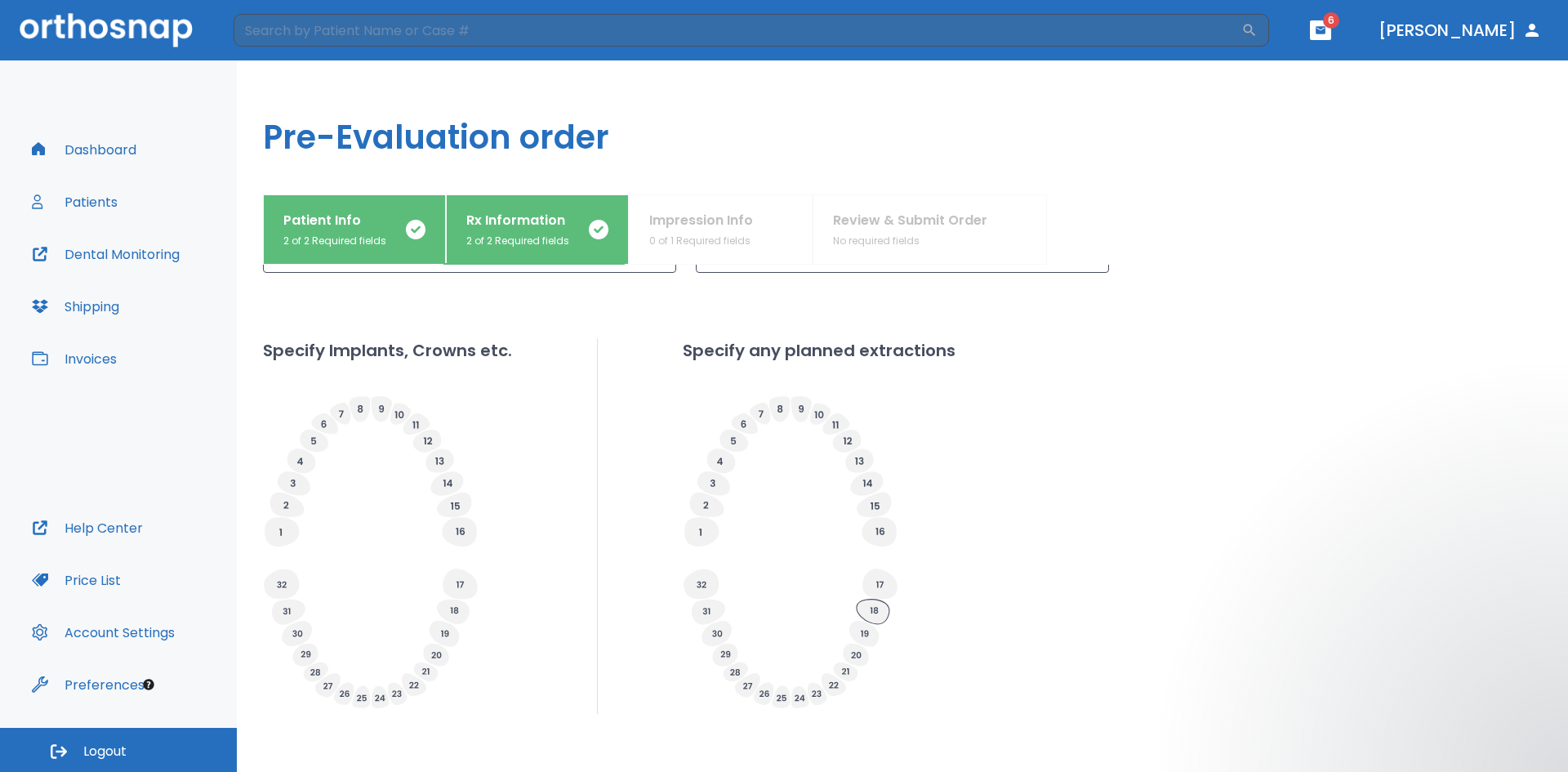
scroll to position [491, 0]
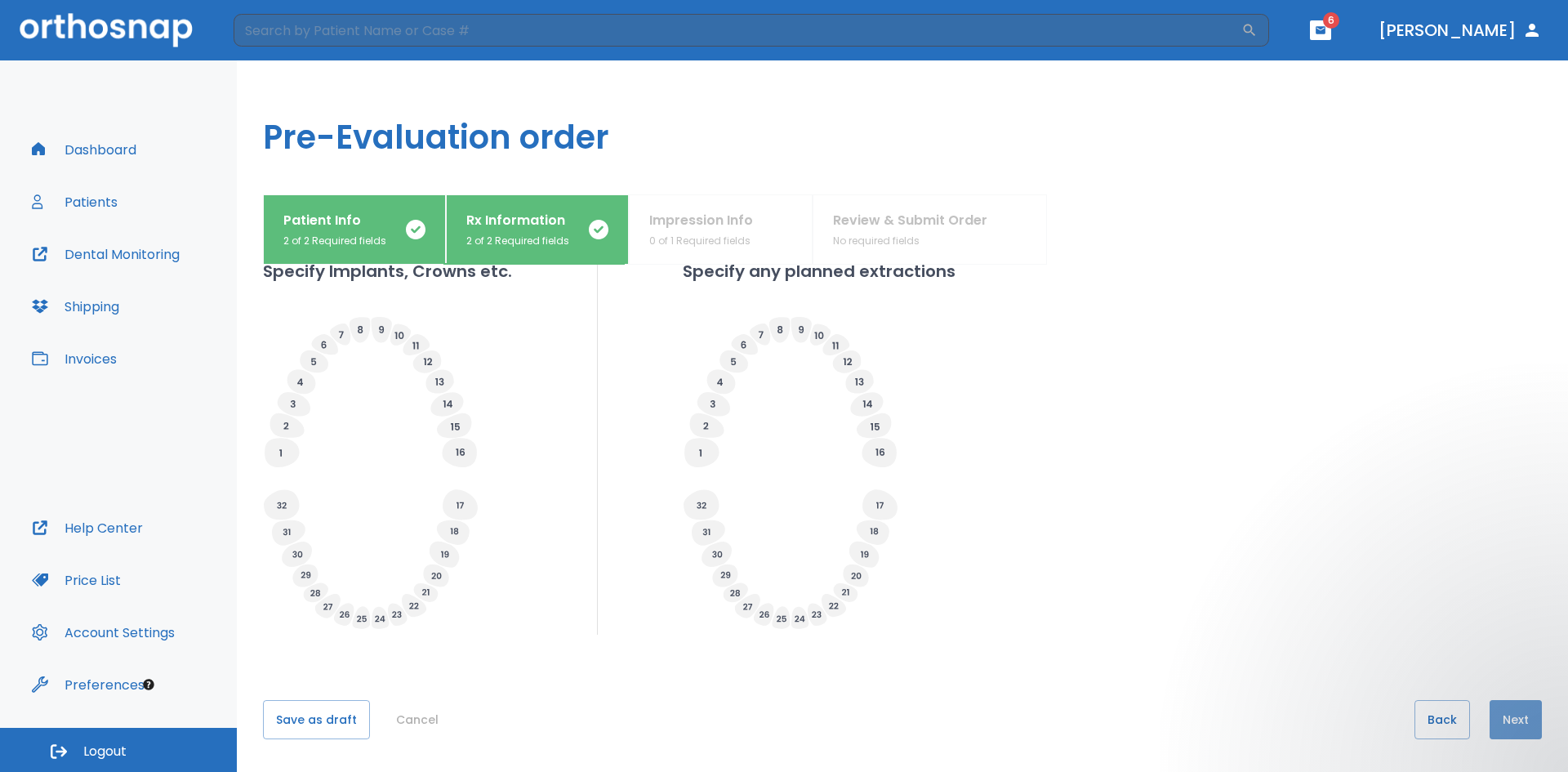
click at [758, 510] on button "Next" at bounding box center [1515, 719] width 53 height 39
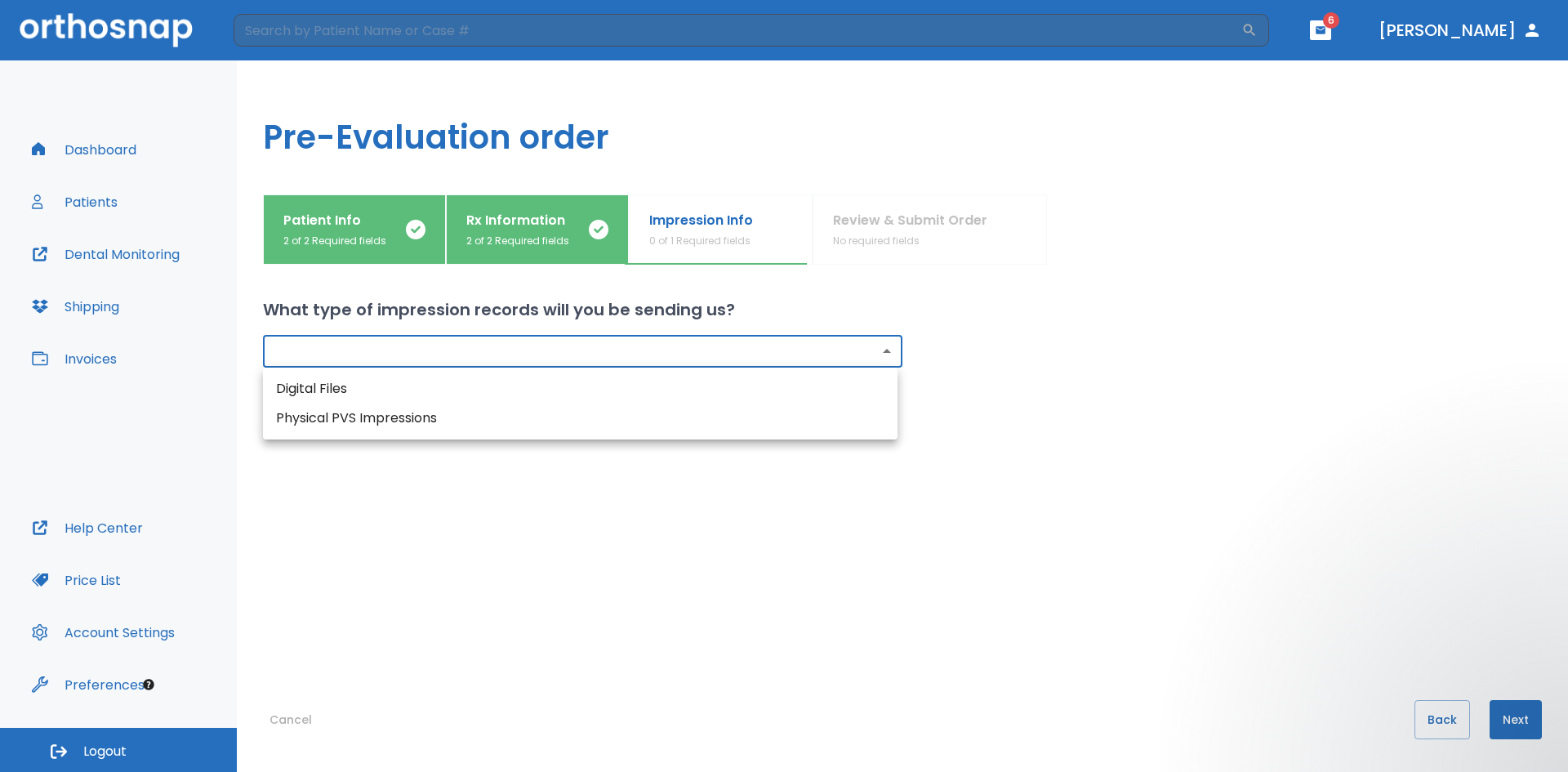
click at [558, 352] on body "​ 6 [PERSON_NAME] Dashboard Patients Dental Monitoring Shipping Invoices Help C…" at bounding box center [784, 386] width 1568 height 772
click at [342, 394] on li "Digital Files" at bounding box center [580, 388] width 634 height 30
type input "digital"
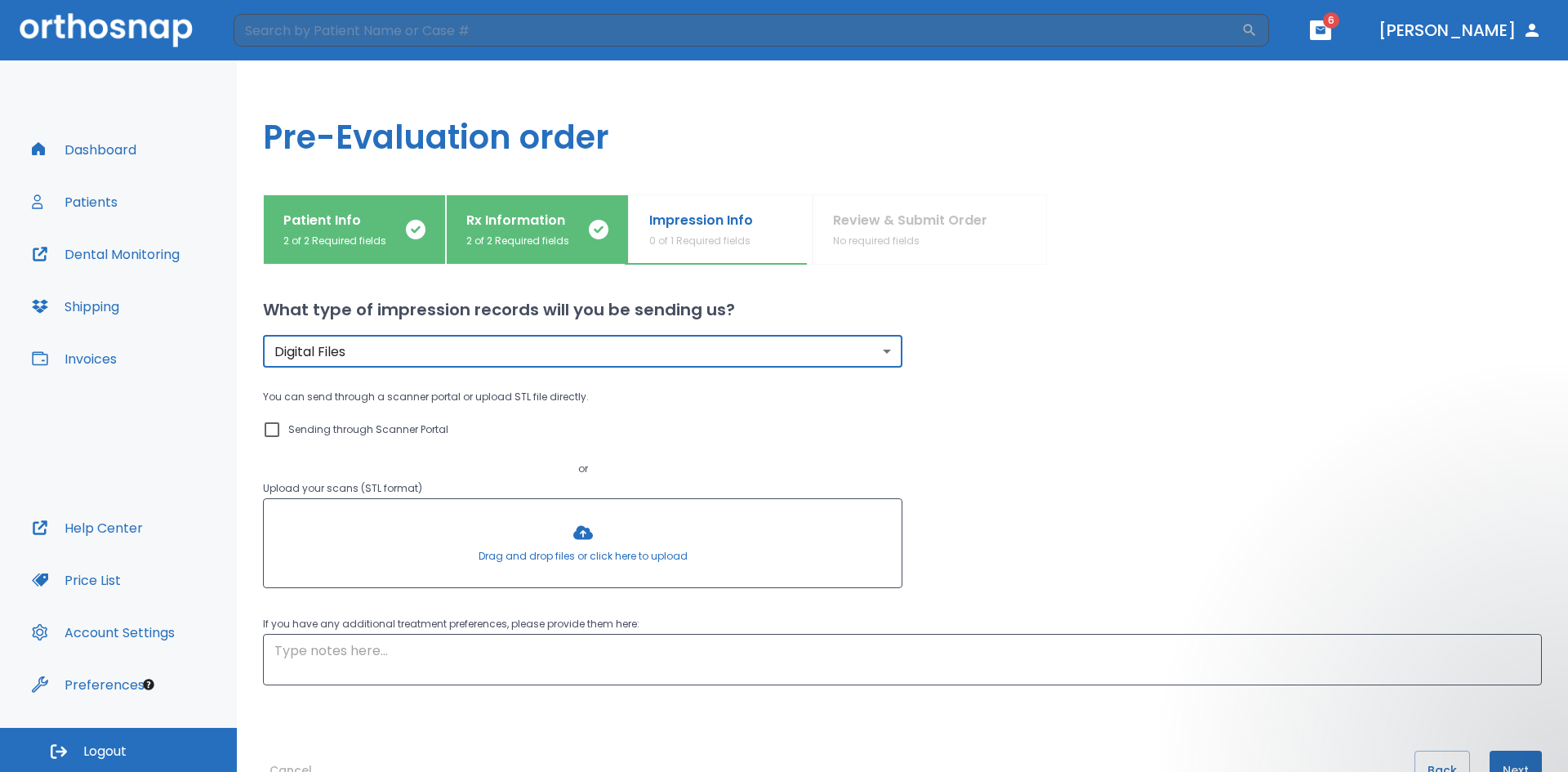
scroll to position [51, 0]
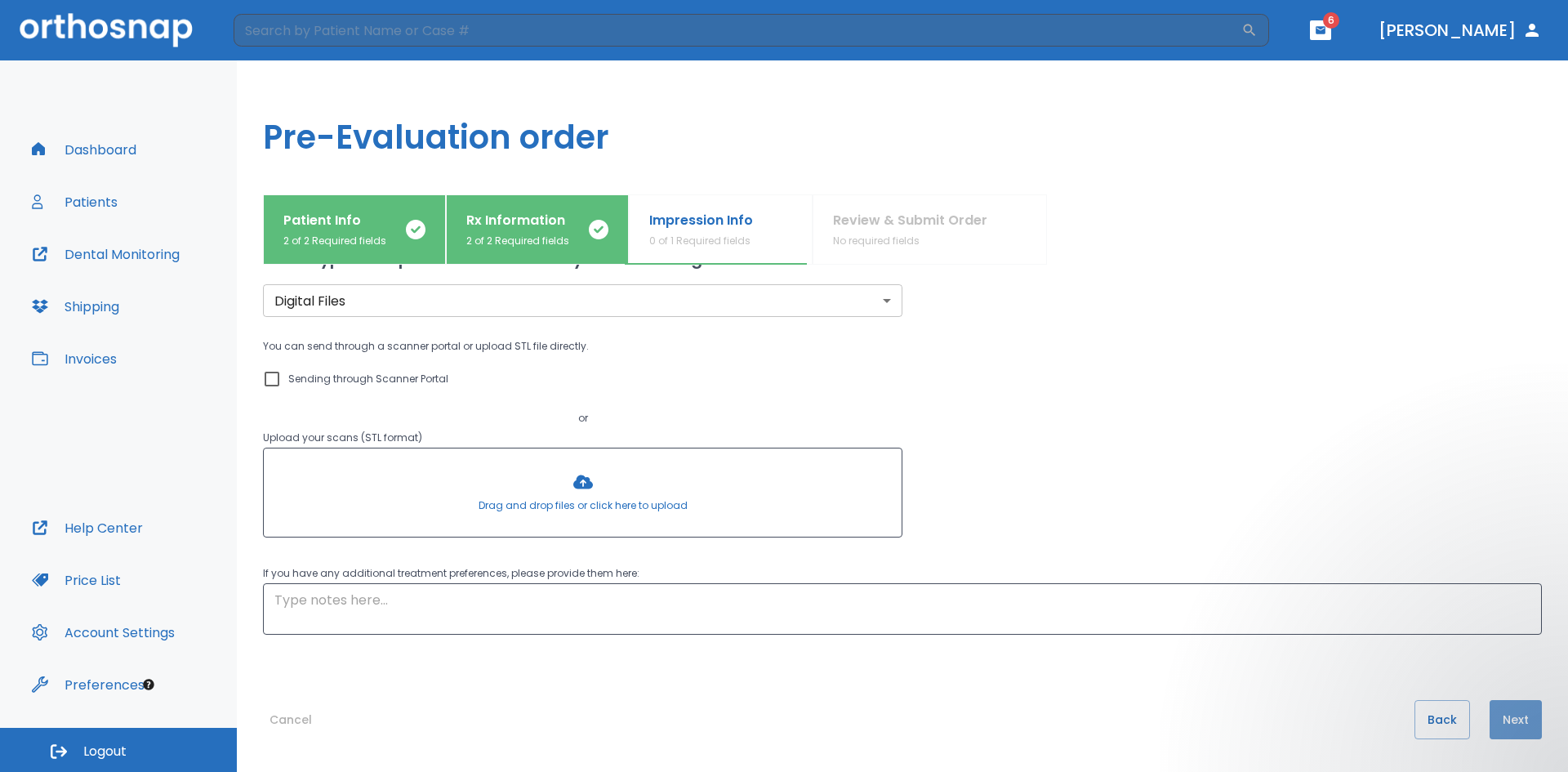
click at [758, 510] on button "Next" at bounding box center [1515, 719] width 53 height 39
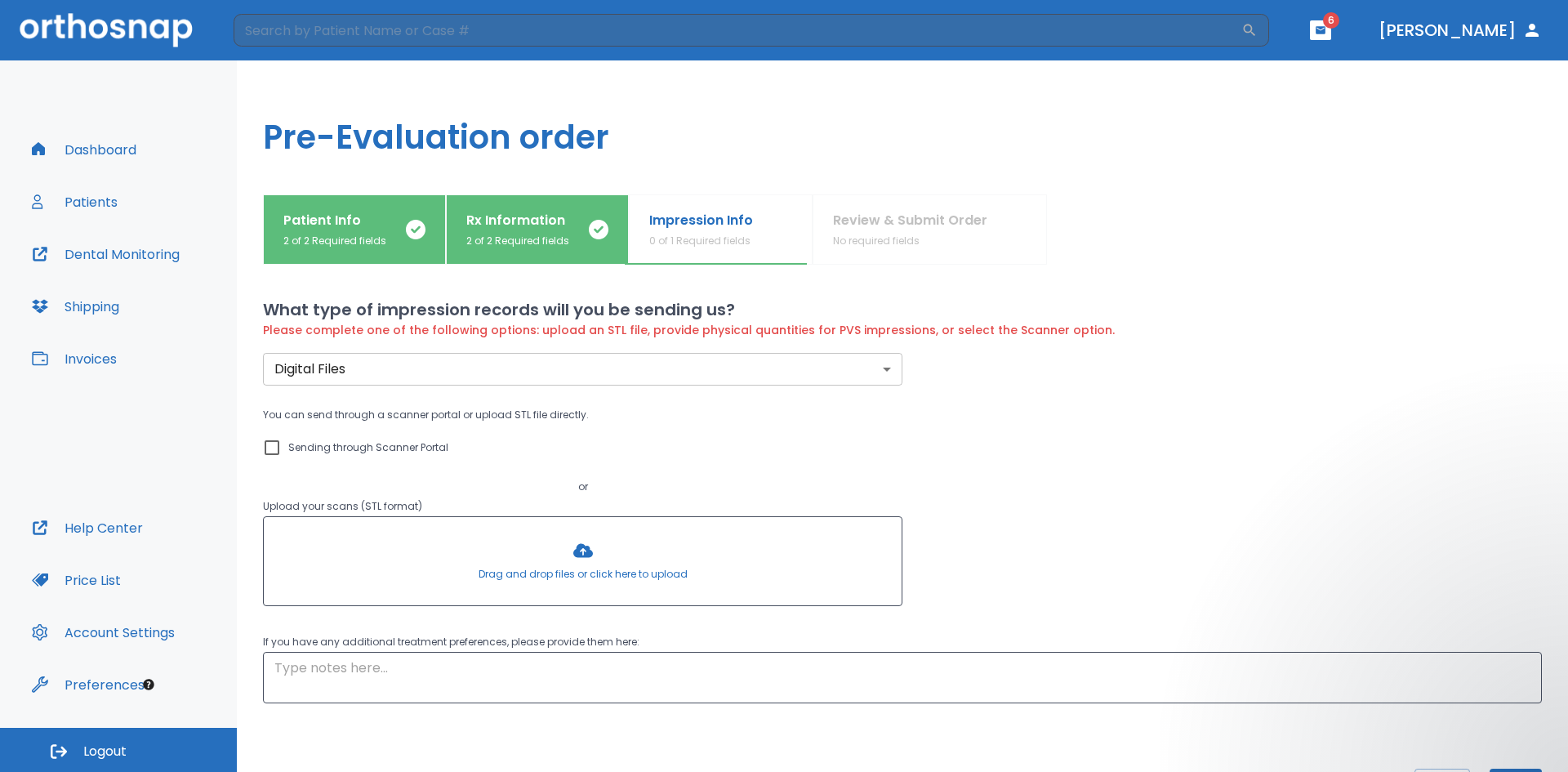
click at [758, 371] on body "​ 6 [PERSON_NAME] Dashboard Patients Dental Monitoring Shipping Invoices Help C…" at bounding box center [784, 386] width 1568 height 772
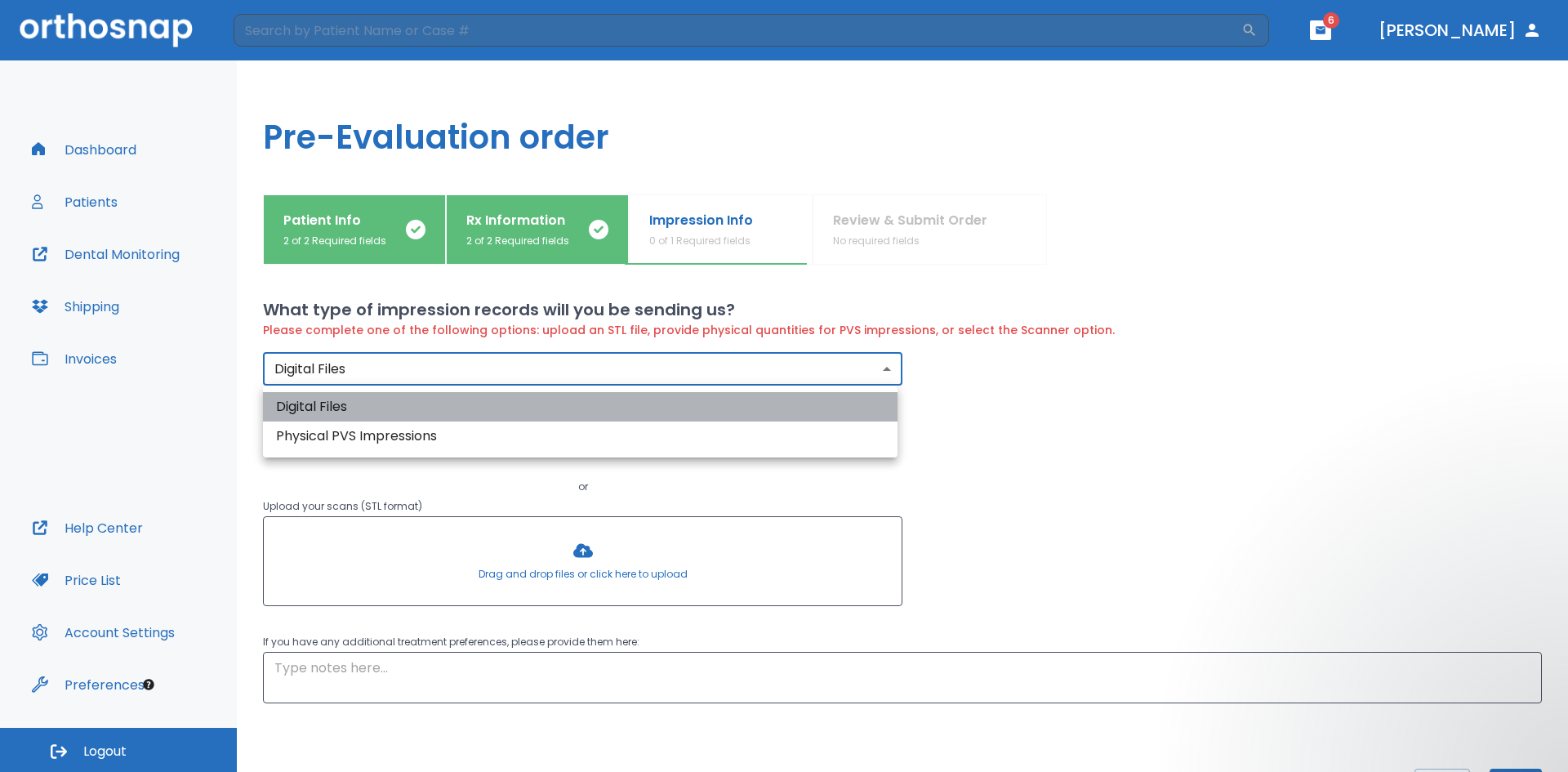
click at [373, 411] on li "Digital Files" at bounding box center [580, 407] width 634 height 30
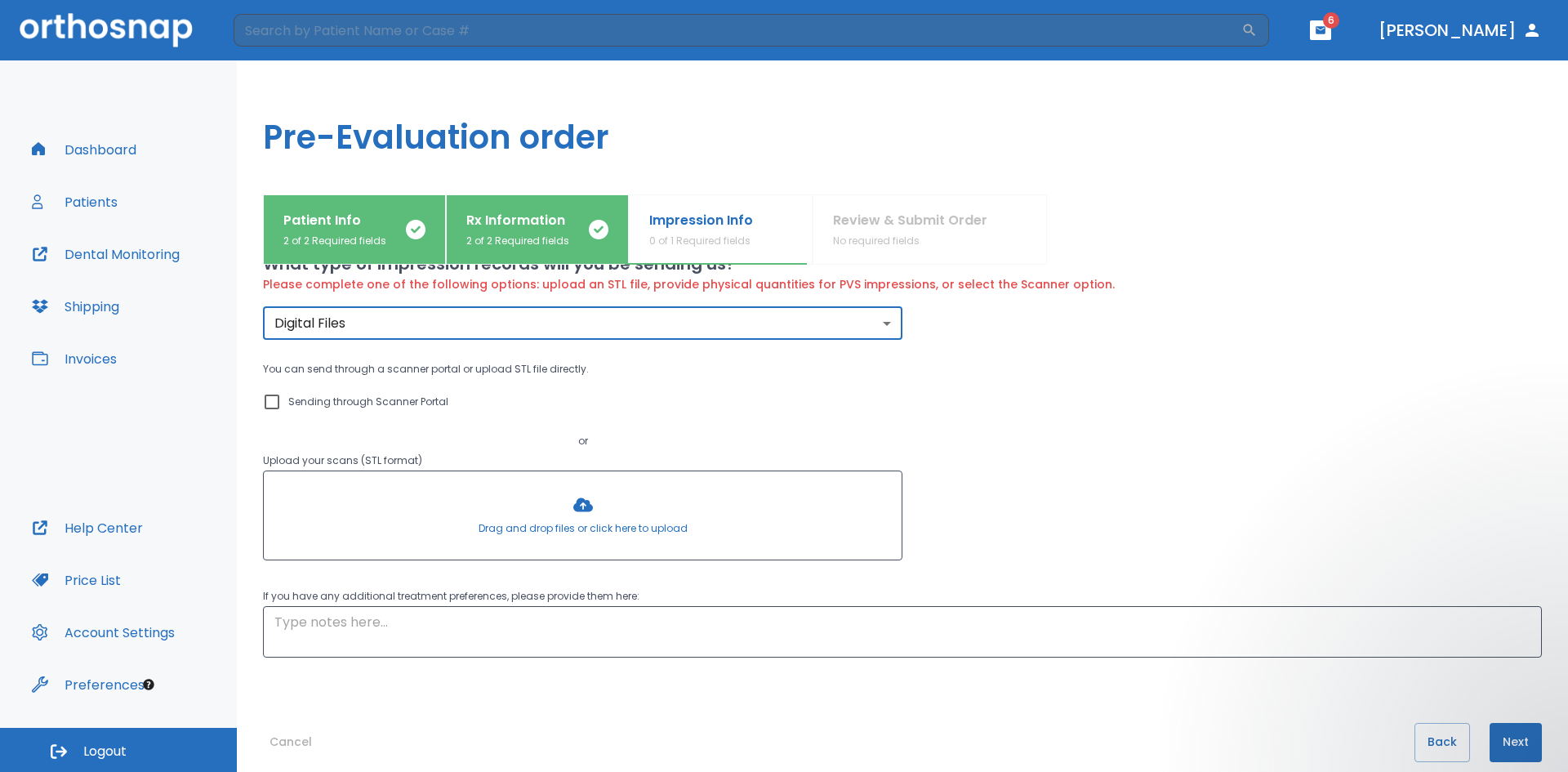
scroll to position [69, 0]
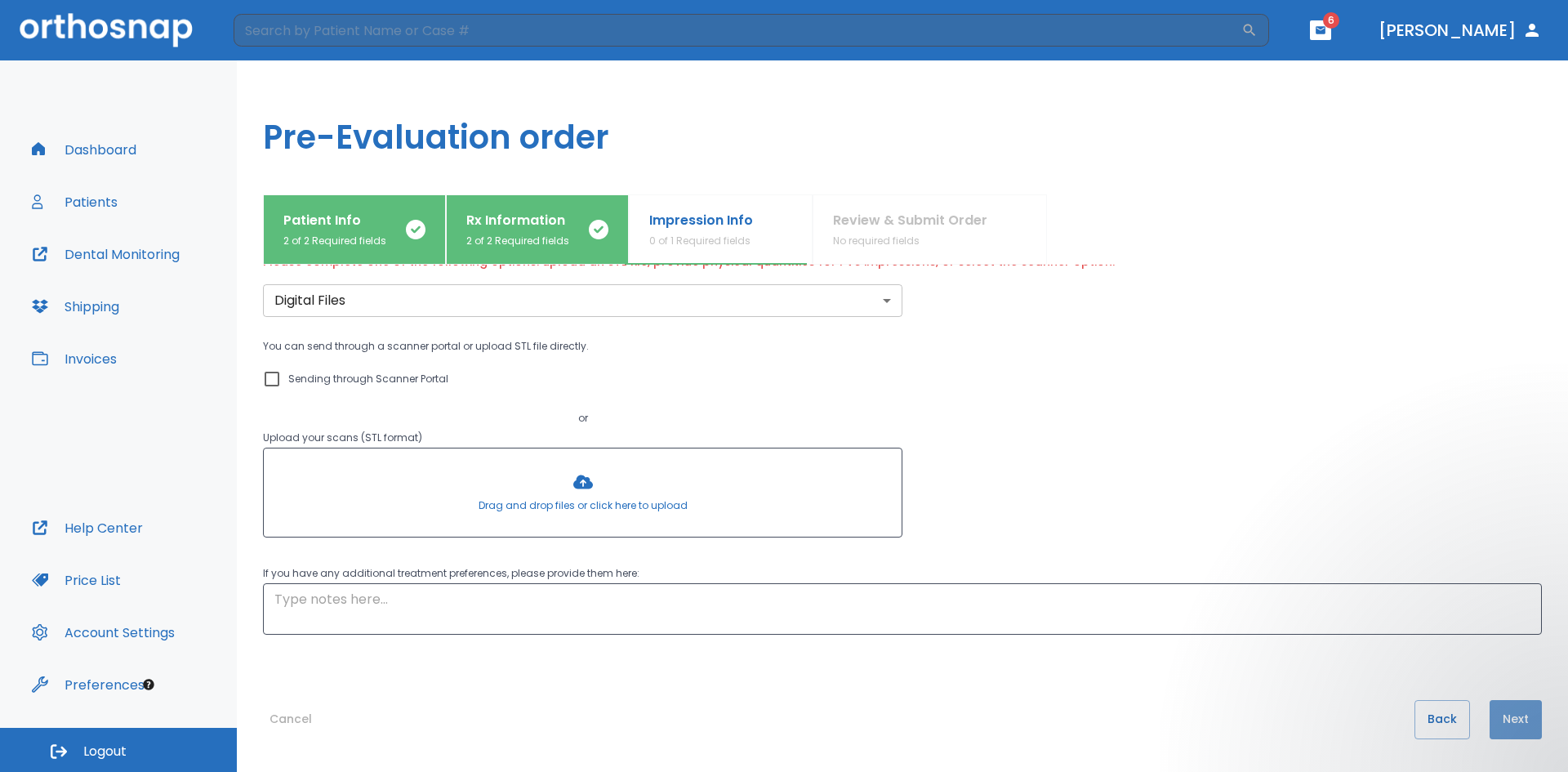
click at [758, 510] on button "Next" at bounding box center [1515, 719] width 53 height 39
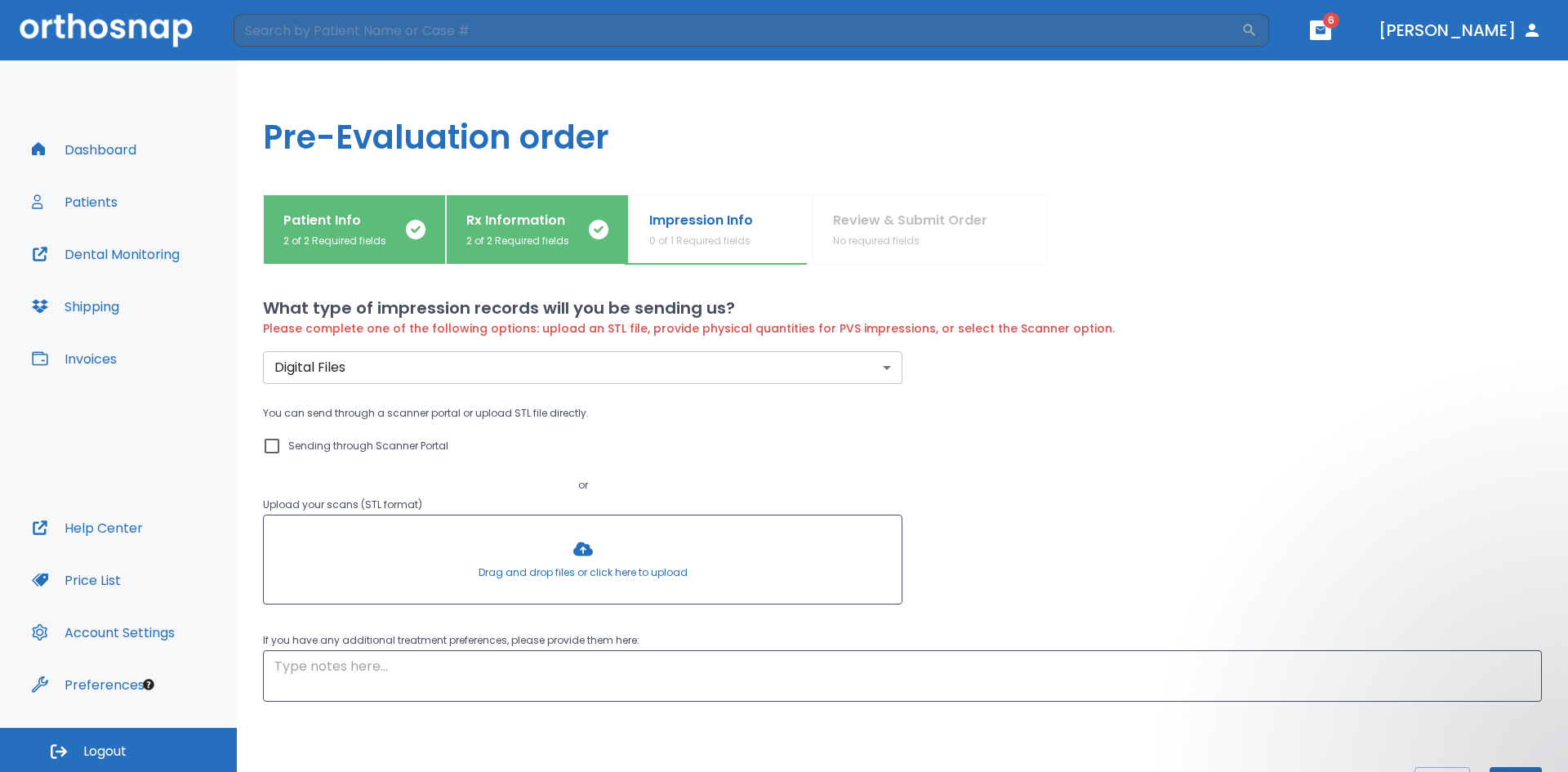
scroll to position [0, 0]
click at [582, 510] on div at bounding box center [582, 561] width 638 height 88
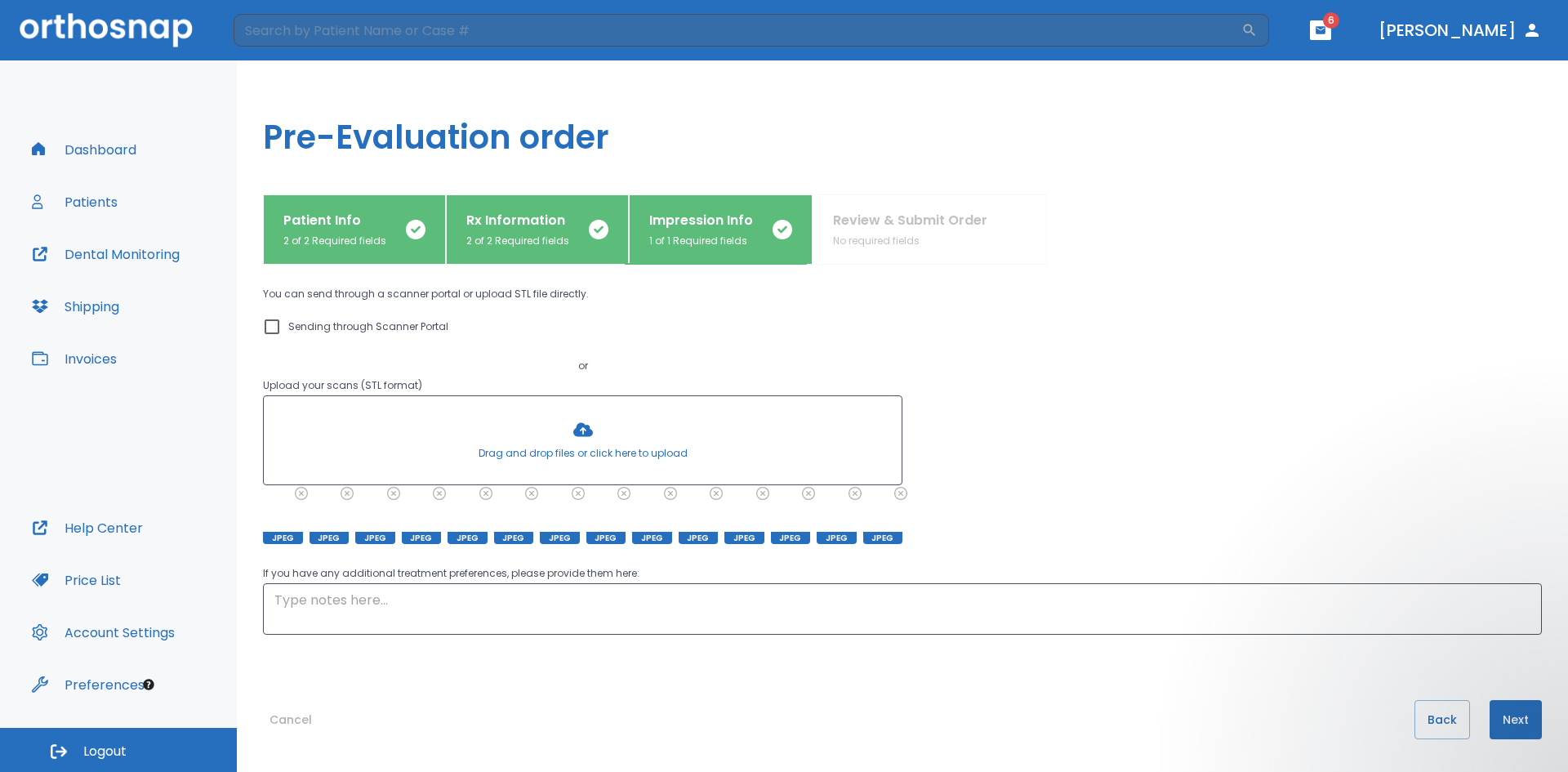
scroll to position [103, 0]
click at [758, 510] on button "Next" at bounding box center [1515, 719] width 53 height 39
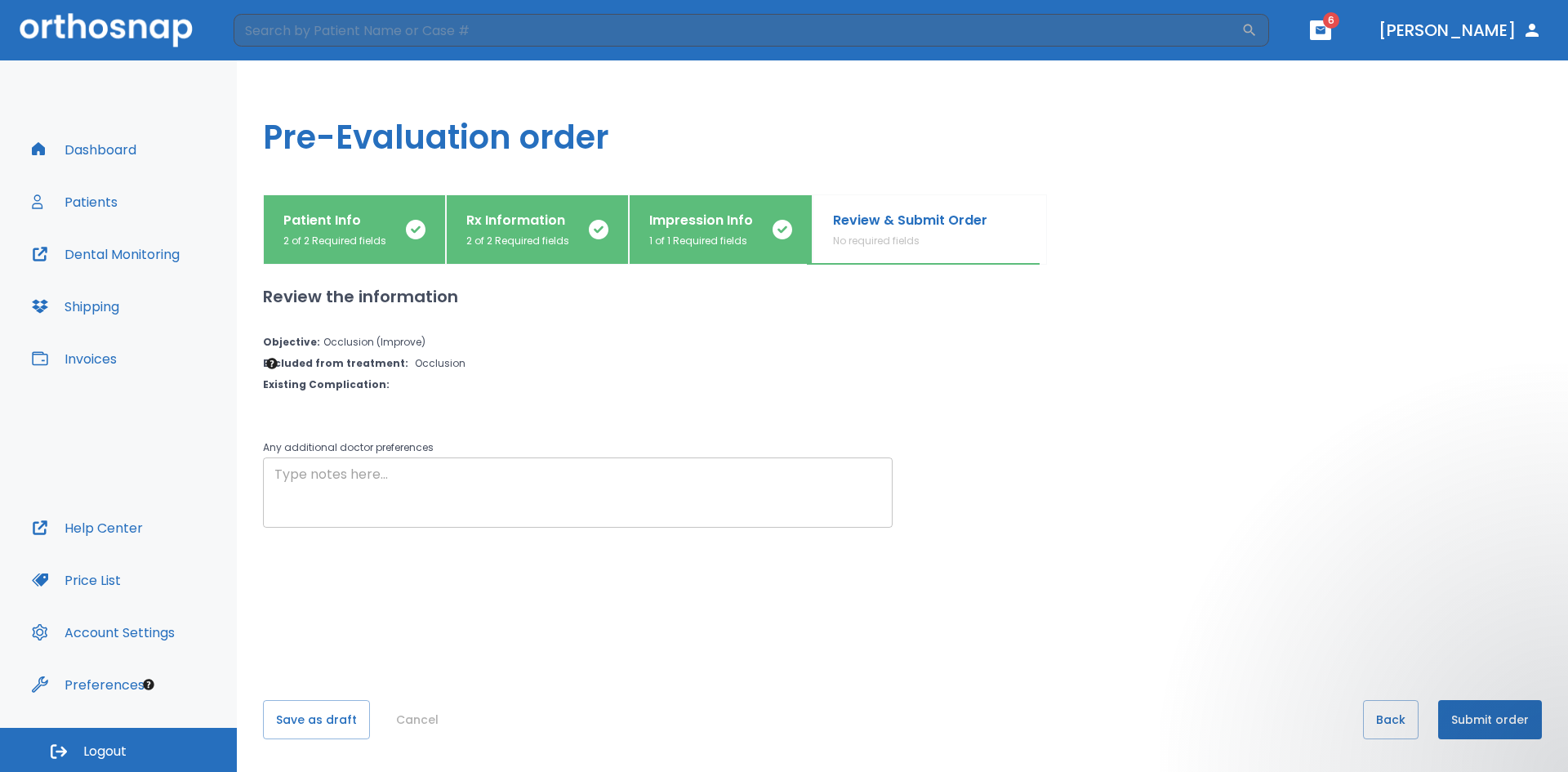
click at [385, 486] on textarea at bounding box center [577, 493] width 607 height 56
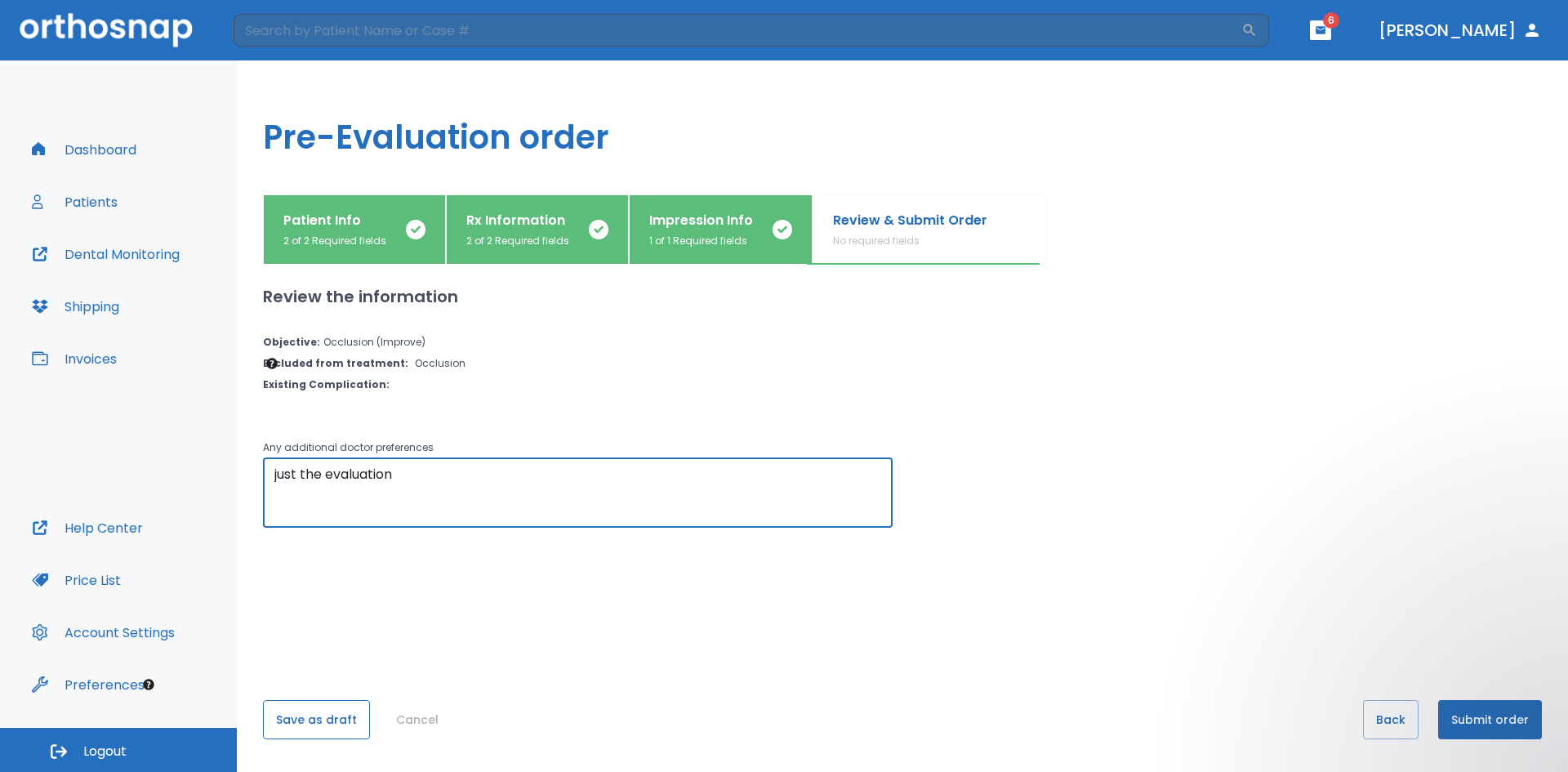
type textarea "just the evaluation"
click at [304, 510] on button "Save as draft" at bounding box center [317, 719] width 107 height 39
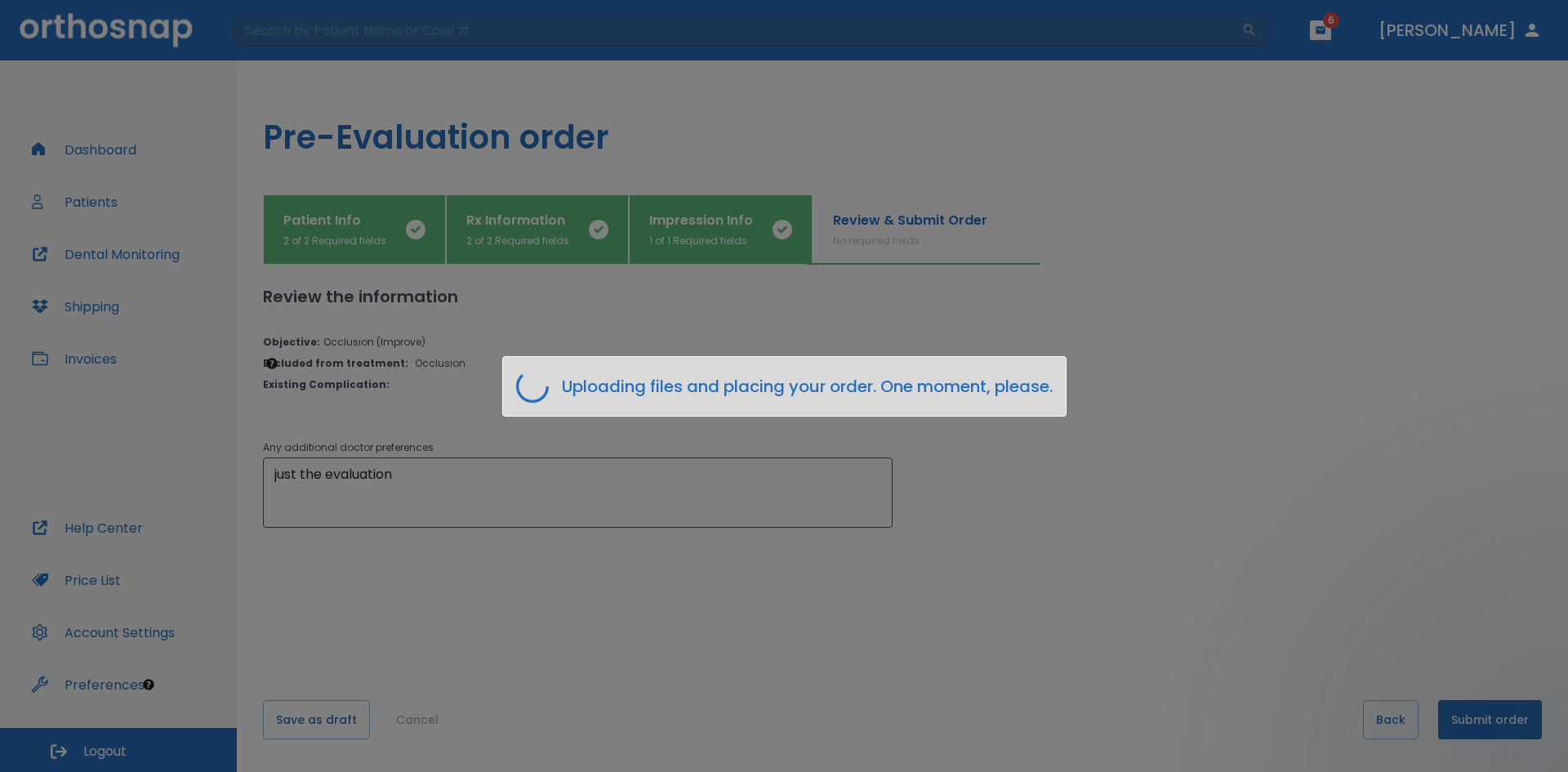
click at [758, 510] on div "Uploading files and placing your order. One moment, please." at bounding box center [784, 386] width 1568 height 772
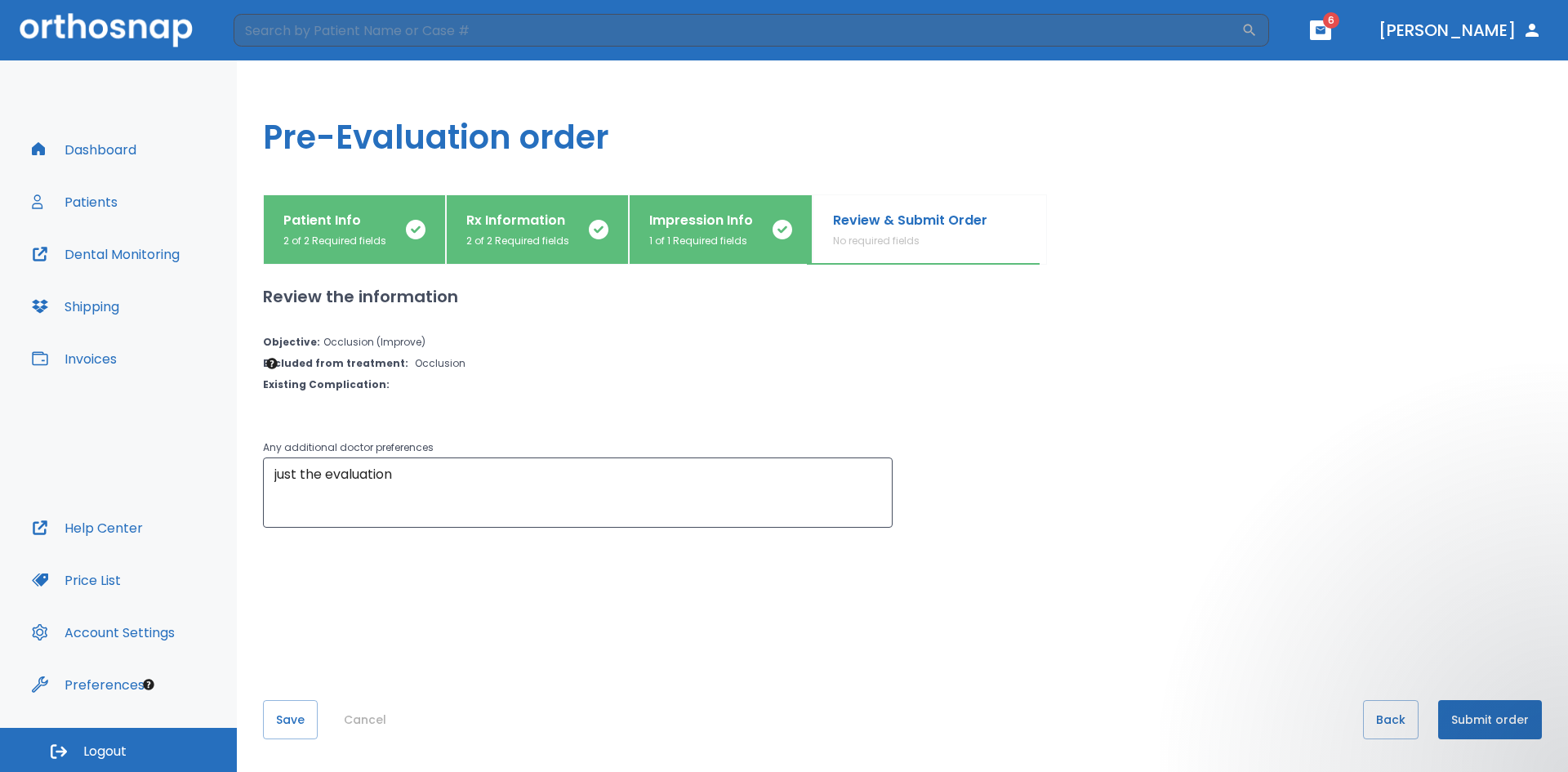
click at [758, 510] on button "Submit order" at bounding box center [1490, 719] width 104 height 39
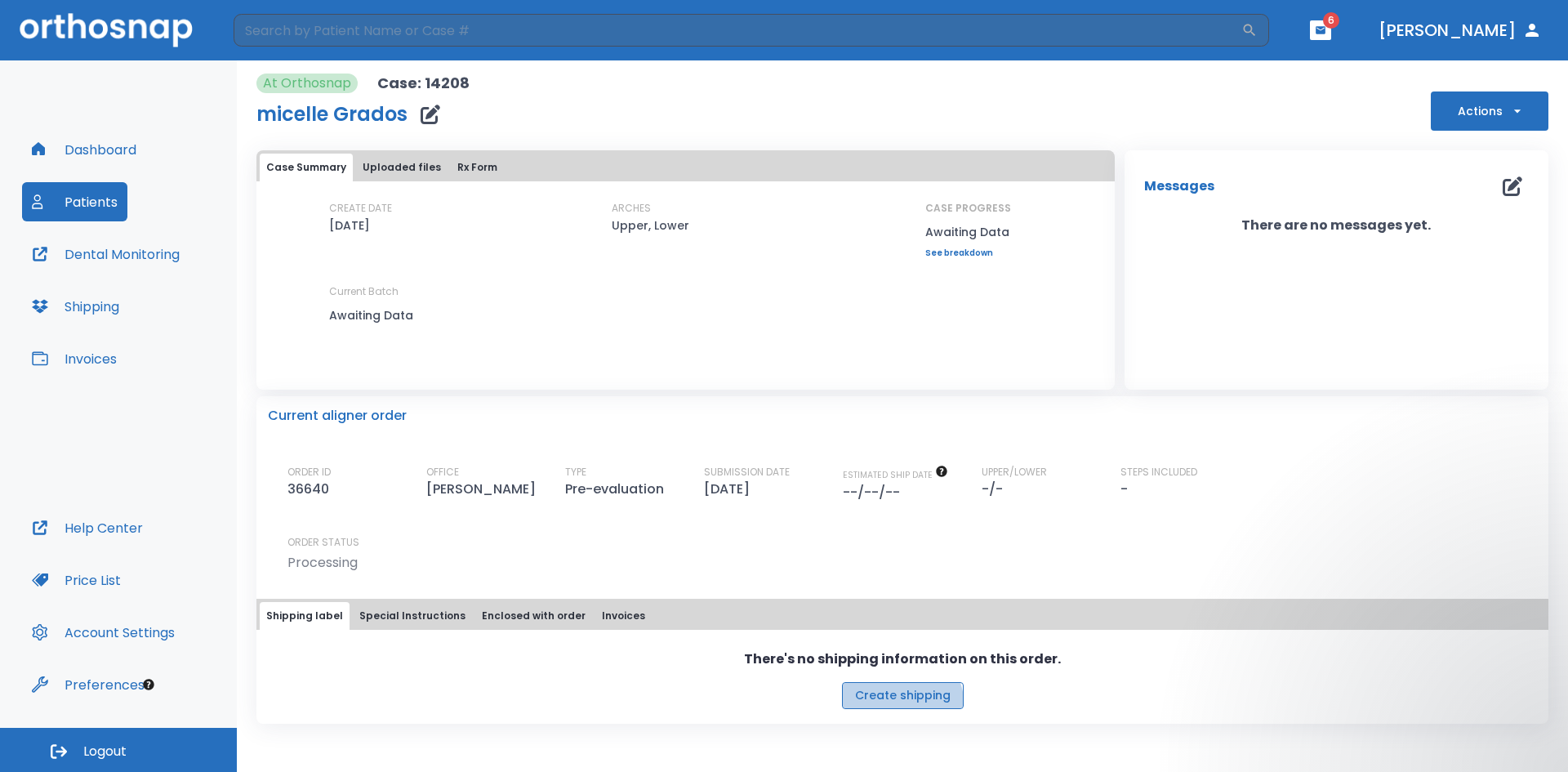
click at [758, 510] on button "Create shipping" at bounding box center [902, 696] width 121 height 27
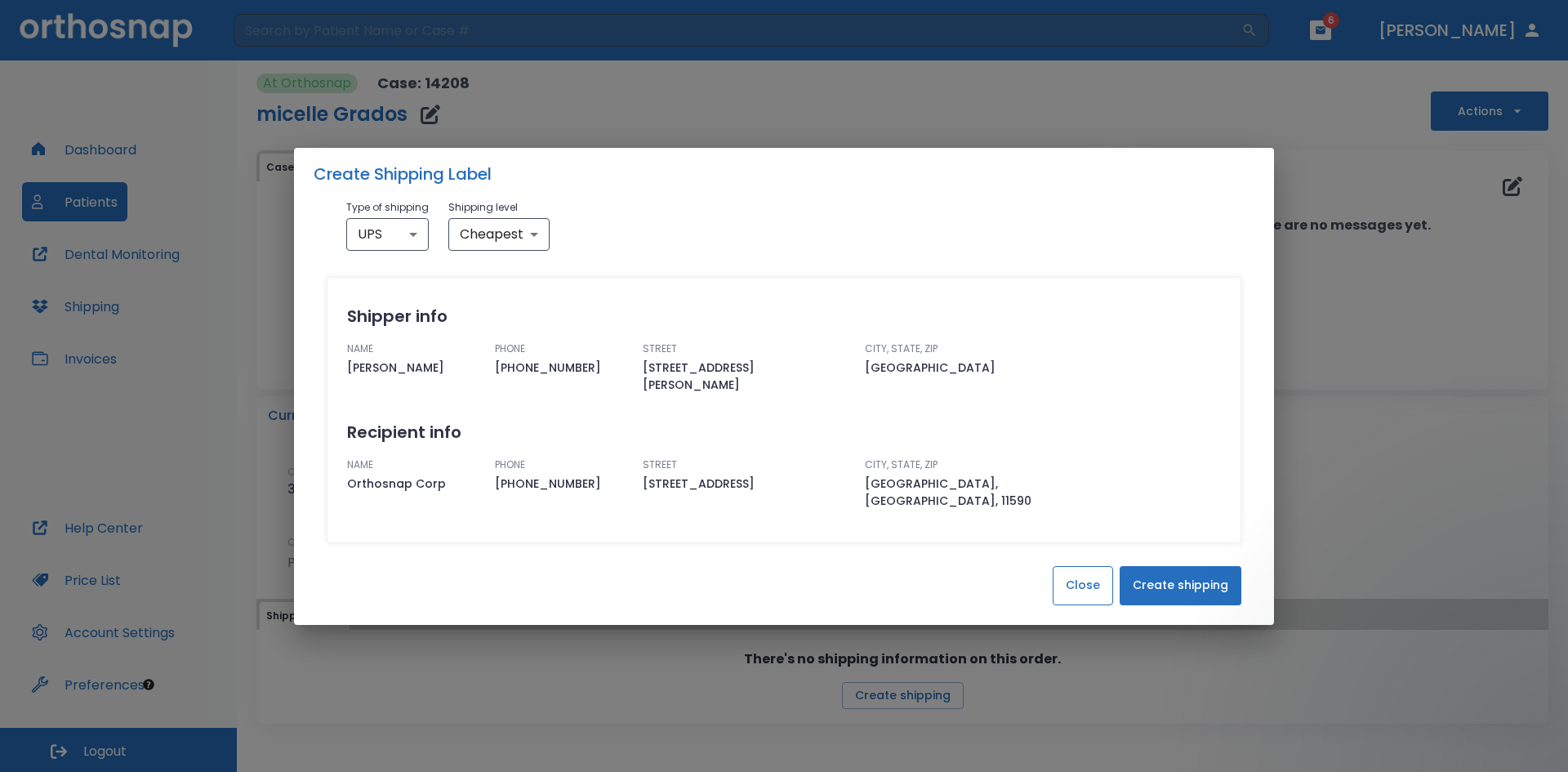
click at [758, 510] on button "Close" at bounding box center [1082, 585] width 60 height 39
